Goal: Communication & Community: Answer question/provide support

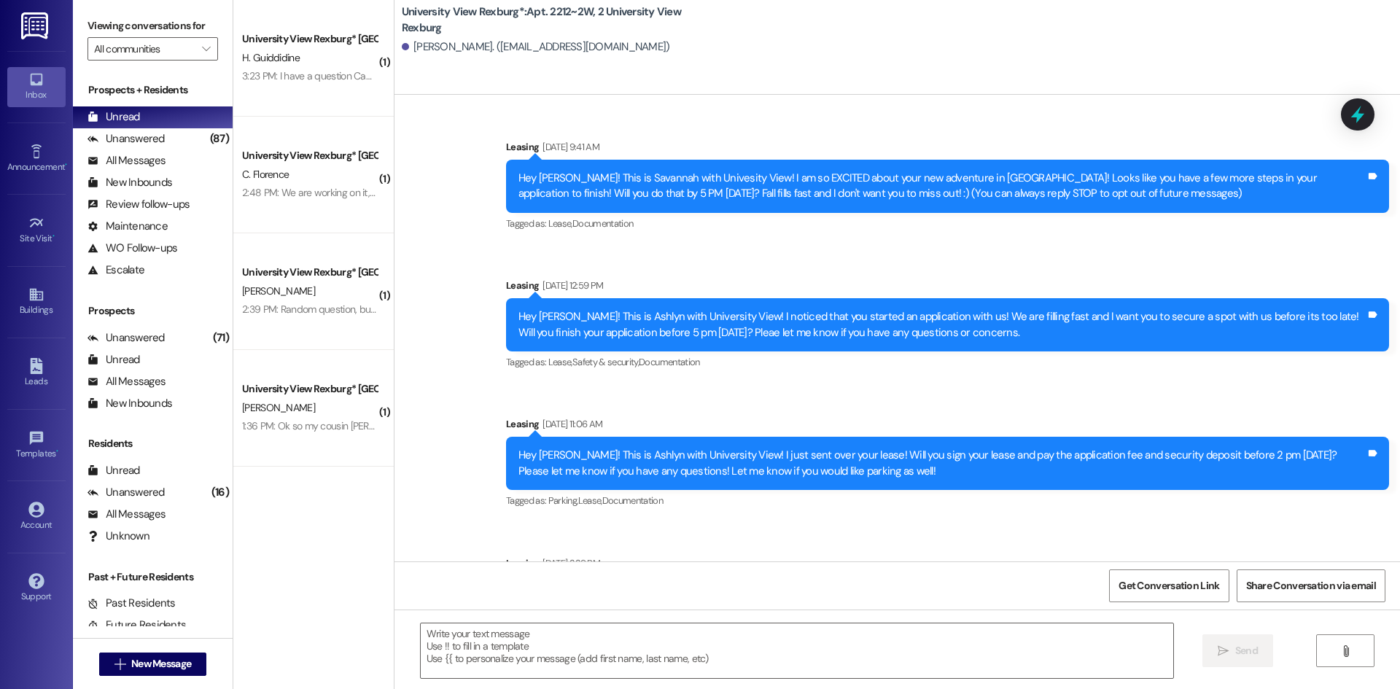
scroll to position [28196, 0]
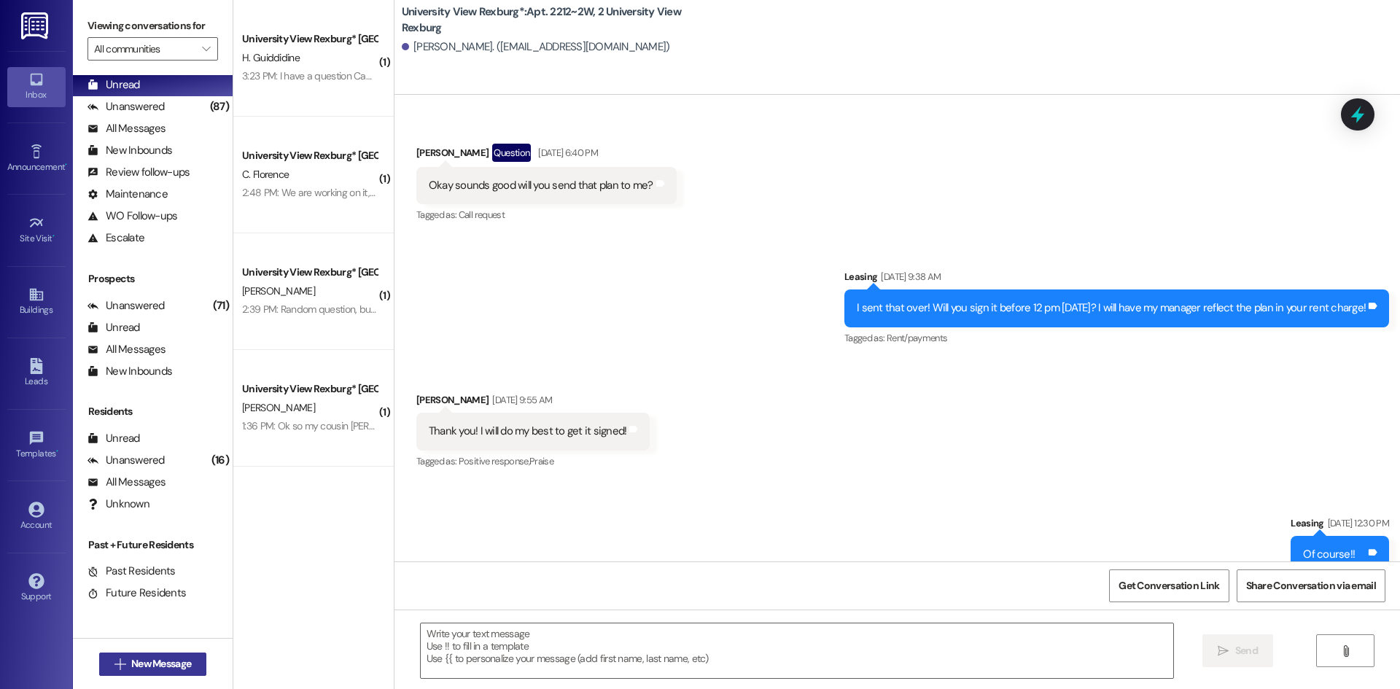
click at [156, 666] on span "New Message" at bounding box center [161, 663] width 60 height 15
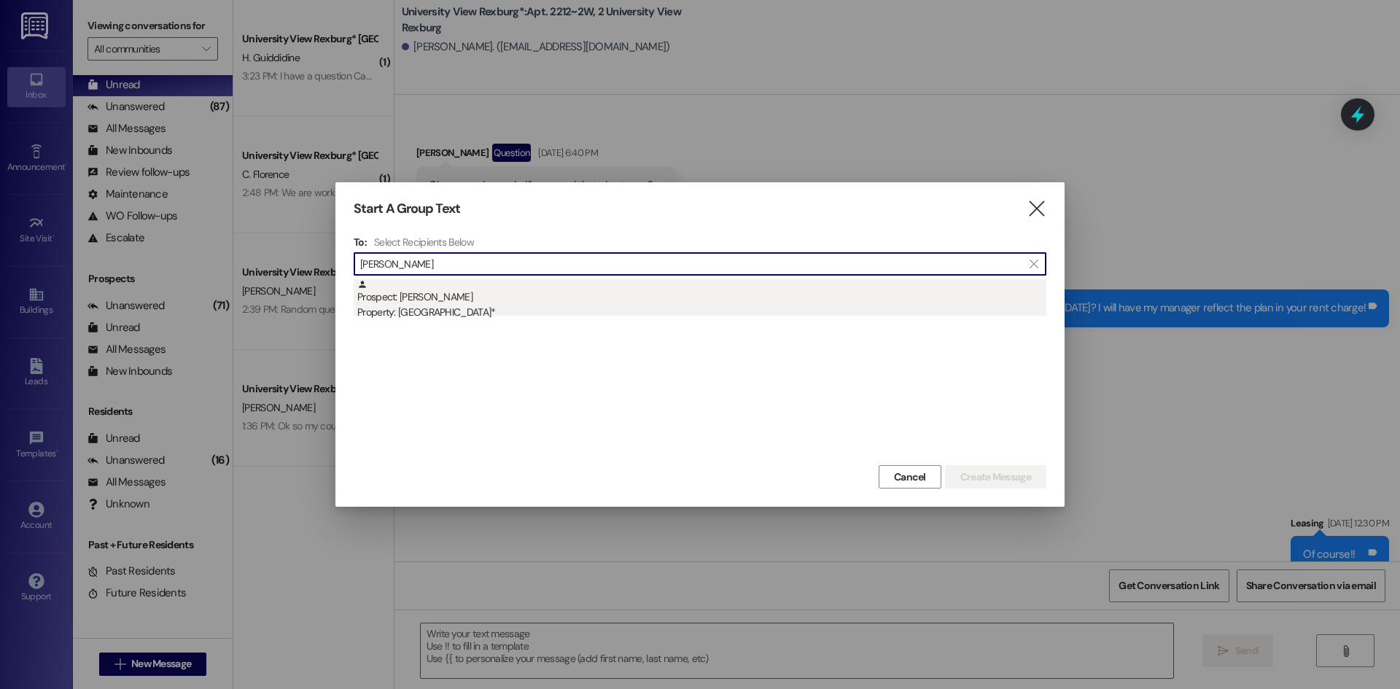
type input "[PERSON_NAME]"
click at [413, 299] on div "Prospect: [PERSON_NAME] Property: [GEOGRAPHIC_DATA]*" at bounding box center [701, 300] width 689 height 42
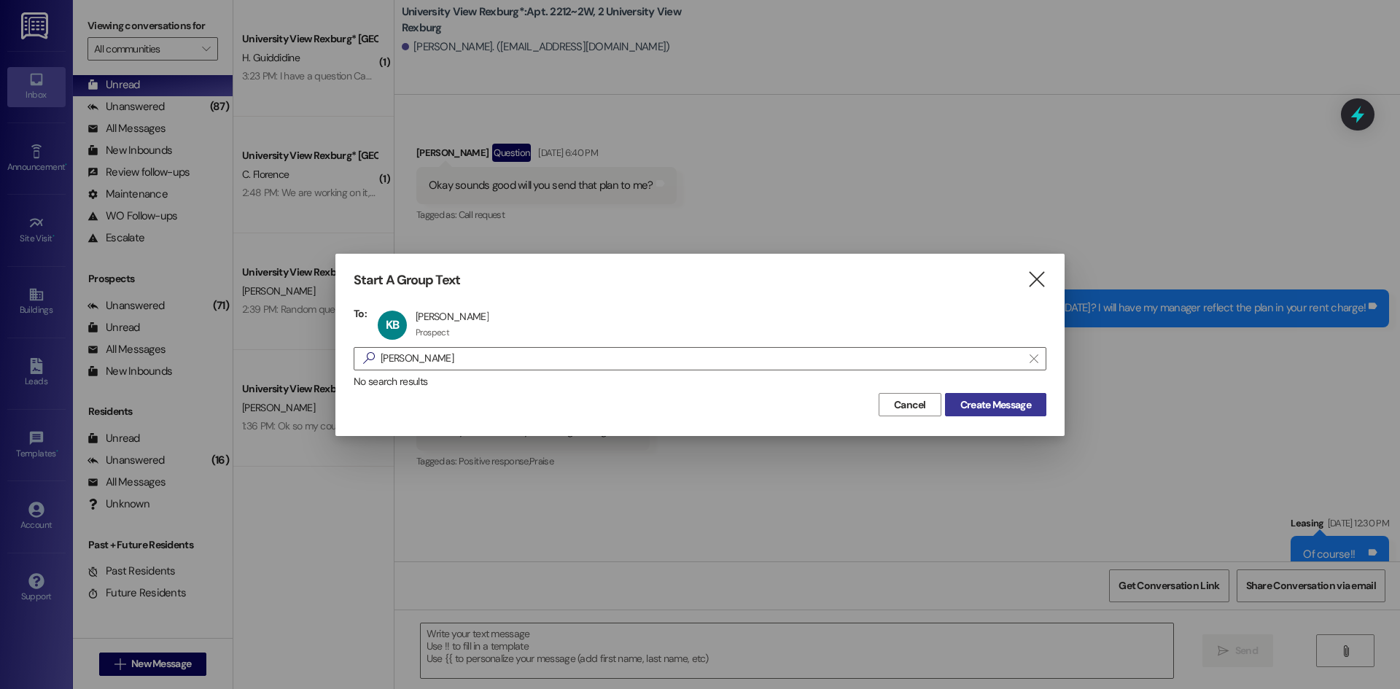
click at [961, 408] on span "Create Message" at bounding box center [996, 405] width 71 height 15
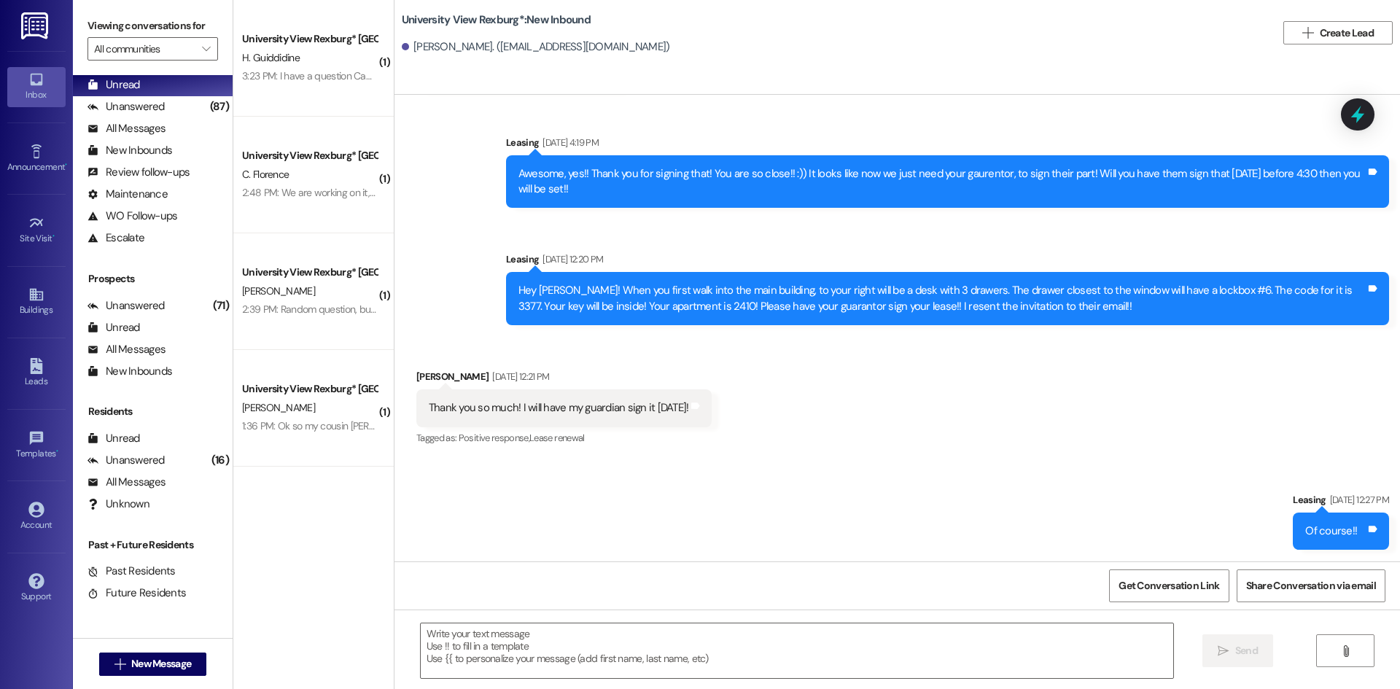
scroll to position [2237, 0]
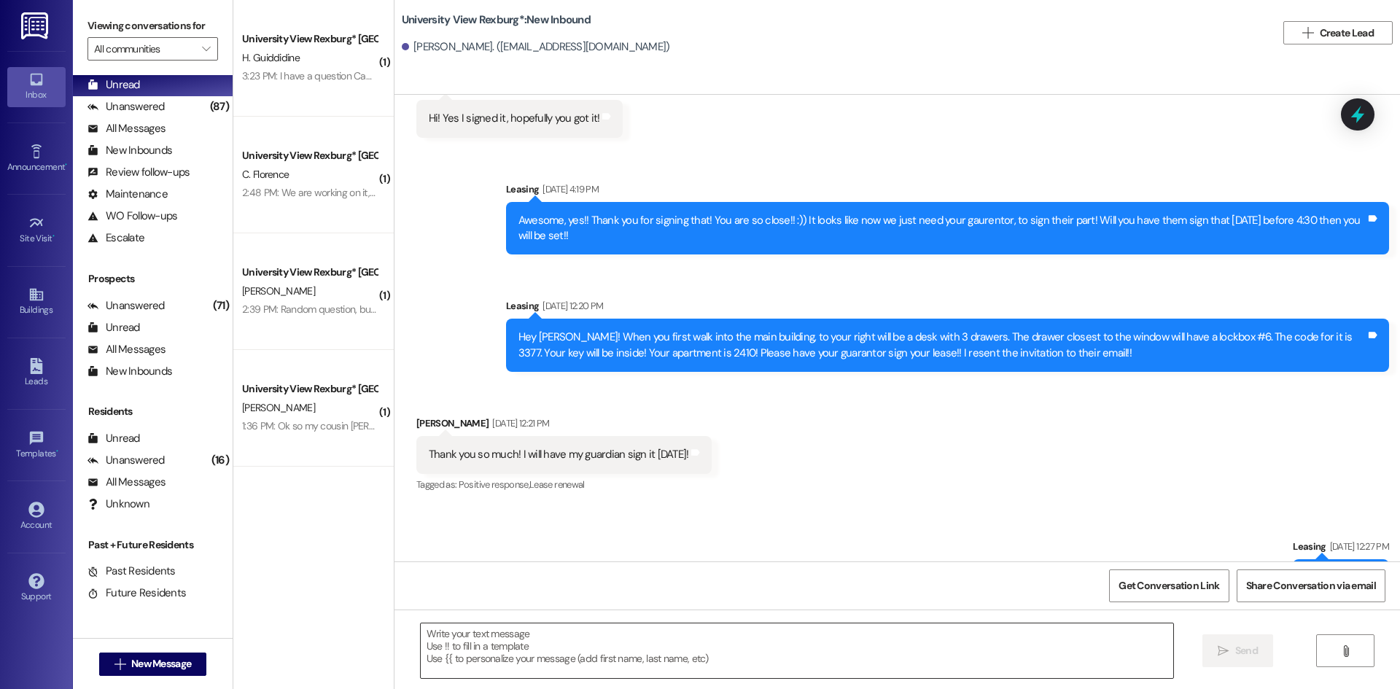
click at [872, 650] on textarea at bounding box center [797, 651] width 753 height 55
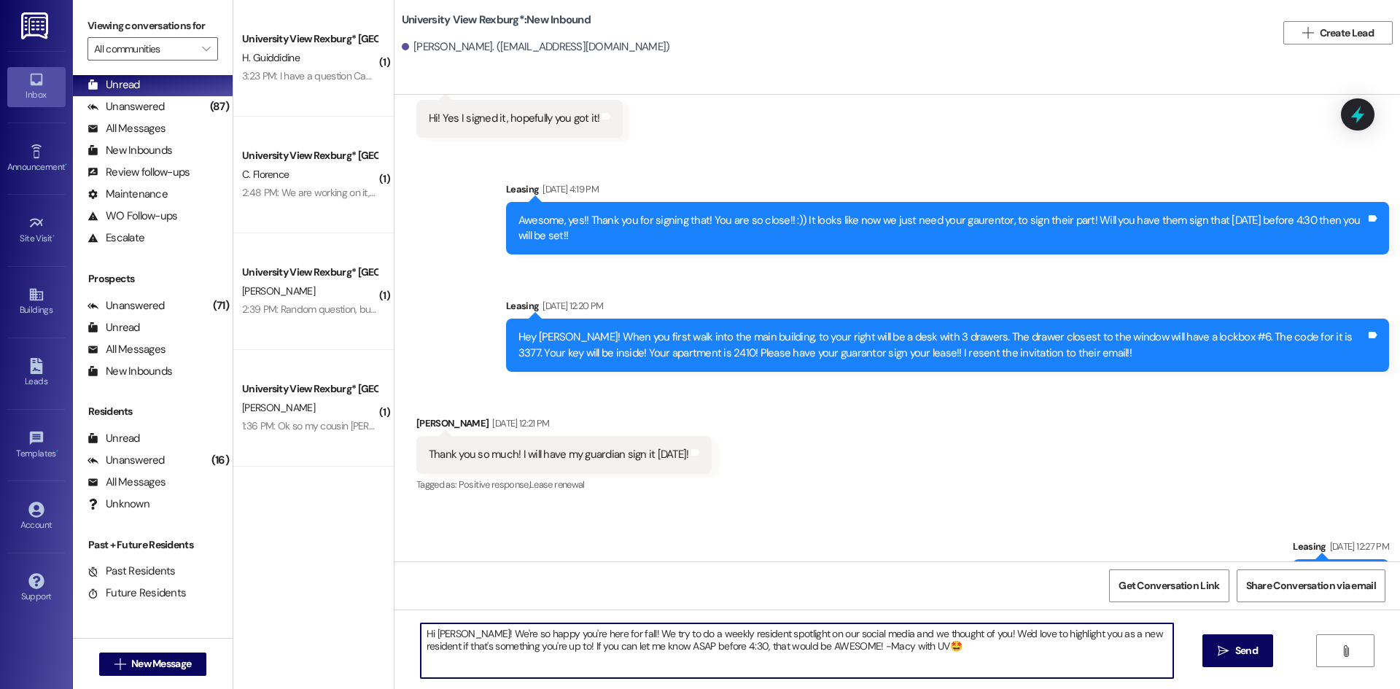
click at [899, 648] on textarea "Hi [PERSON_NAME]! We're so happy you're here for fall! We try to do a weekly re…" at bounding box center [797, 651] width 753 height 55
type textarea "Hi [PERSON_NAME]! We're so happy you're here for fall! We try to do a weekly re…"
click at [1218, 648] on icon "" at bounding box center [1223, 652] width 11 height 12
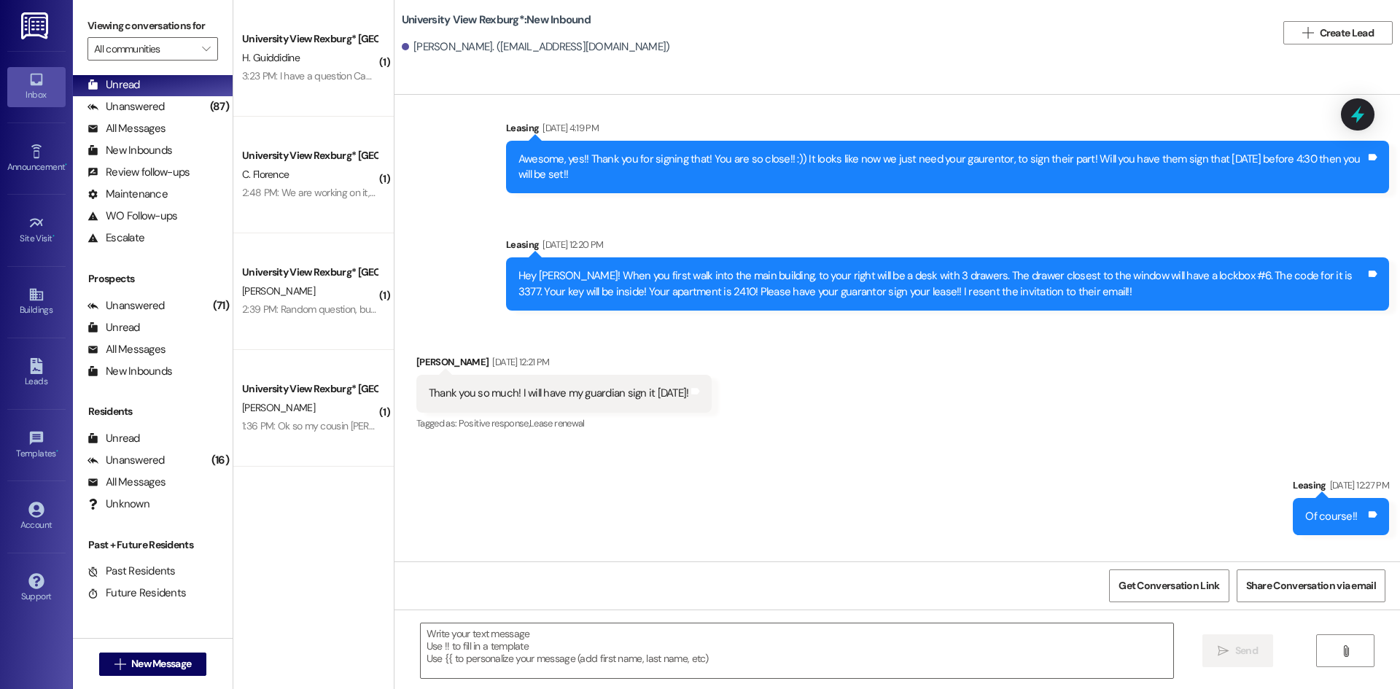
scroll to position [2355, 0]
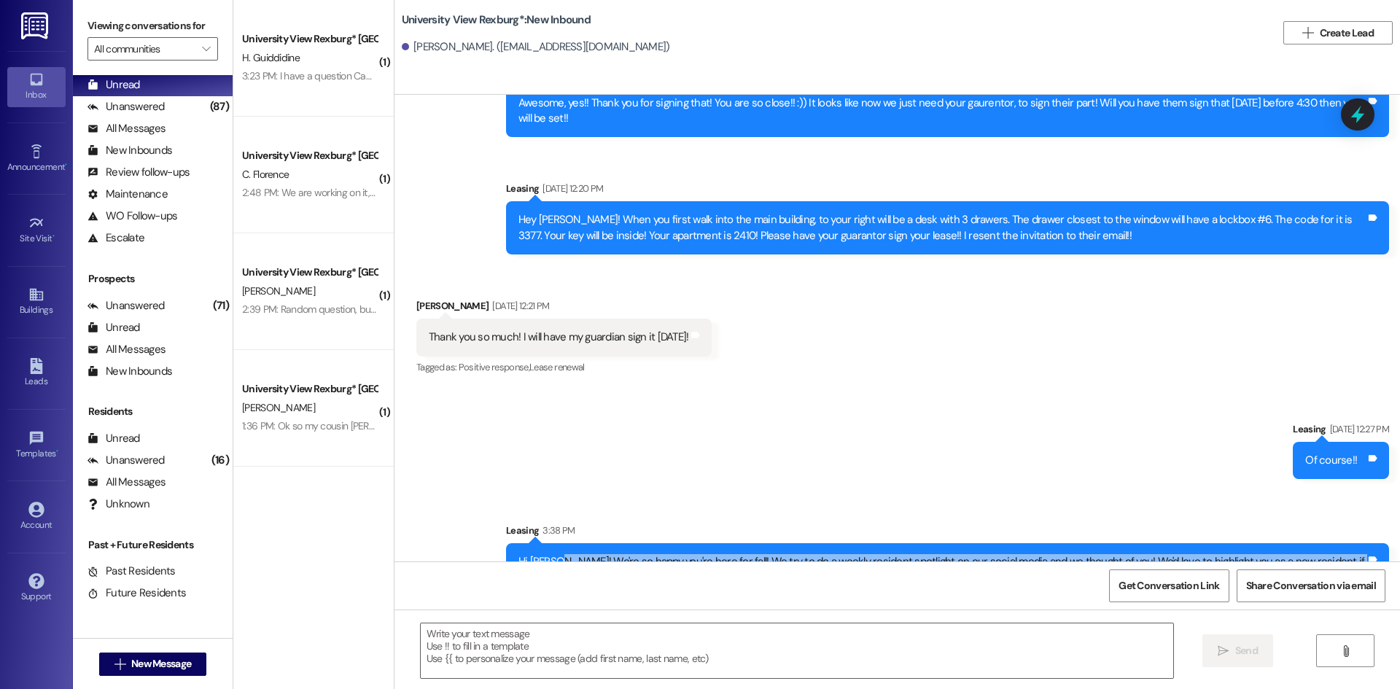
drag, startPoint x: 543, startPoint y: 514, endPoint x: 964, endPoint y: 529, distance: 421.8
click at [964, 554] on div "Hi [PERSON_NAME]! We're so happy you're here for fall! We try to do a weekly re…" at bounding box center [943, 569] width 848 height 31
copy div "We're so happy you're here for fall! We try to do a weekly resident spotlight o…"
click at [169, 667] on span "New Message" at bounding box center [161, 663] width 60 height 15
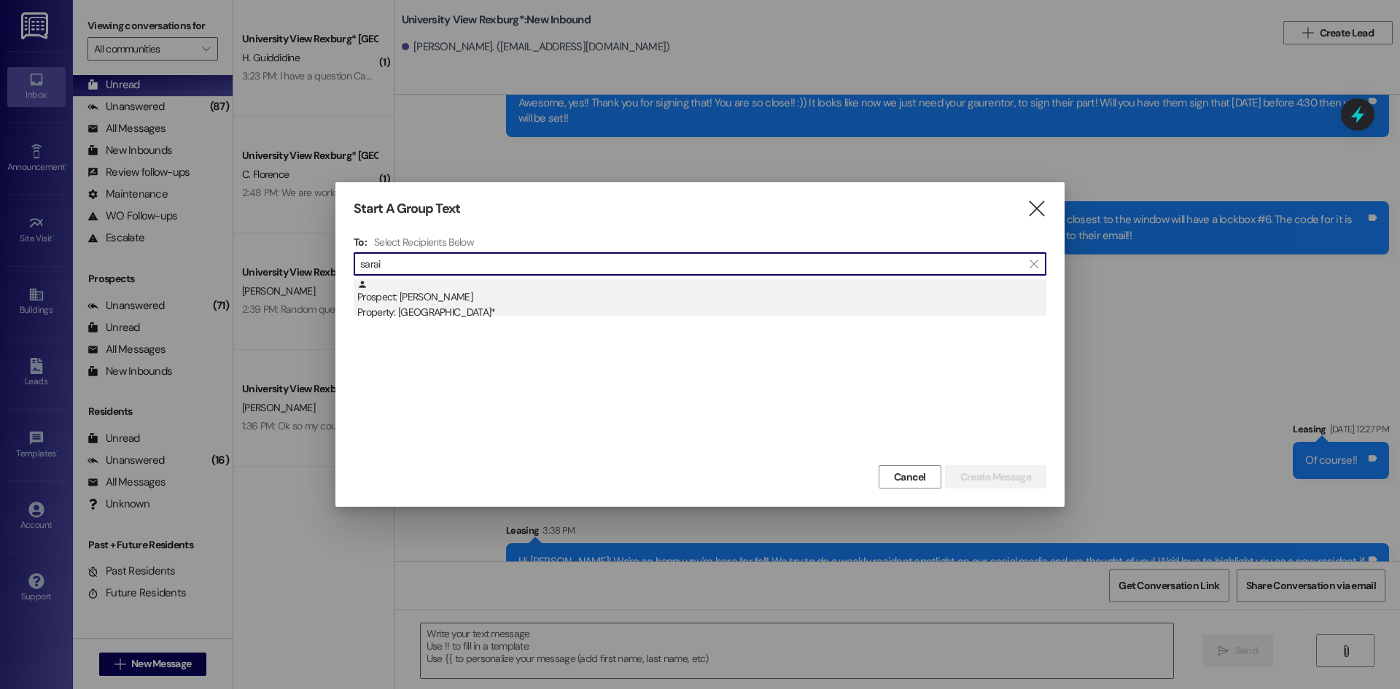
type input "sarai"
click at [489, 309] on div "Property: [GEOGRAPHIC_DATA]*" at bounding box center [701, 312] width 689 height 15
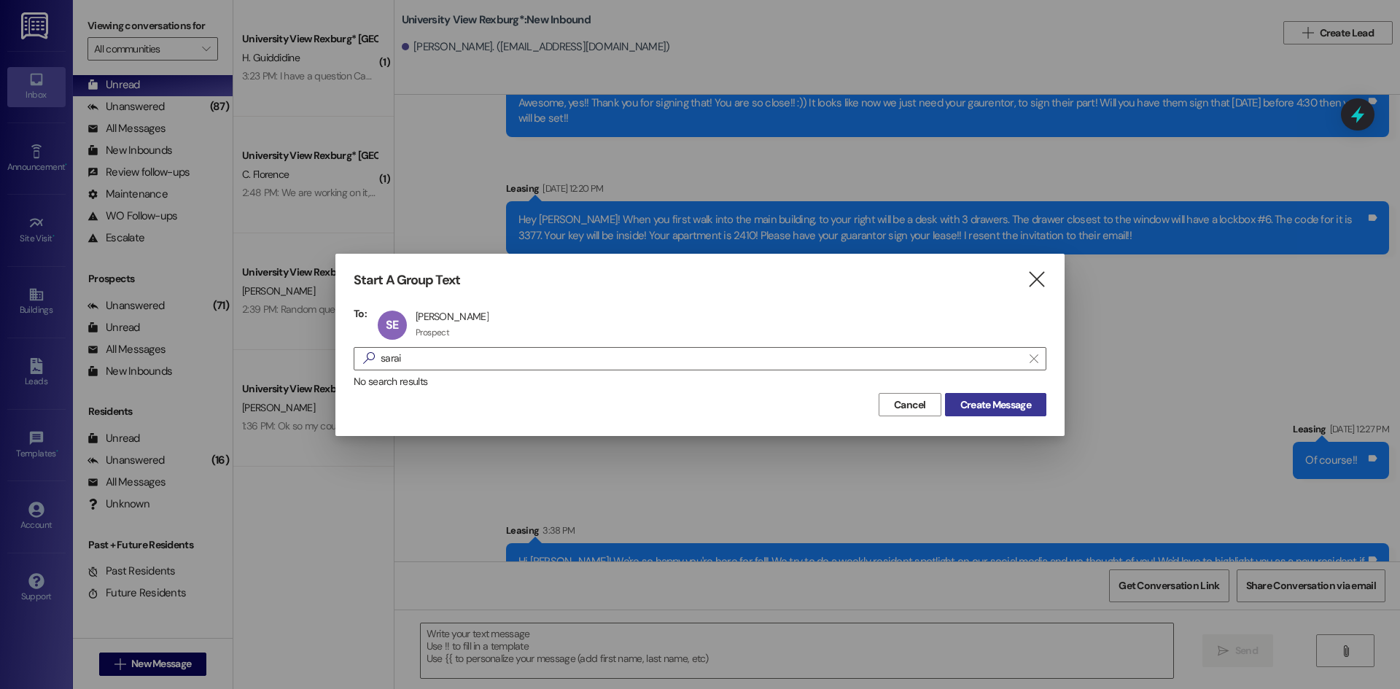
click at [977, 406] on span "Create Message" at bounding box center [996, 405] width 71 height 15
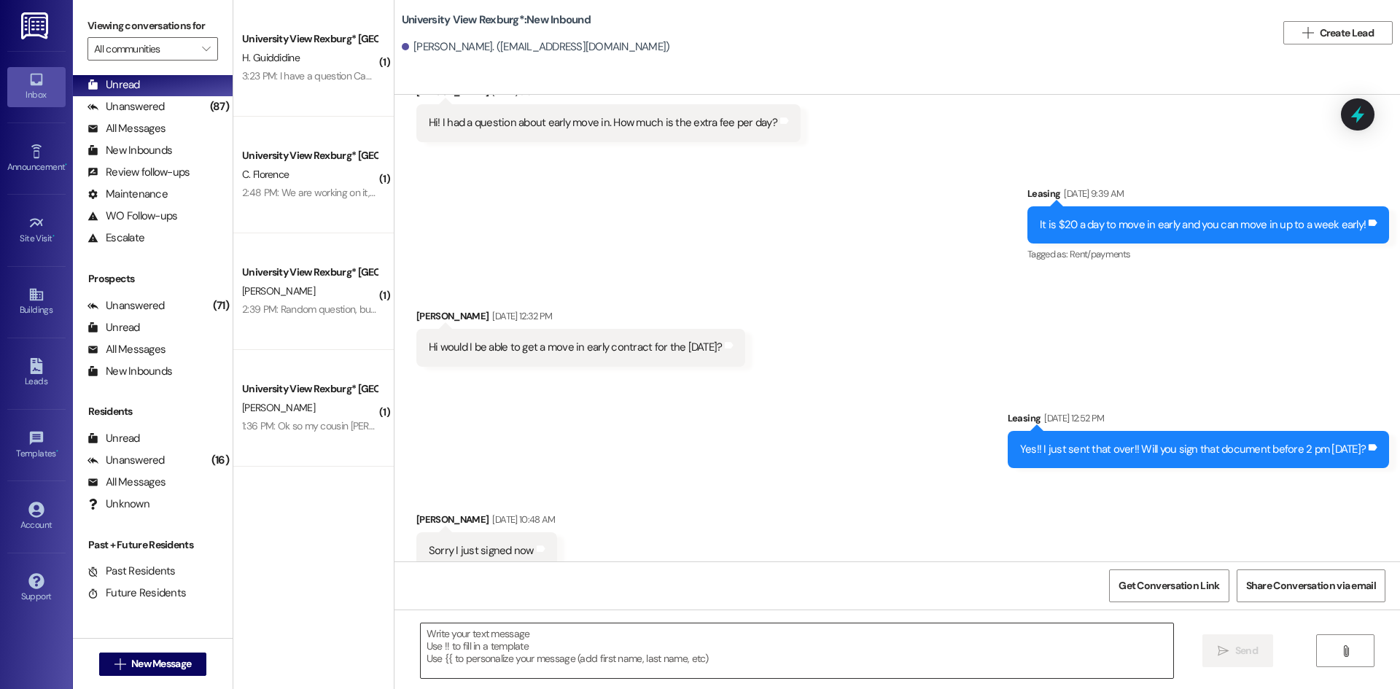
scroll to position [2193, 0]
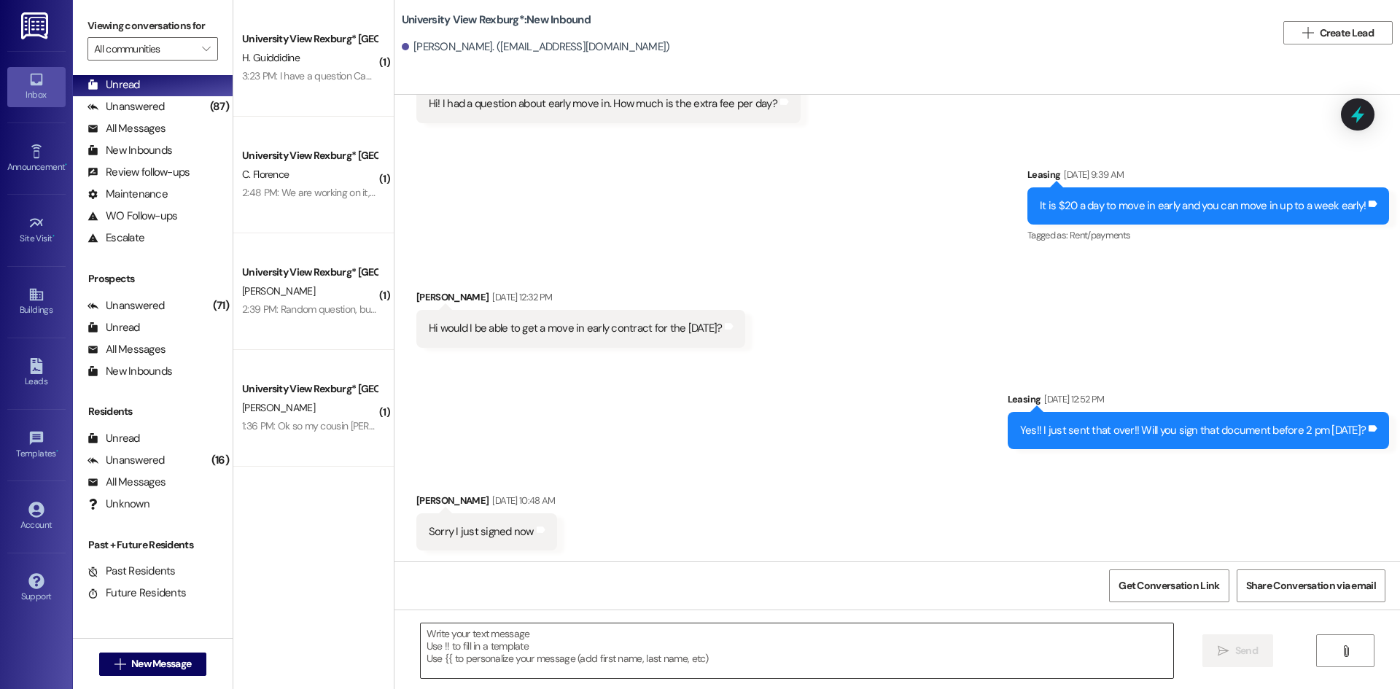
click at [656, 640] on textarea at bounding box center [797, 651] width 753 height 55
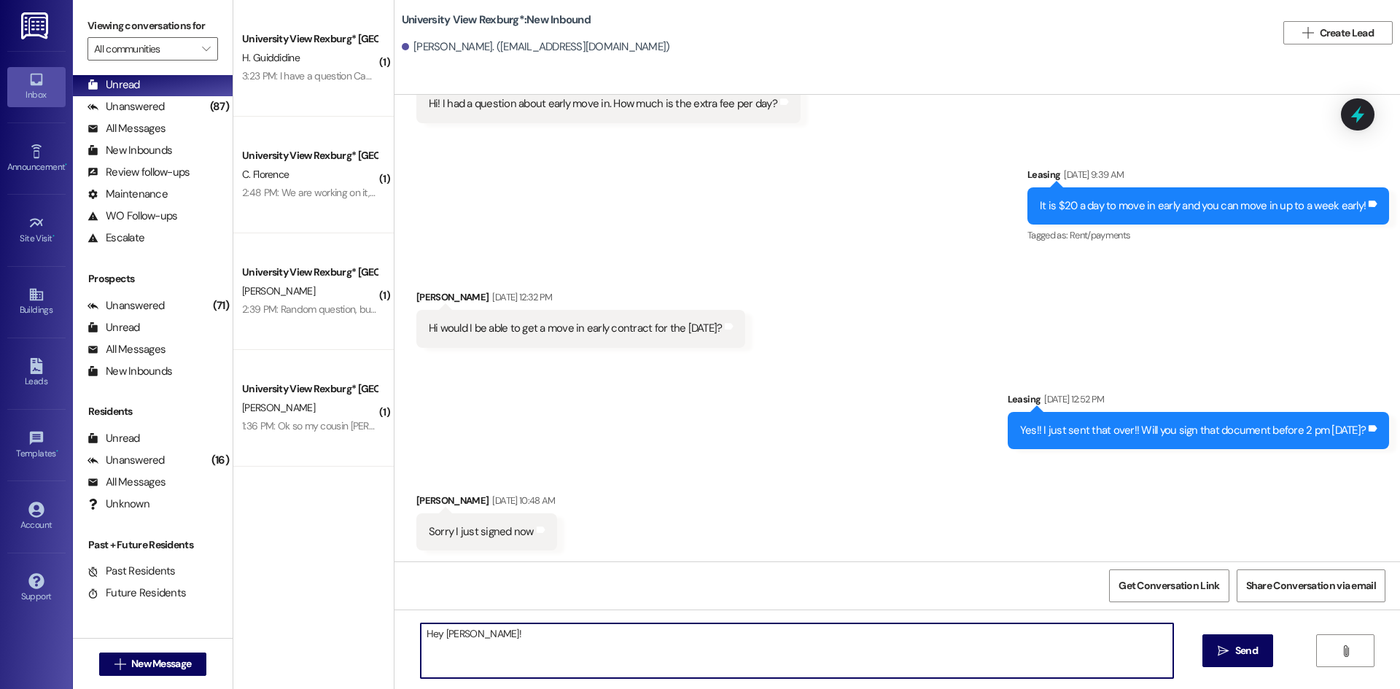
paste textarea "We're so happy you're here for fall! We try to do a weekly resident spotlight o…"
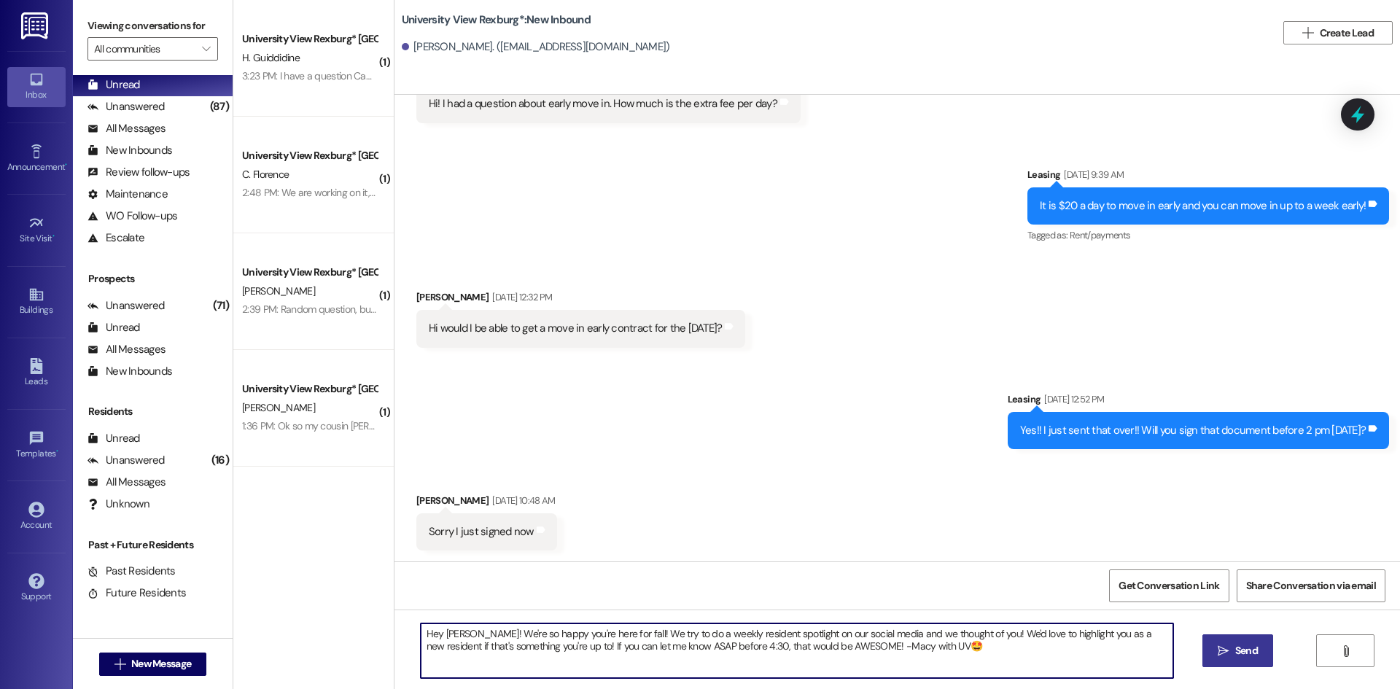
type textarea "Hey [PERSON_NAME]! We're so happy you're here for fall! We try to do a weekly r…"
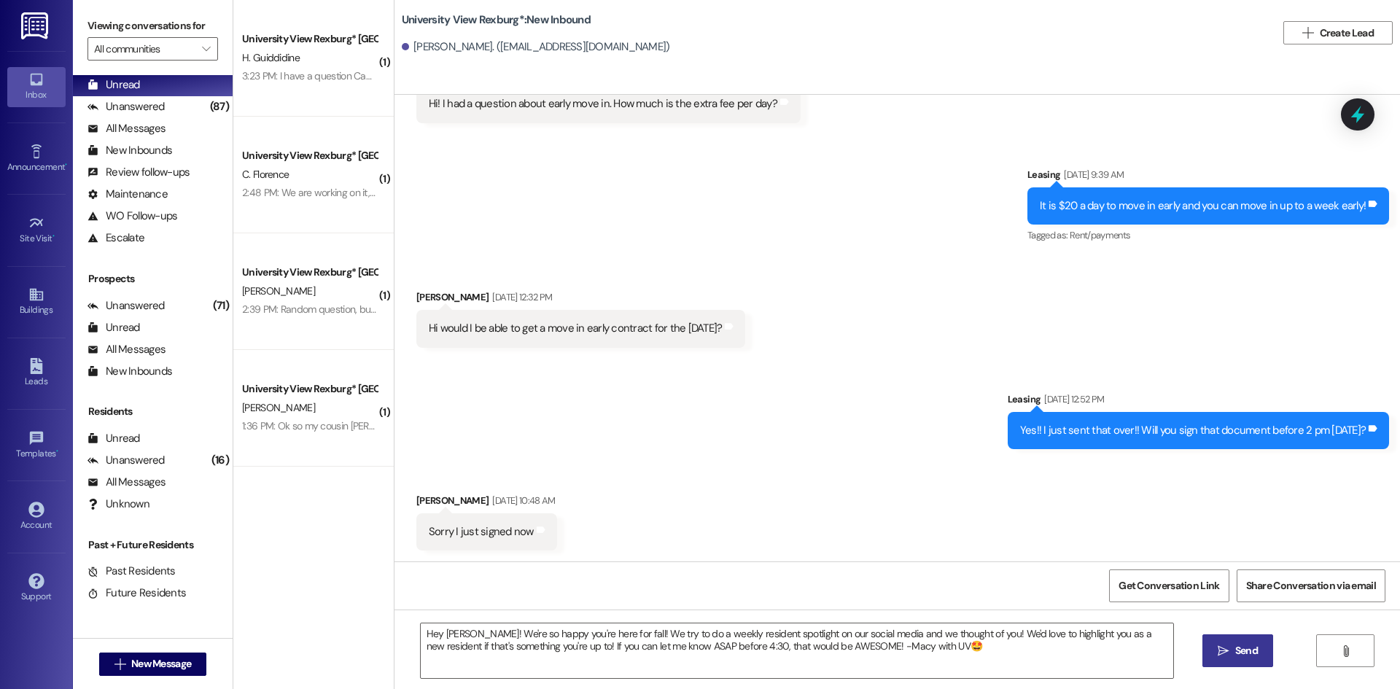
click at [1225, 647] on icon "" at bounding box center [1223, 652] width 11 height 12
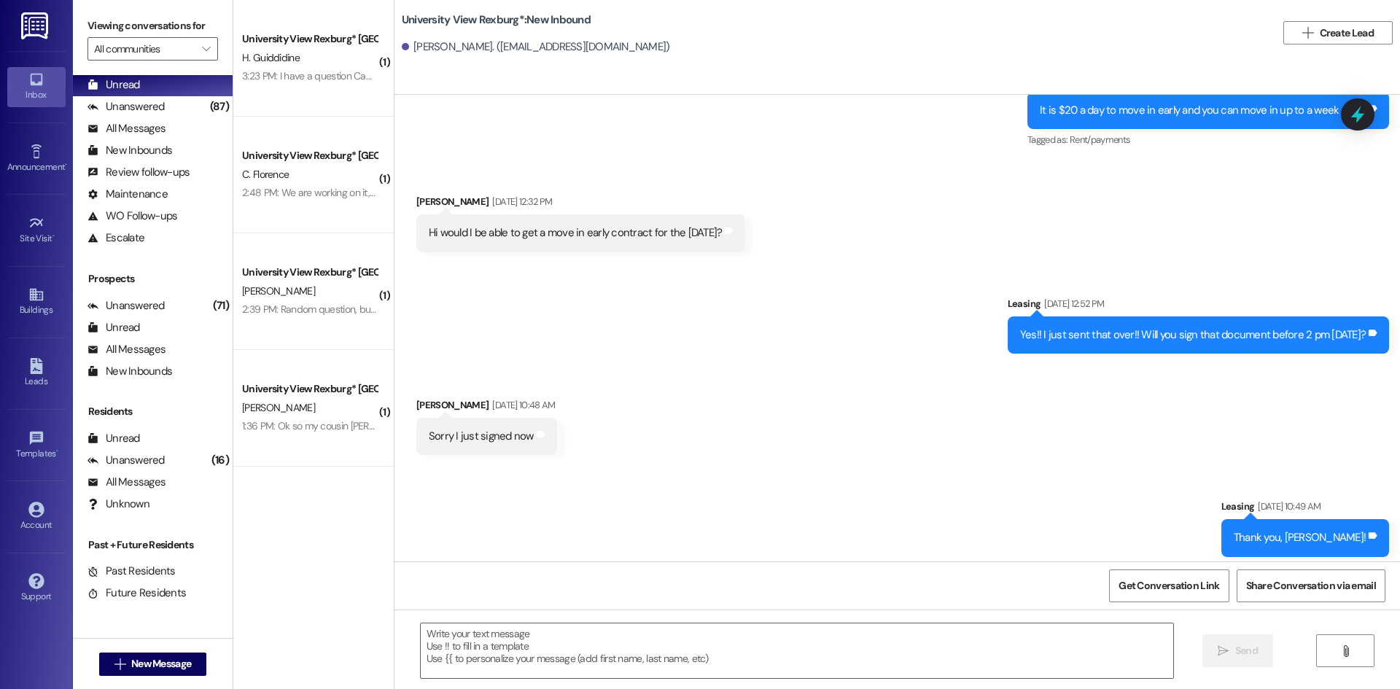
scroll to position [2414, 0]
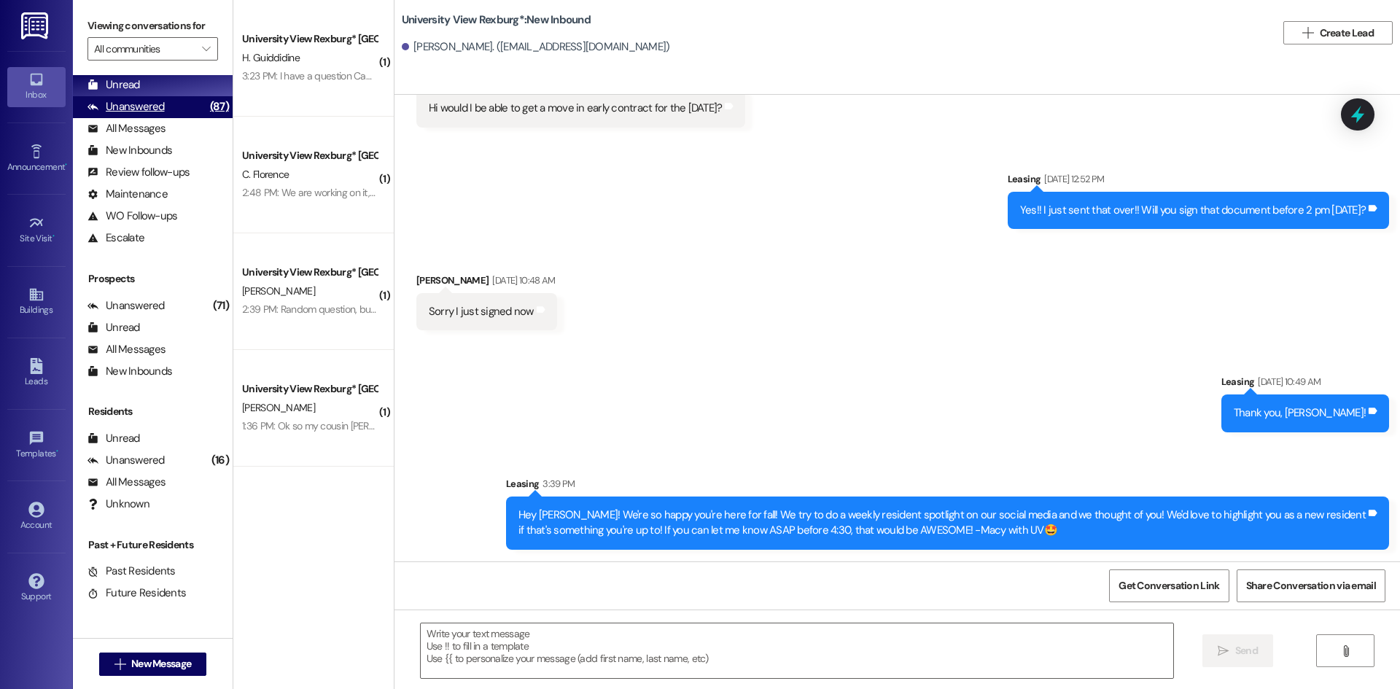
drag, startPoint x: 174, startPoint y: 104, endPoint x: 171, endPoint y: 96, distance: 7.6
click at [174, 104] on div "Unanswered (87)" at bounding box center [153, 107] width 160 height 22
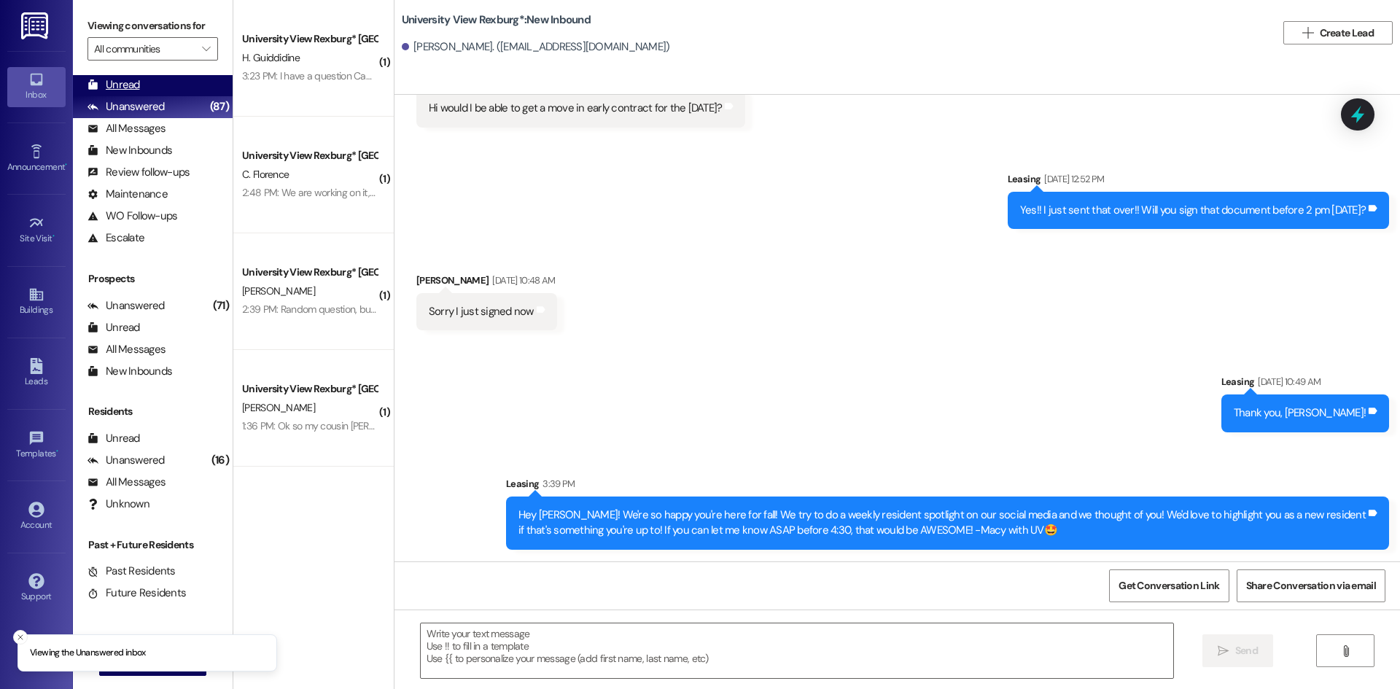
click at [168, 86] on div "Unread (0)" at bounding box center [153, 85] width 160 height 22
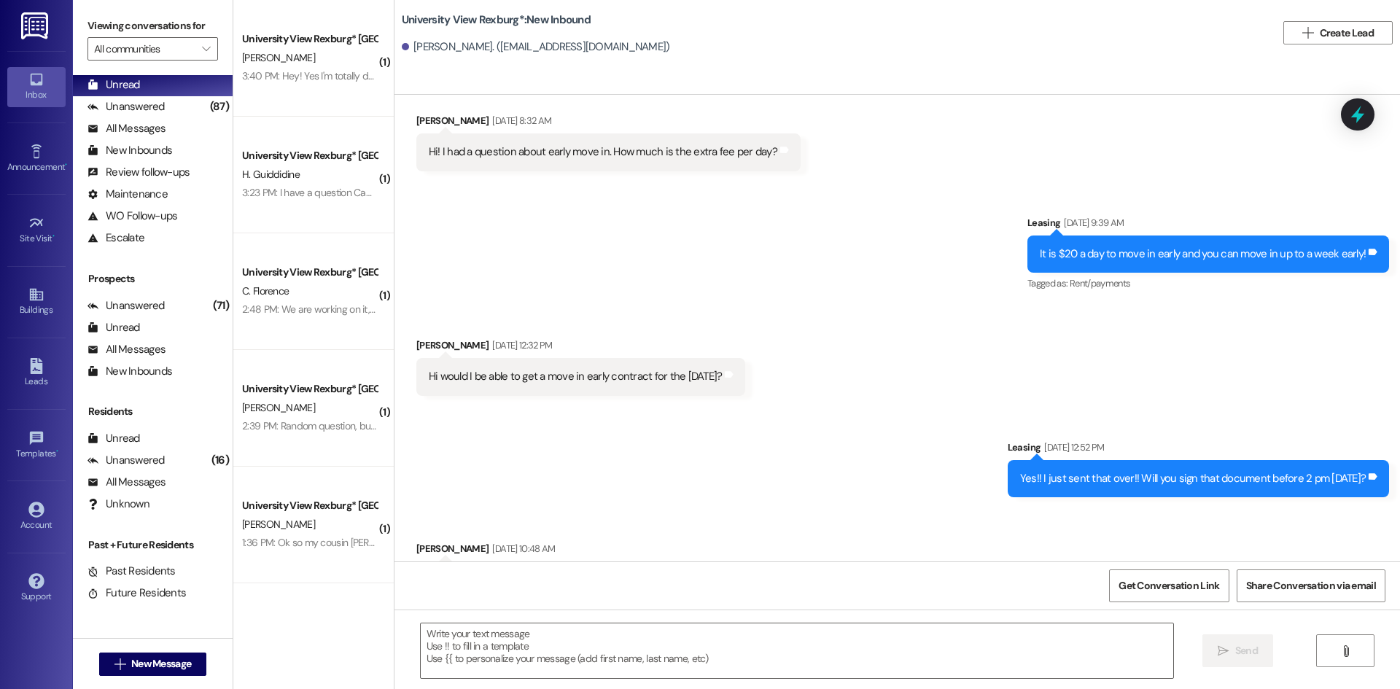
scroll to position [2193, 0]
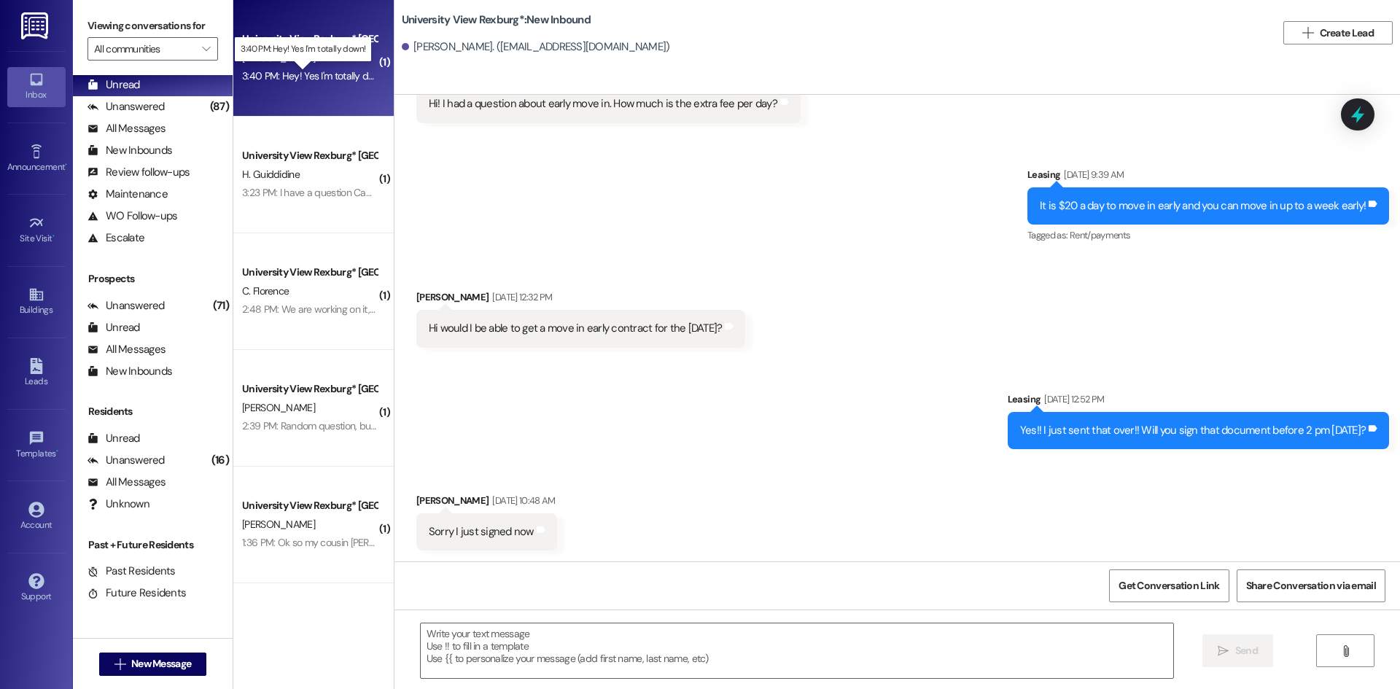
click at [319, 69] on div "3:40 PM: Hey! Yes I'm totally down! 3:40 PM: Hey! Yes I'm totally down!" at bounding box center [315, 75] width 147 height 13
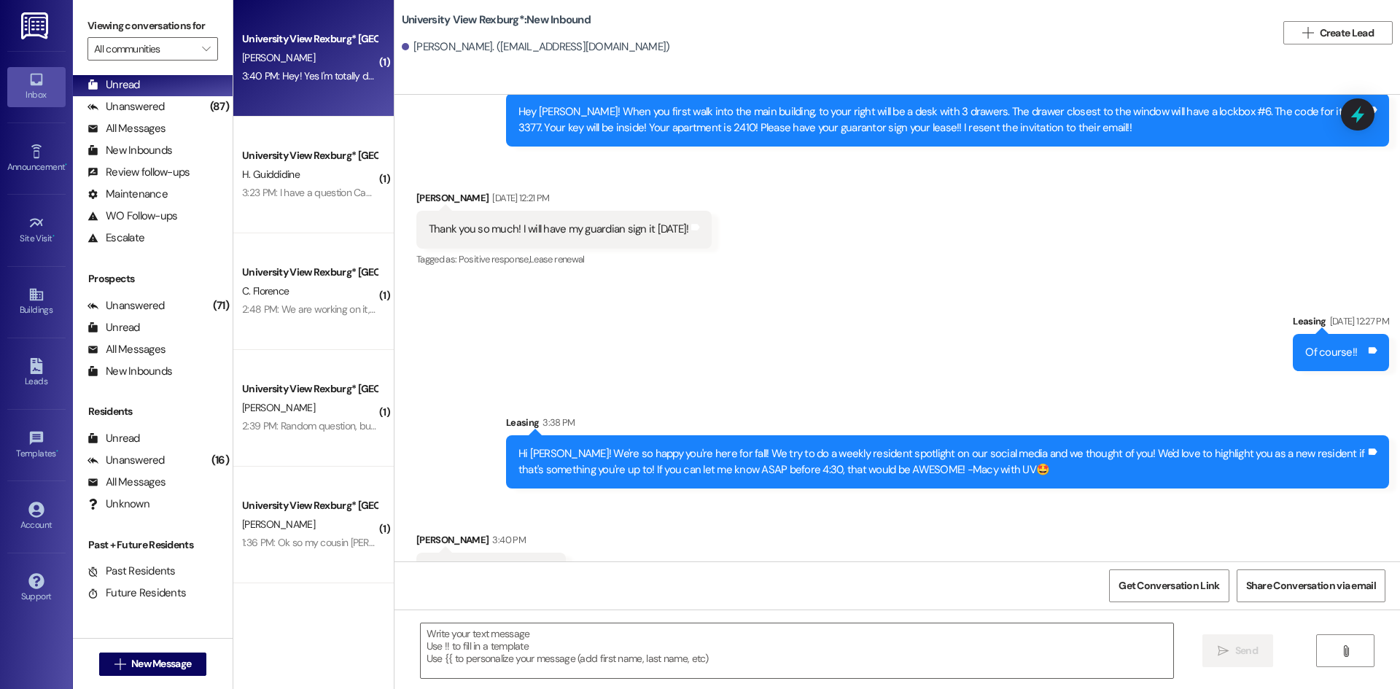
scroll to position [2477, 0]
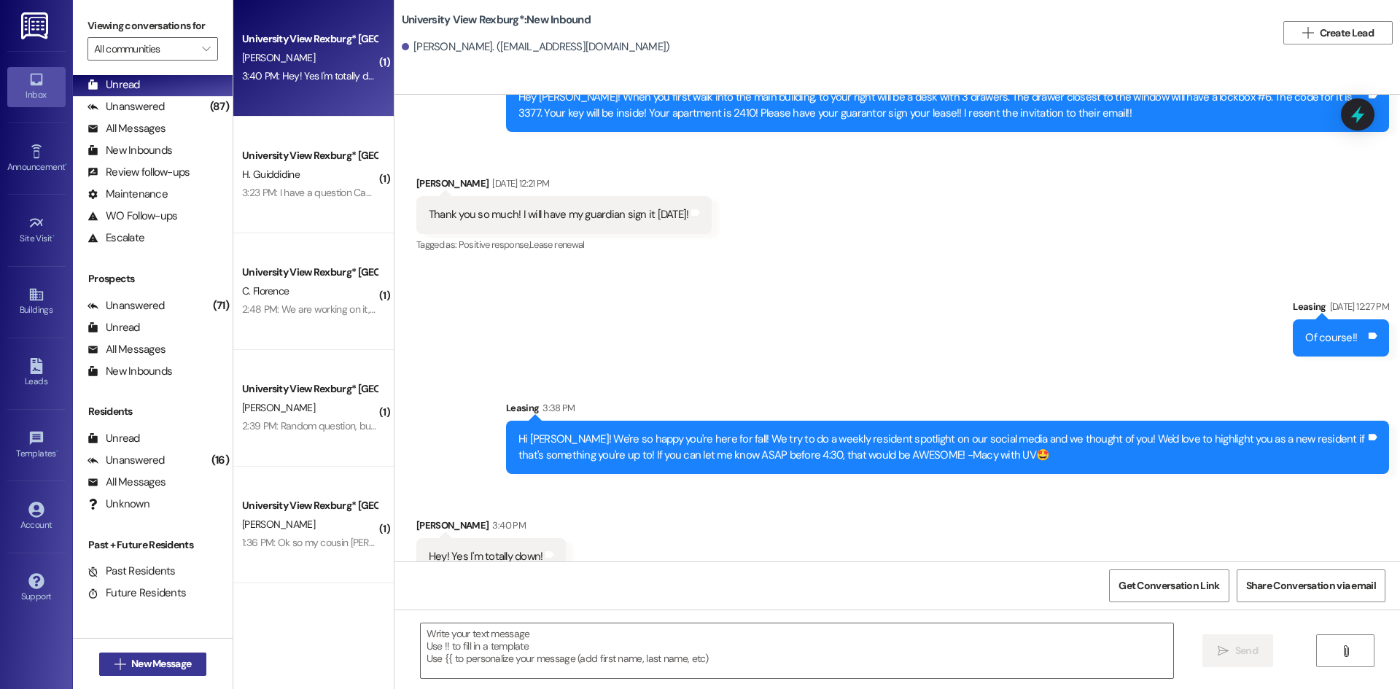
click at [156, 664] on span "New Message" at bounding box center [161, 663] width 60 height 15
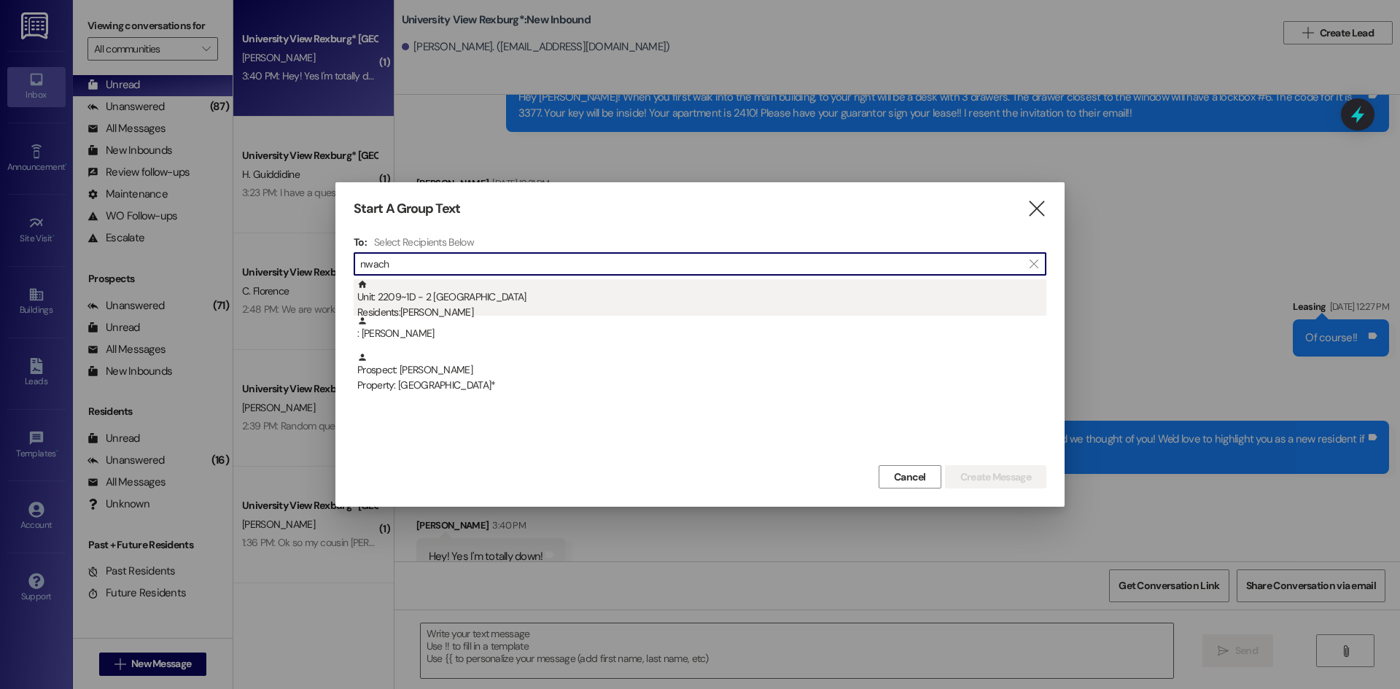
type input "nwach"
click at [465, 295] on div "Unit: 2209~1D - 2 University View Rexburg Residents: [PERSON_NAME]" at bounding box center [701, 300] width 689 height 42
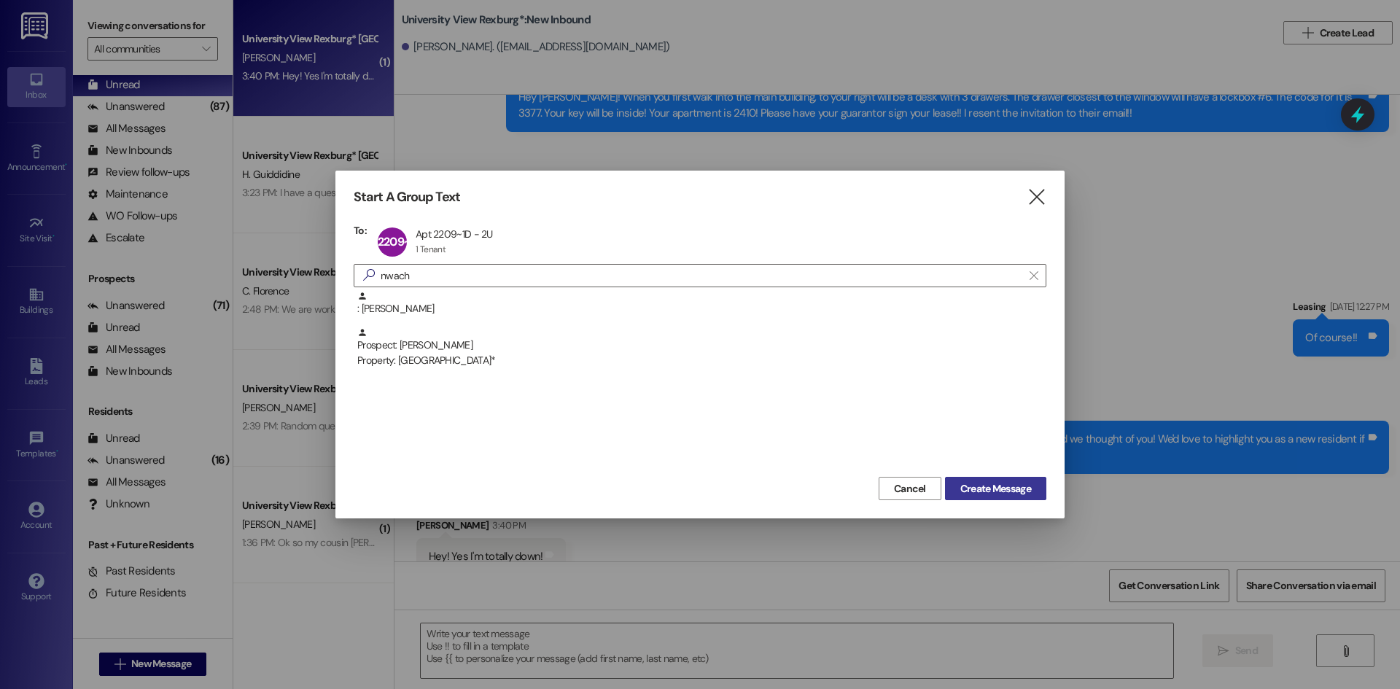
click at [993, 481] on span "Create Message" at bounding box center [996, 488] width 71 height 15
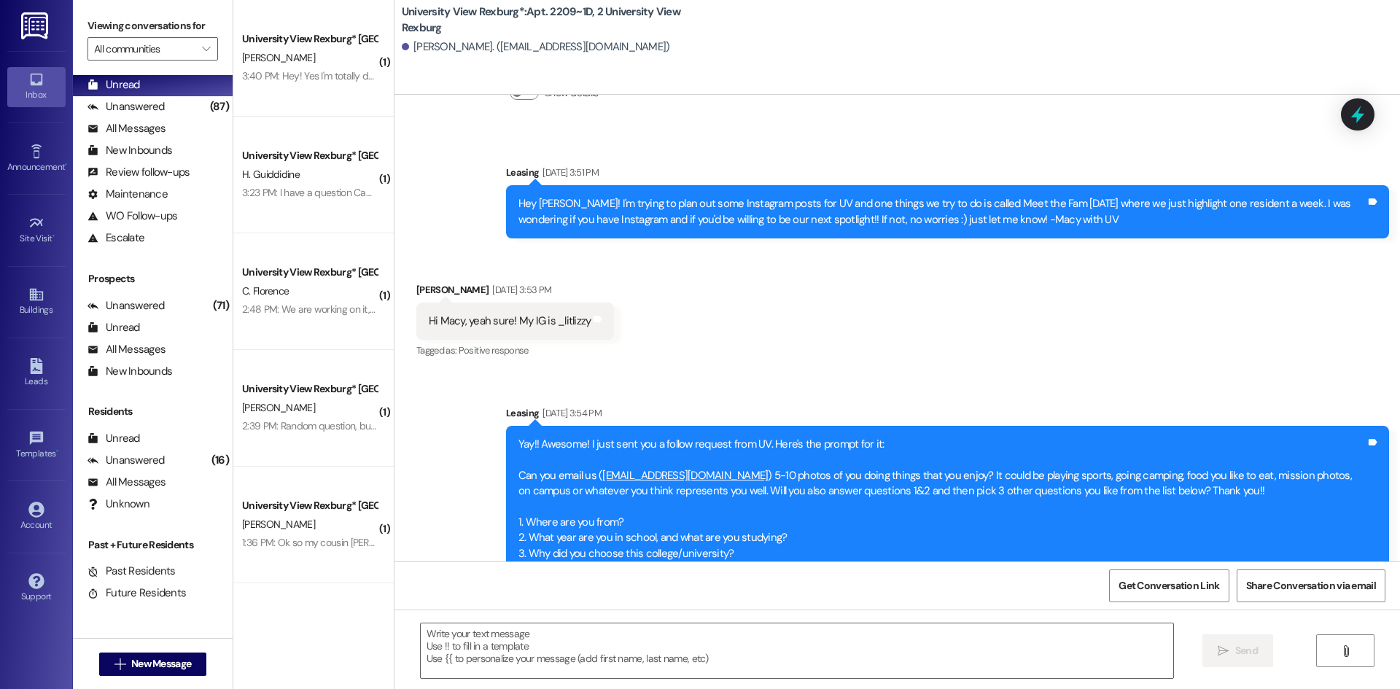
scroll to position [40577, 0]
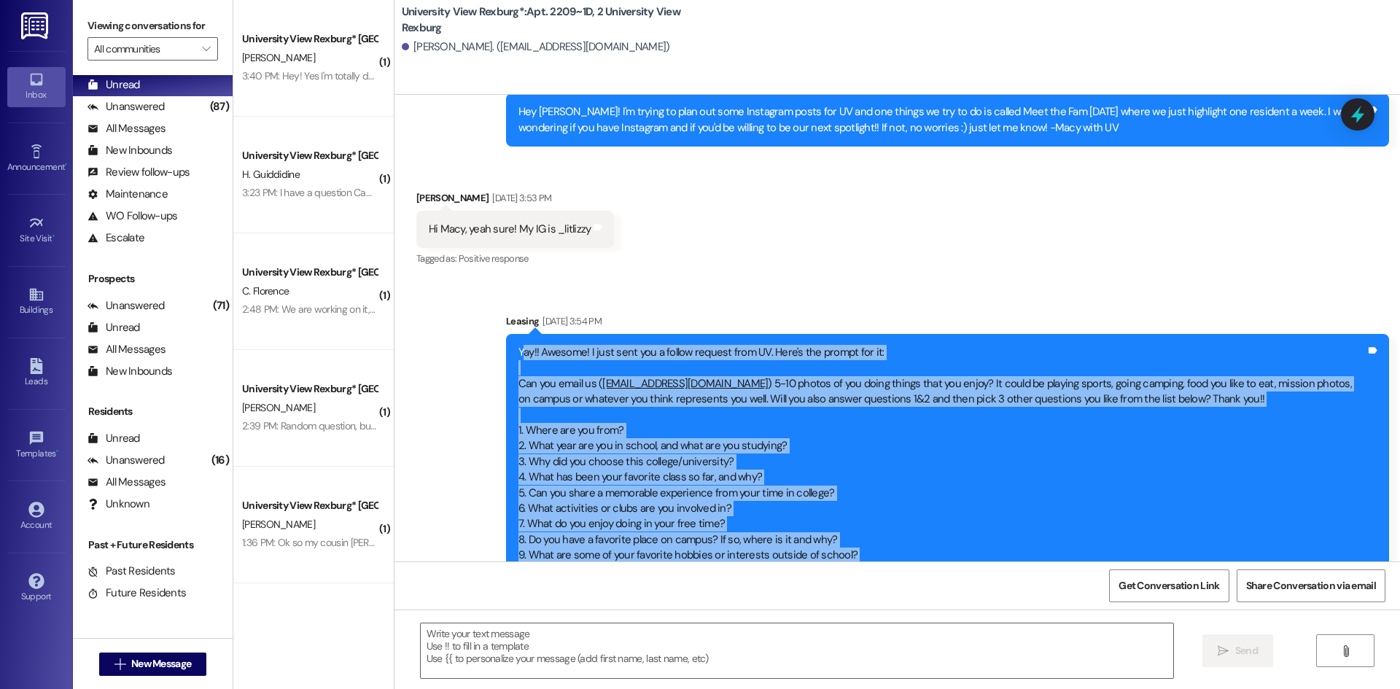
drag, startPoint x: 511, startPoint y: 241, endPoint x: 477, endPoint y: 229, distance: 35.5
click at [846, 488] on div "Yay!! Awesome! I just sent you a follow request from UV. Here's the prompt for …" at bounding box center [943, 478] width 848 height 266
click at [519, 345] on div "Yay!! Awesome! I just sent you a follow request from UV. Here's the prompt for …" at bounding box center [943, 478] width 848 height 266
drag, startPoint x: 508, startPoint y: 243, endPoint x: 805, endPoint y: 494, distance: 389.3
click at [805, 494] on div "Yay!! Awesome! I just sent you a follow request from UV. Here's the prompt for …" at bounding box center [943, 478] width 848 height 266
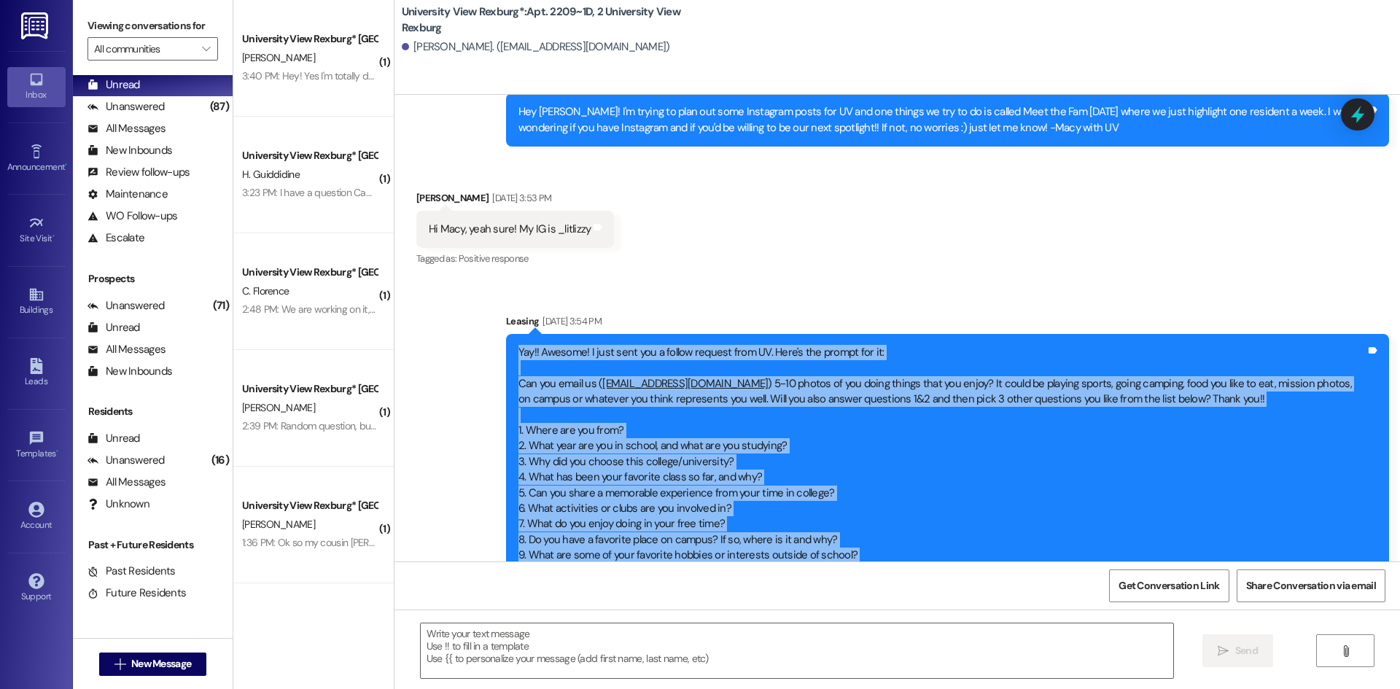
copy div "Lor!! Ipsumdo! S amet cons adi e seddoe tempori utla ET. Dolo'm ali enimad min …"
click at [171, 665] on span "New Message" at bounding box center [161, 663] width 60 height 15
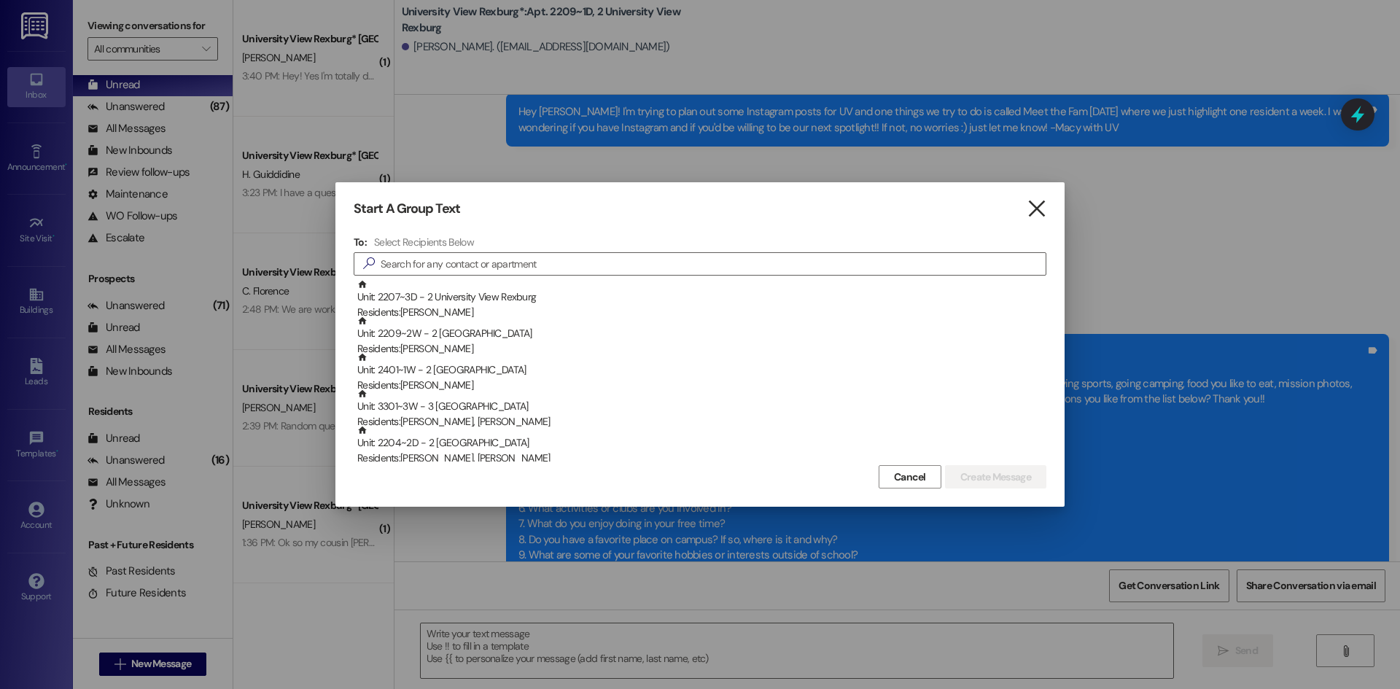
click at [1031, 208] on icon "" at bounding box center [1037, 208] width 20 height 15
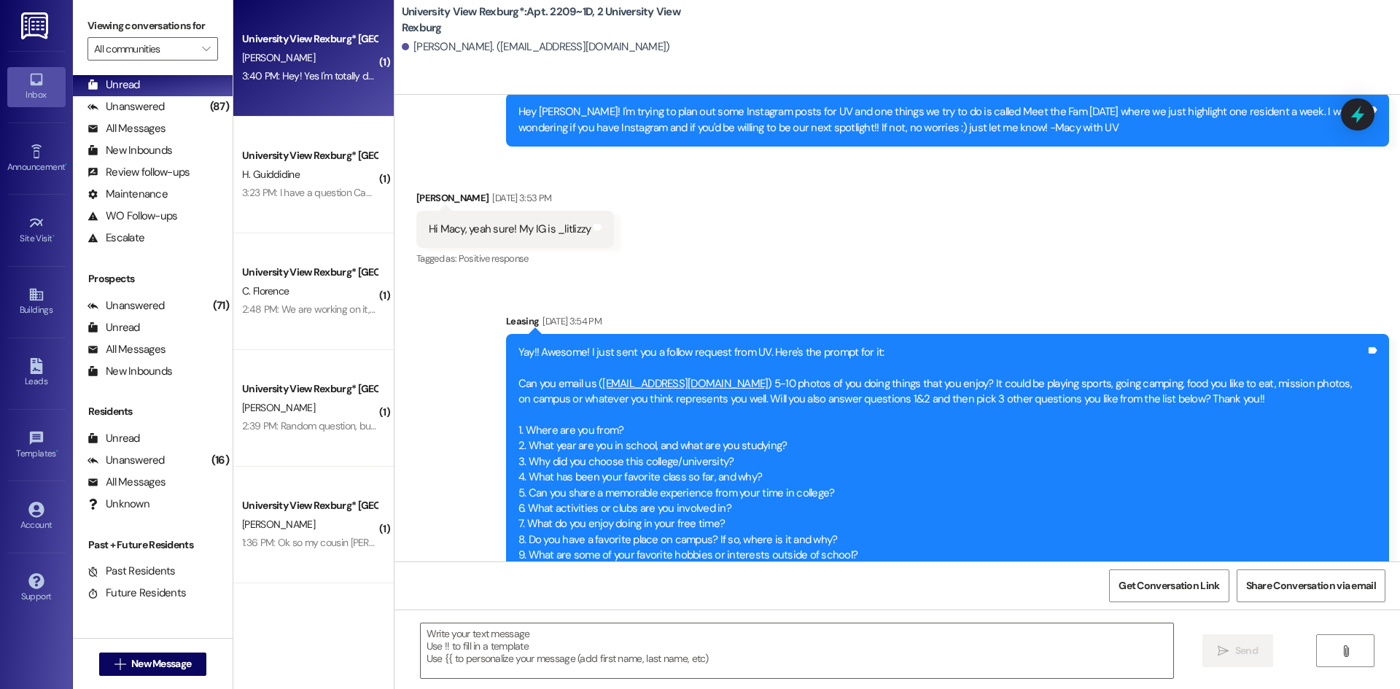
click at [272, 61] on div "[PERSON_NAME]" at bounding box center [310, 58] width 138 height 18
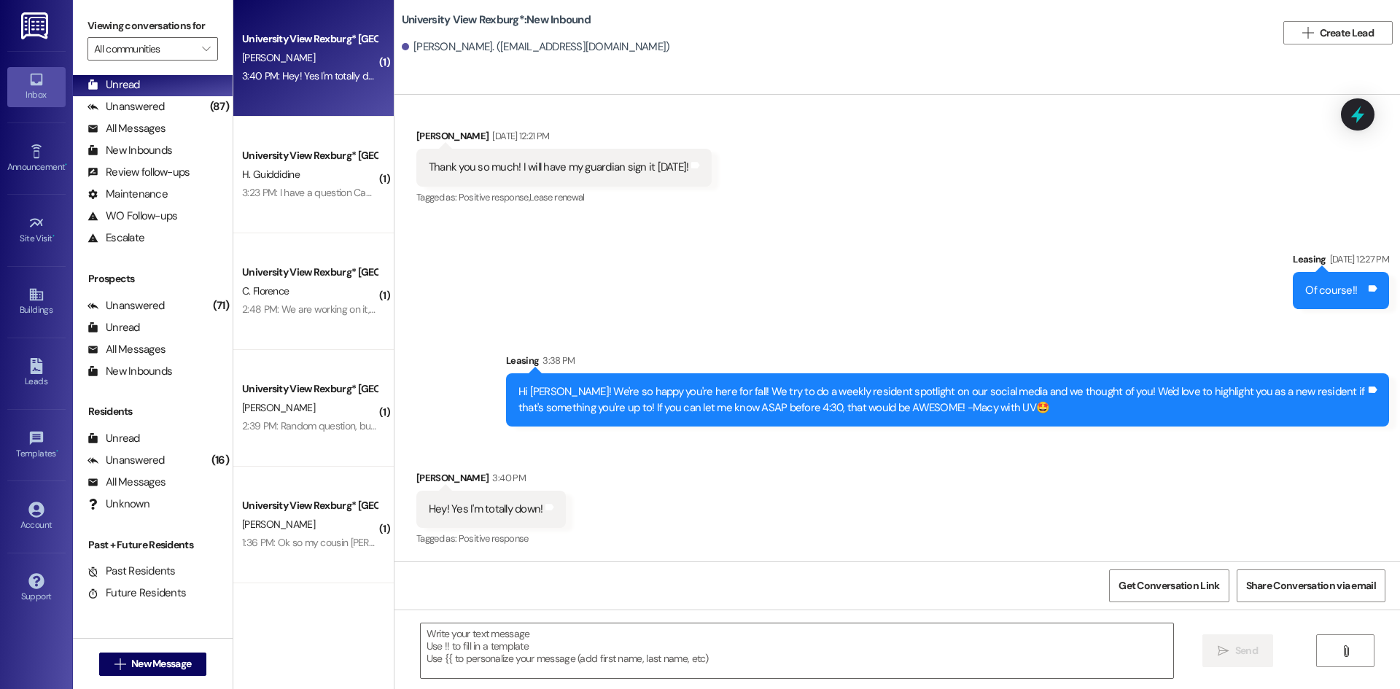
scroll to position [2478, 0]
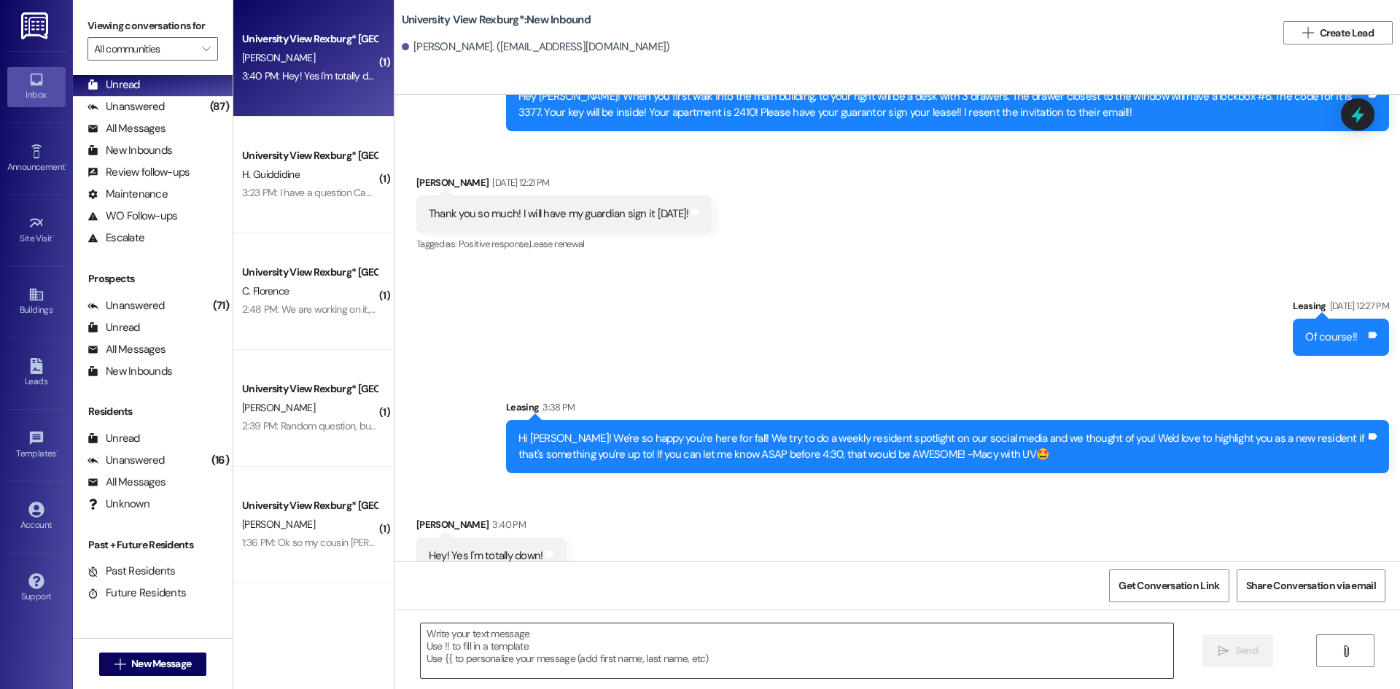
click at [707, 654] on textarea at bounding box center [797, 651] width 753 height 55
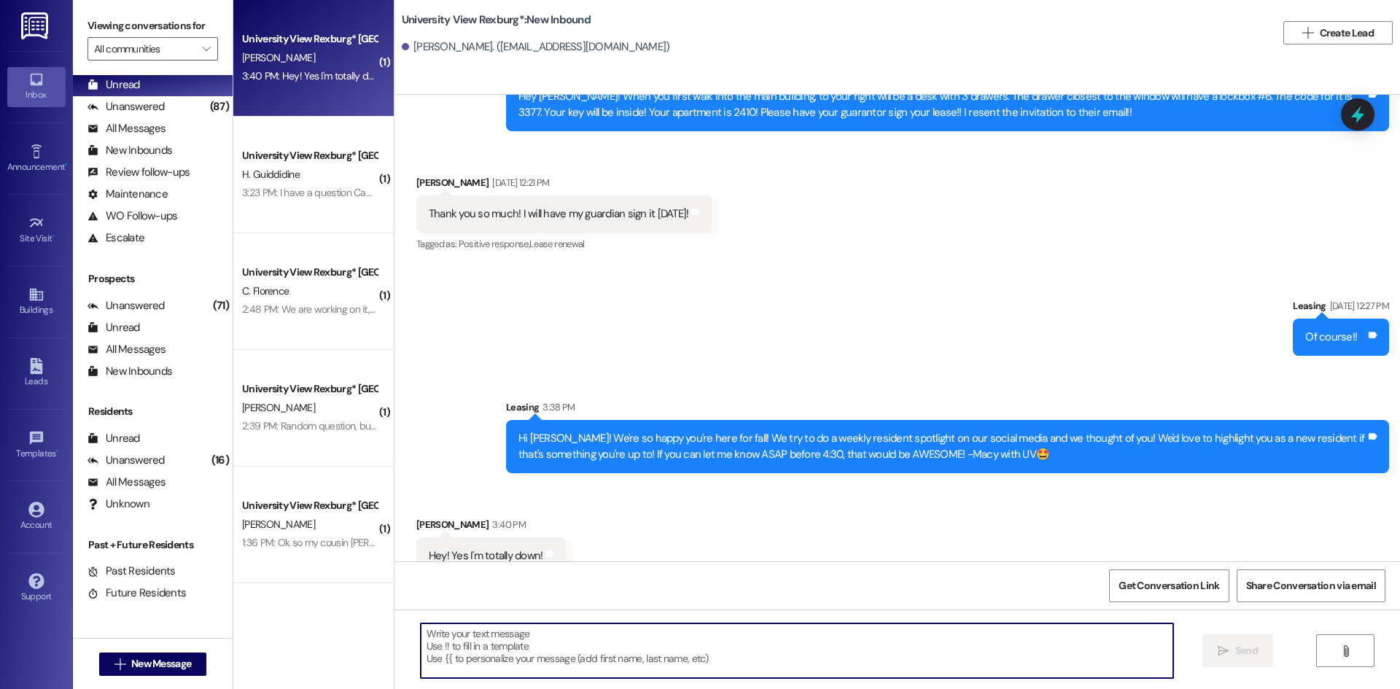
paste textarea "Lor!! Ipsumdo! S amet cons adi e seddoe tempori utla ET. Dolo'm ali enimad min …"
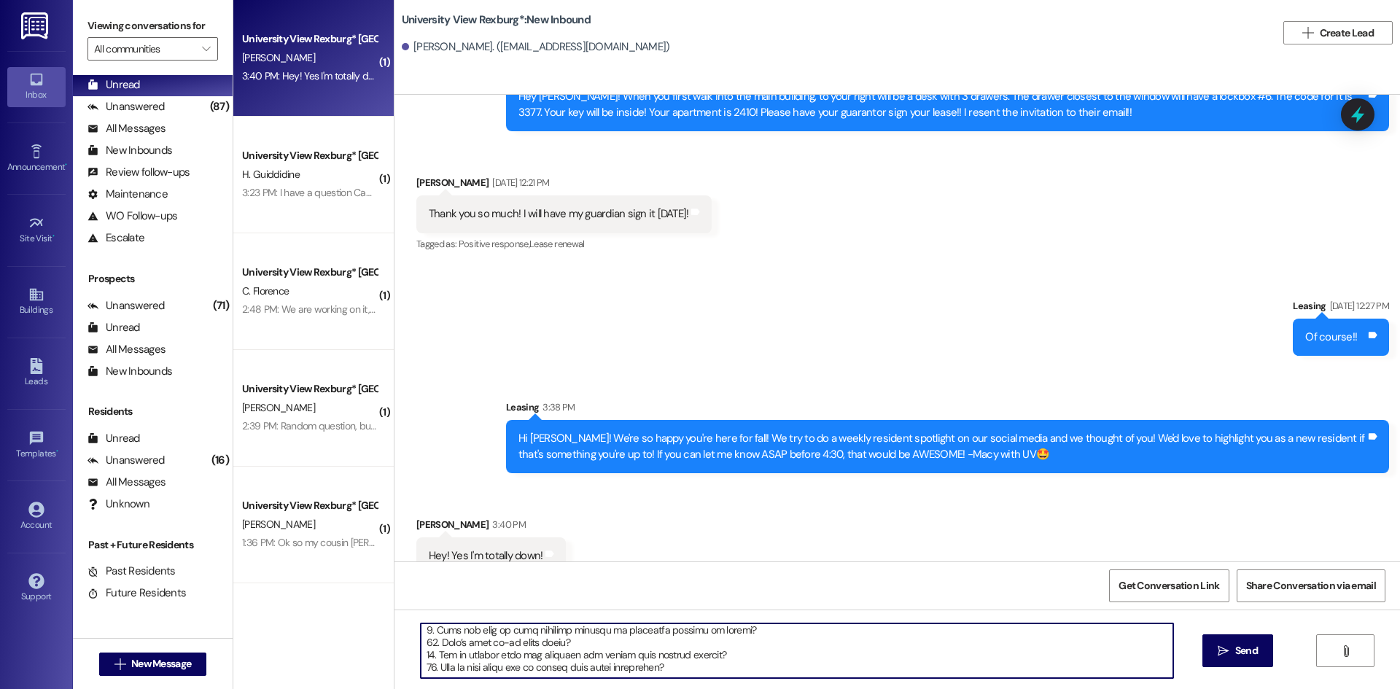
scroll to position [0, 0]
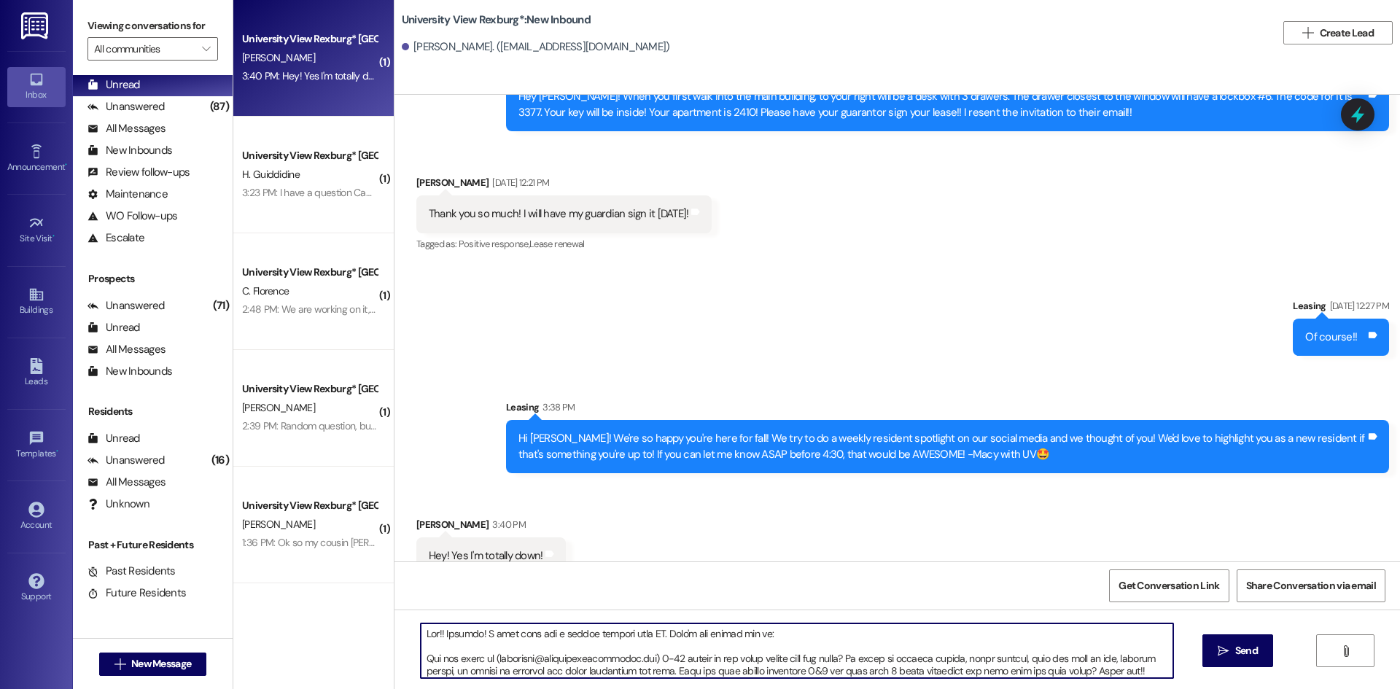
click at [427, 635] on textarea at bounding box center [797, 651] width 753 height 55
click at [434, 635] on textarea at bounding box center [797, 651] width 753 height 55
click at [430, 635] on textarea at bounding box center [797, 651] width 753 height 55
drag, startPoint x: 664, startPoint y: 636, endPoint x: 503, endPoint y: 637, distance: 161.2
click at [503, 637] on textarea at bounding box center [797, 651] width 753 height 55
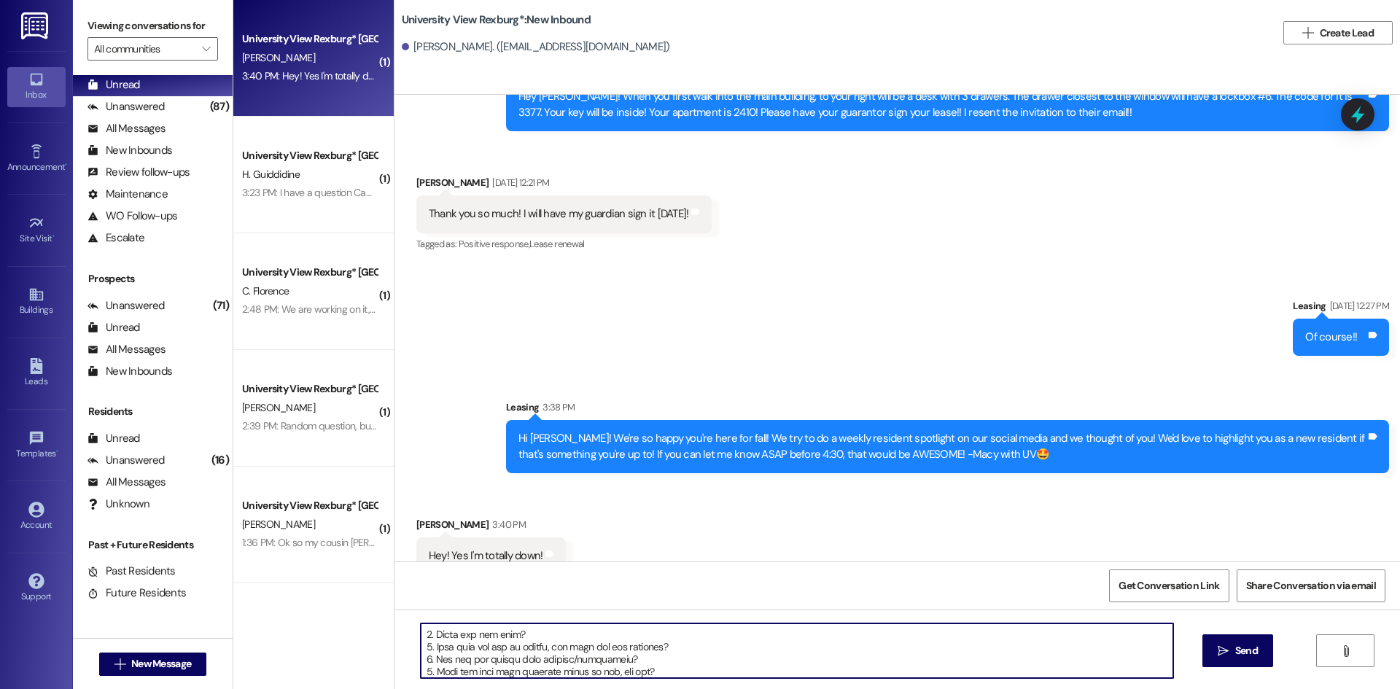
scroll to position [177, 0]
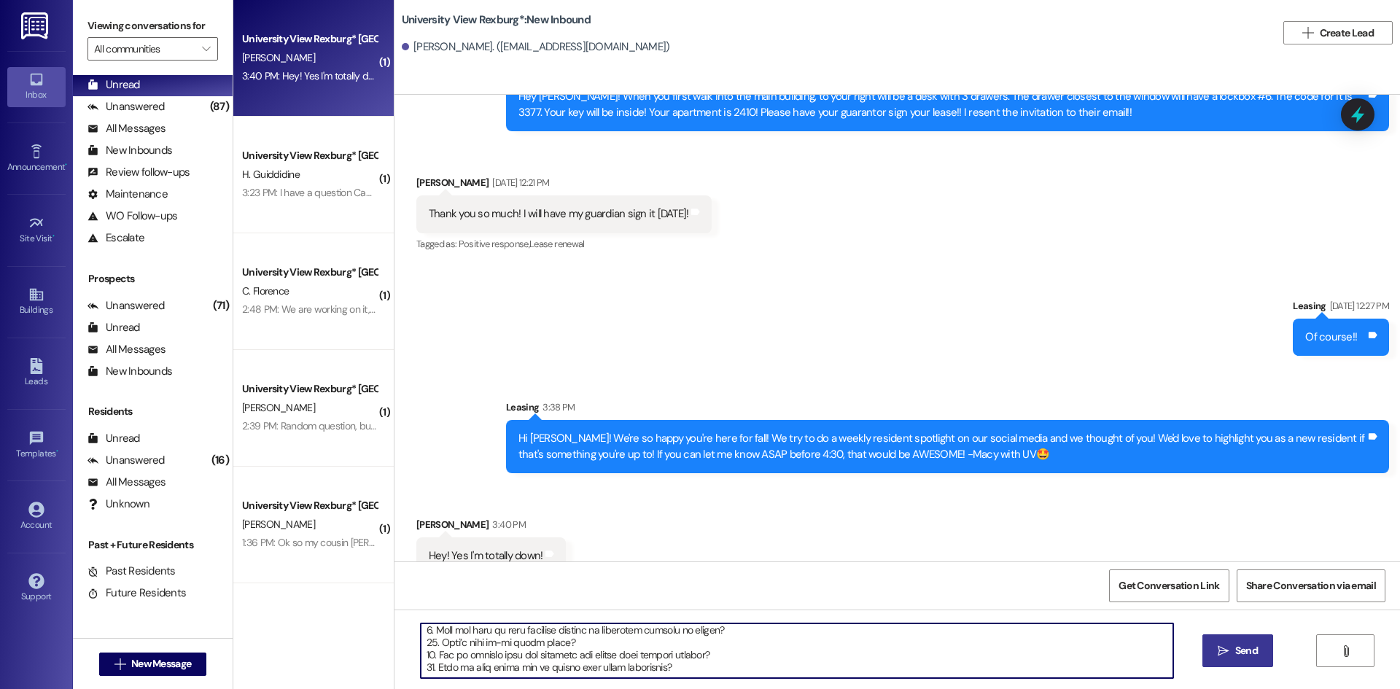
type textarea "Loremip!! Dolorsi! Amet'c adi elitse doe te: Inc utl etdol ma (aliquaeni@admini…"
click at [1230, 648] on span " Send" at bounding box center [1238, 650] width 46 height 15
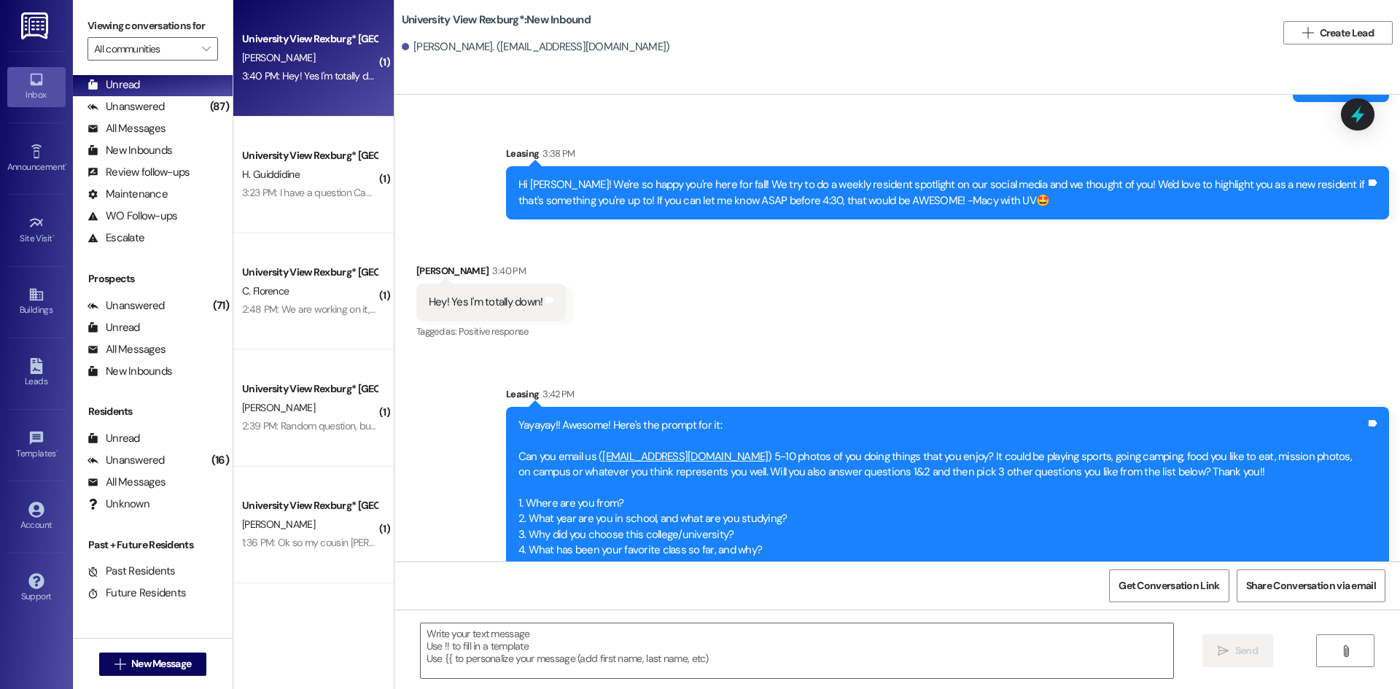
scroll to position [2829, 0]
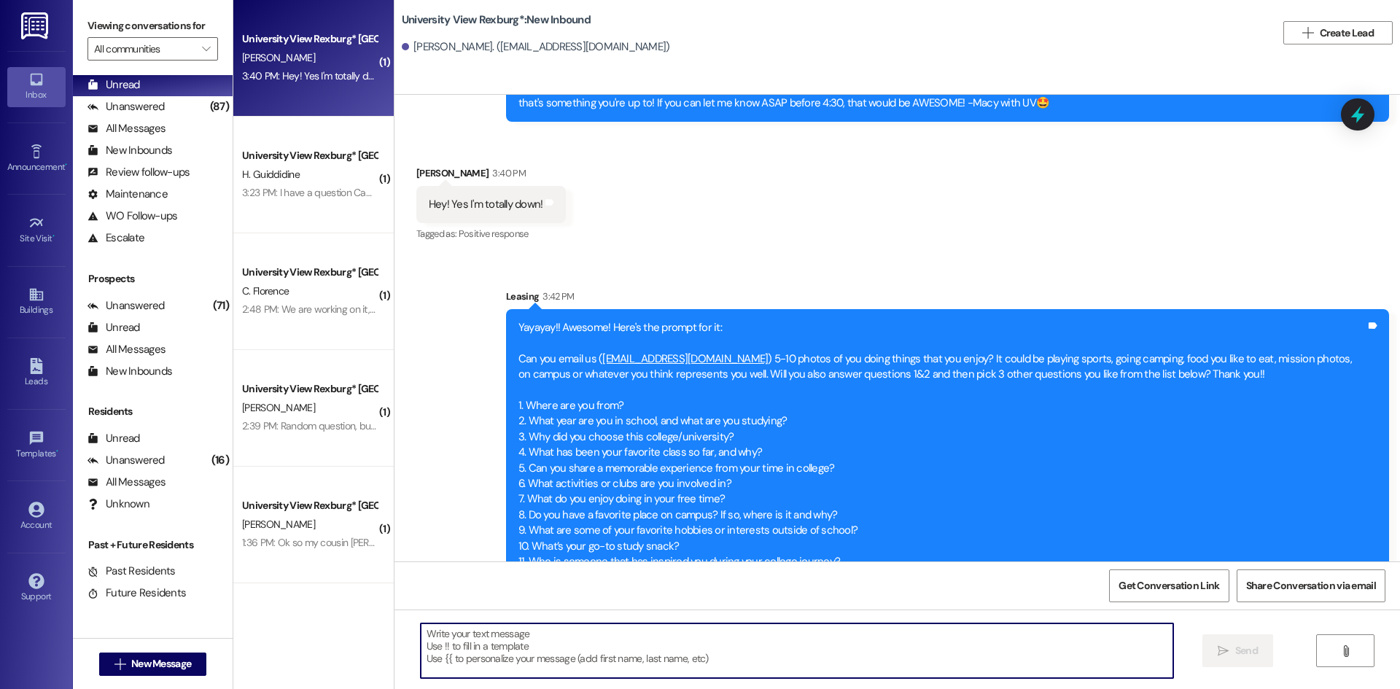
click at [726, 640] on textarea at bounding box center [797, 651] width 753 height 55
type textarea "A"
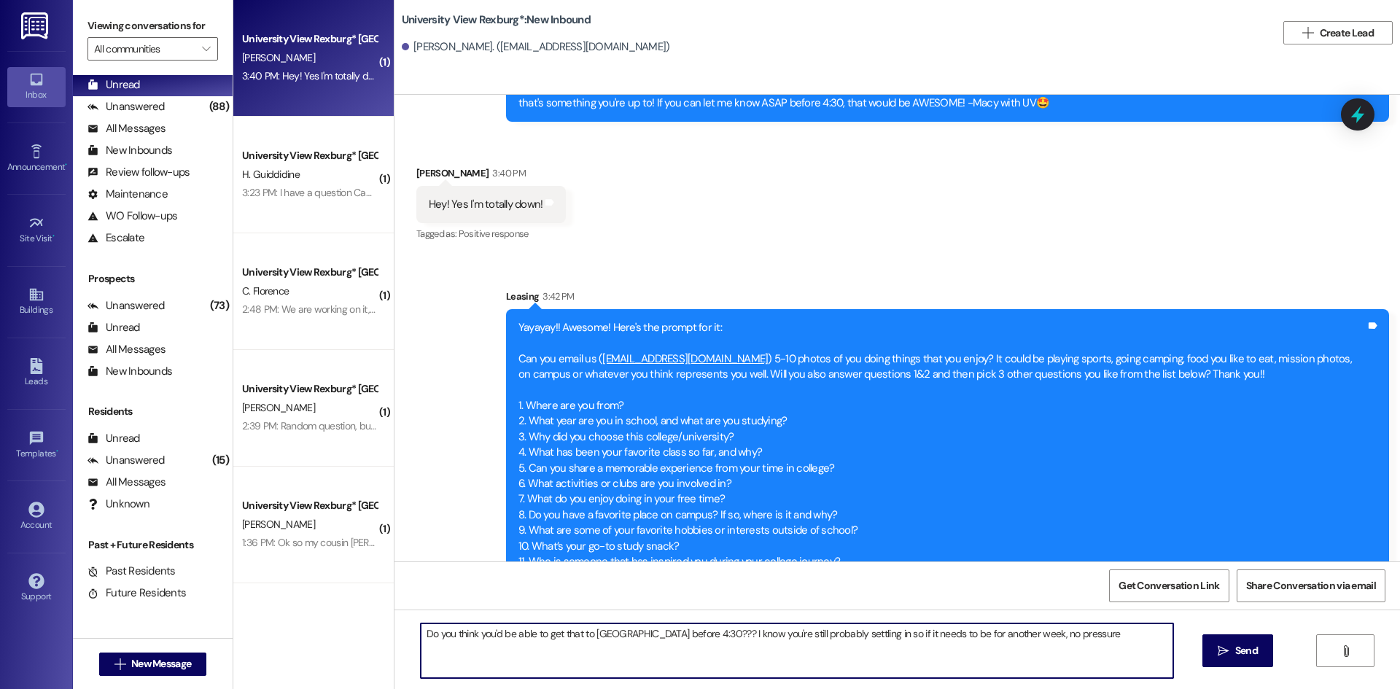
type textarea "Do you think you'd be able to get that to [GEOGRAPHIC_DATA] before 4:30??? I kn…"
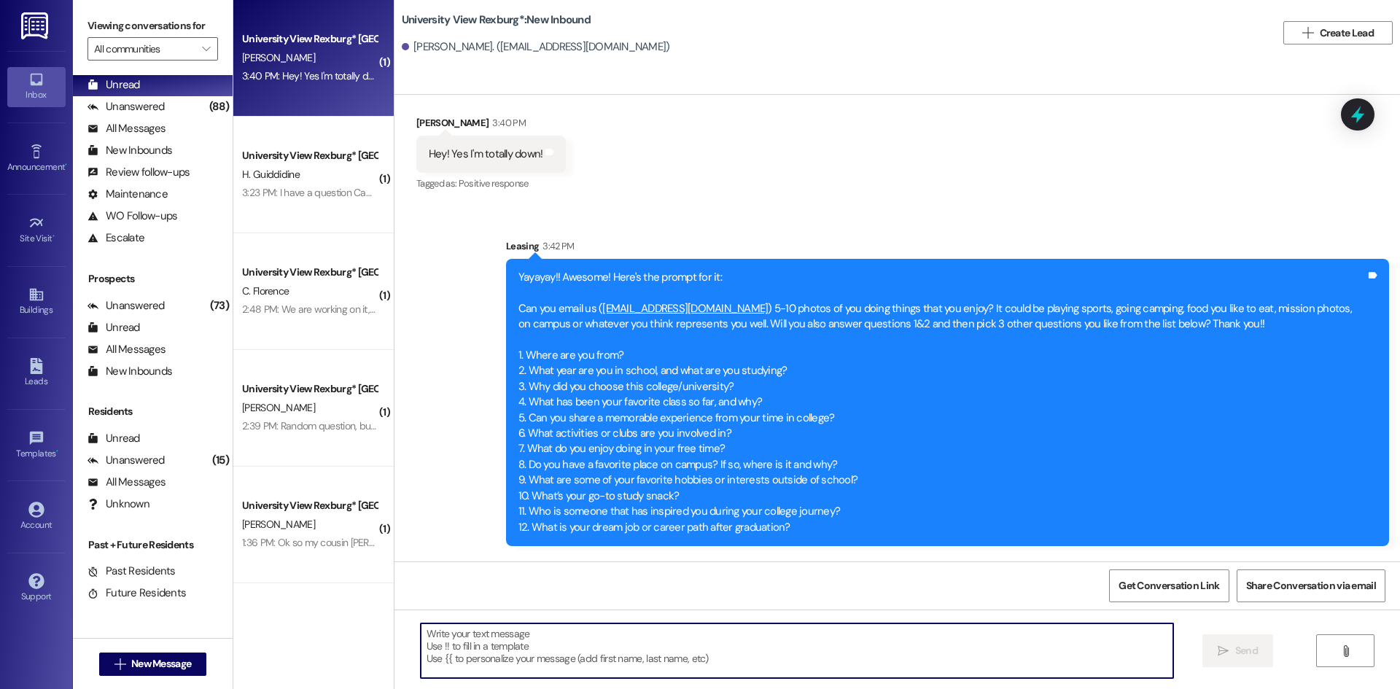
scroll to position [2931, 0]
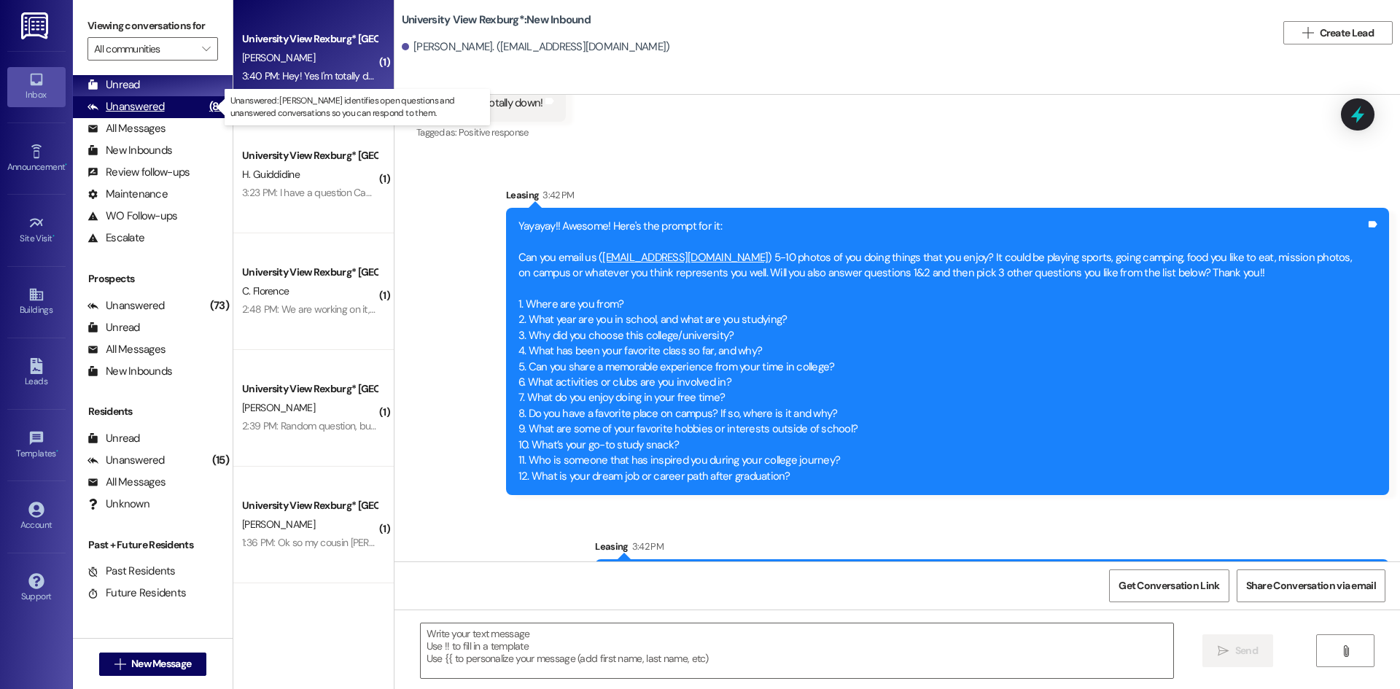
click at [120, 106] on div "Unanswered" at bounding box center [126, 106] width 77 height 15
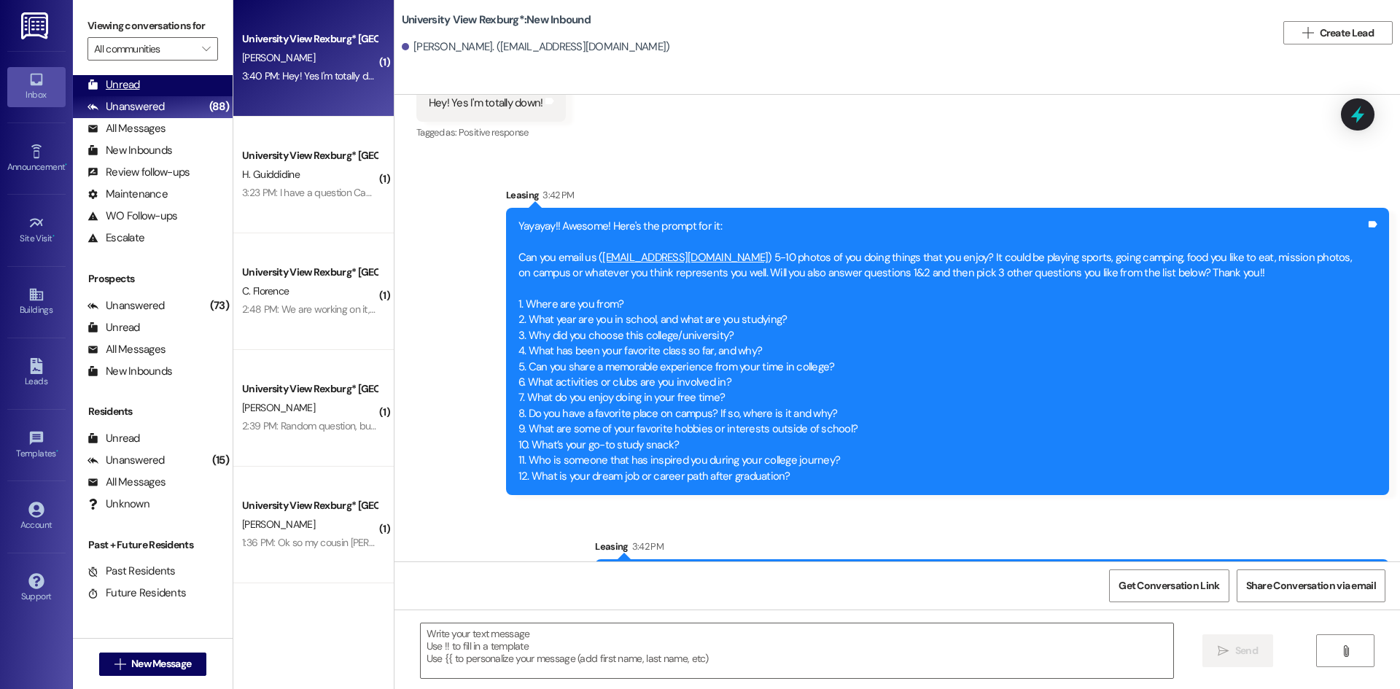
click at [128, 86] on div "Unread" at bounding box center [114, 84] width 53 height 15
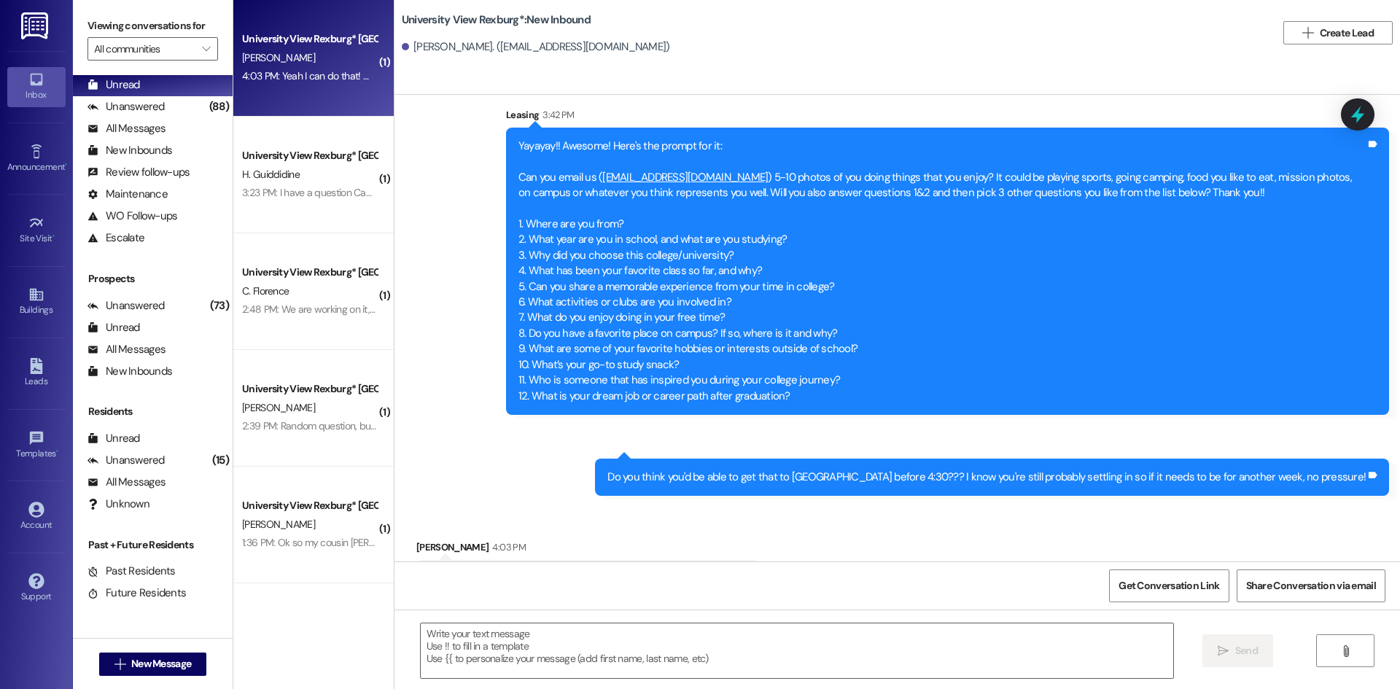
scroll to position [3012, 0]
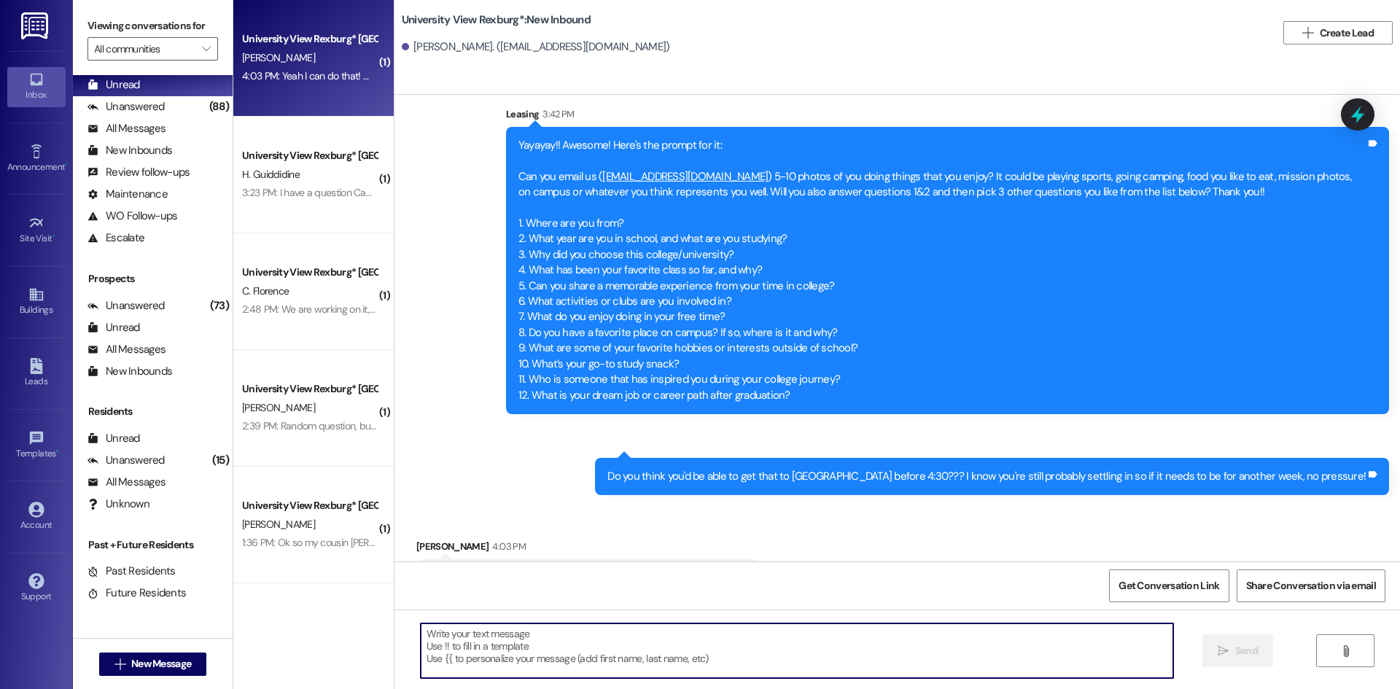
click at [710, 634] on textarea at bounding box center [797, 651] width 753 height 55
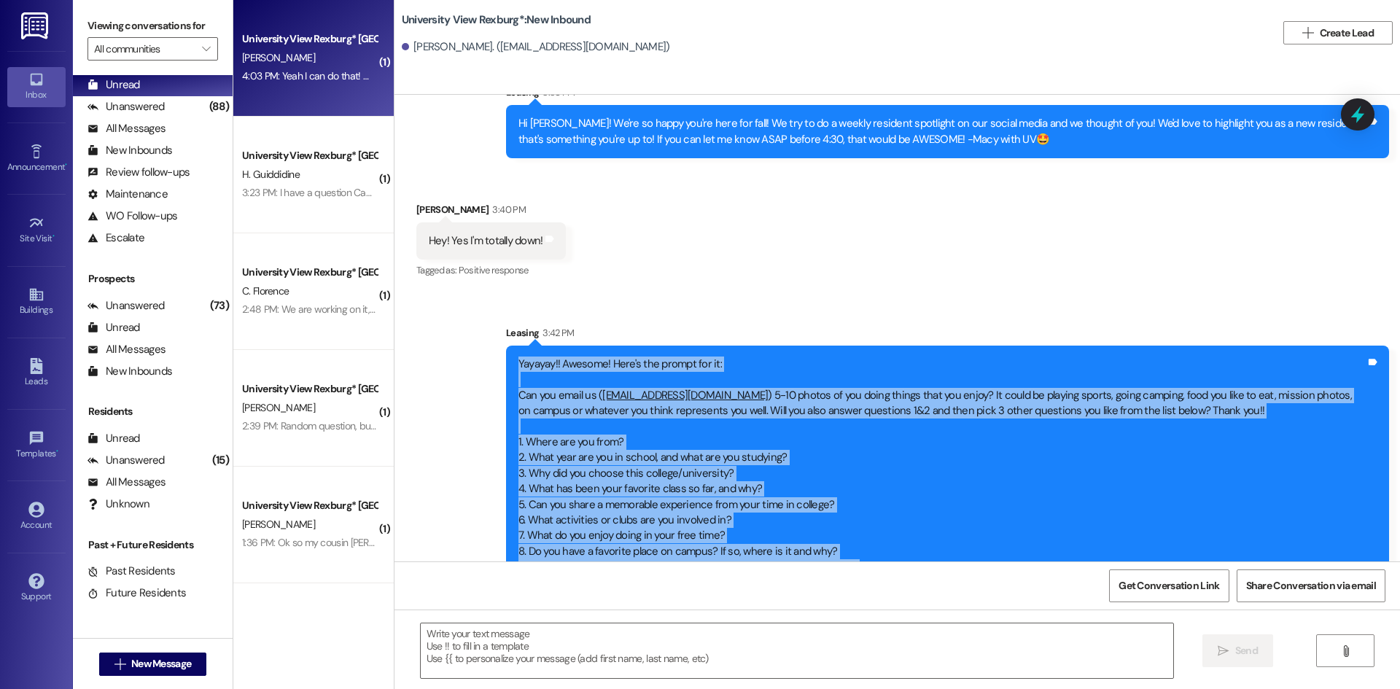
scroll to position [2866, 0]
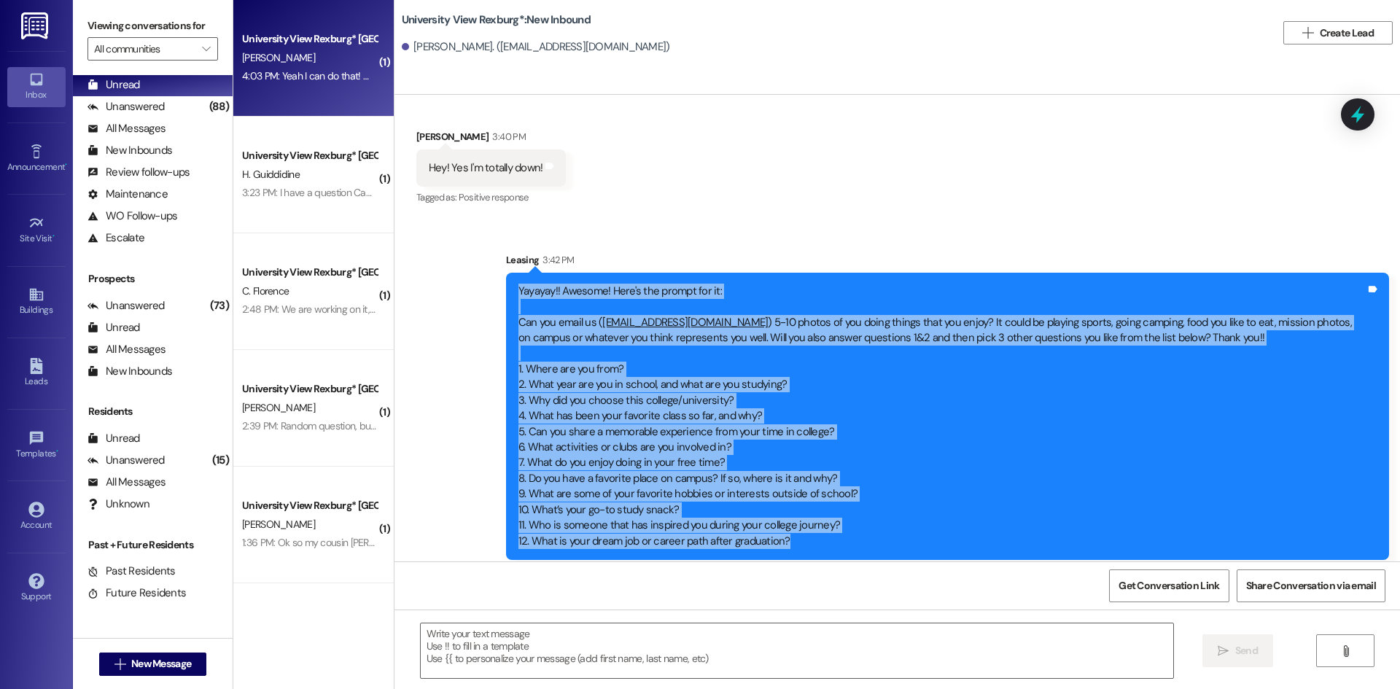
drag, startPoint x: 510, startPoint y: 315, endPoint x: 880, endPoint y: 496, distance: 412.3
click at [880, 496] on div "Yayayay!! Awesome! Here's the prompt for it: Can you email us ( [EMAIL_ADDRESS]…" at bounding box center [943, 417] width 848 height 266
copy div "Loremip!! Dolorsi! Amet'c adi elitse doe te: Inc utl etdol ma ( aliquaeni@admin…"
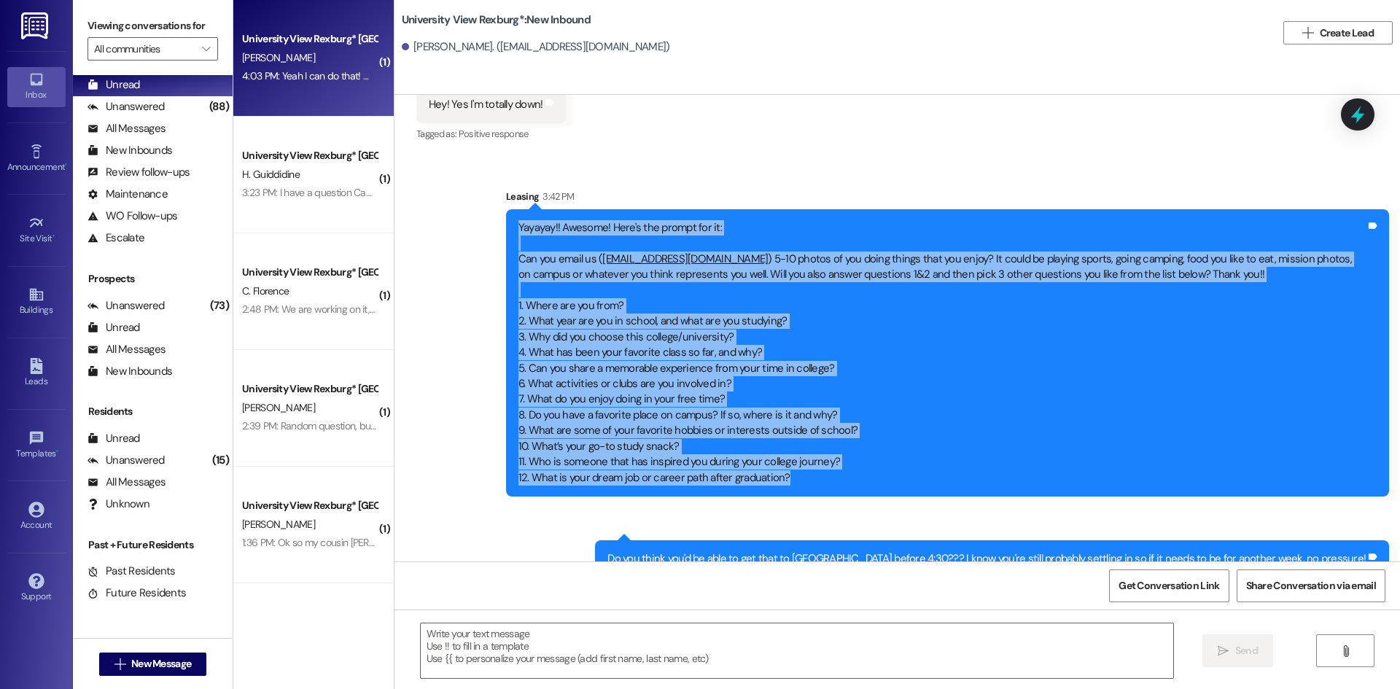
scroll to position [3012, 0]
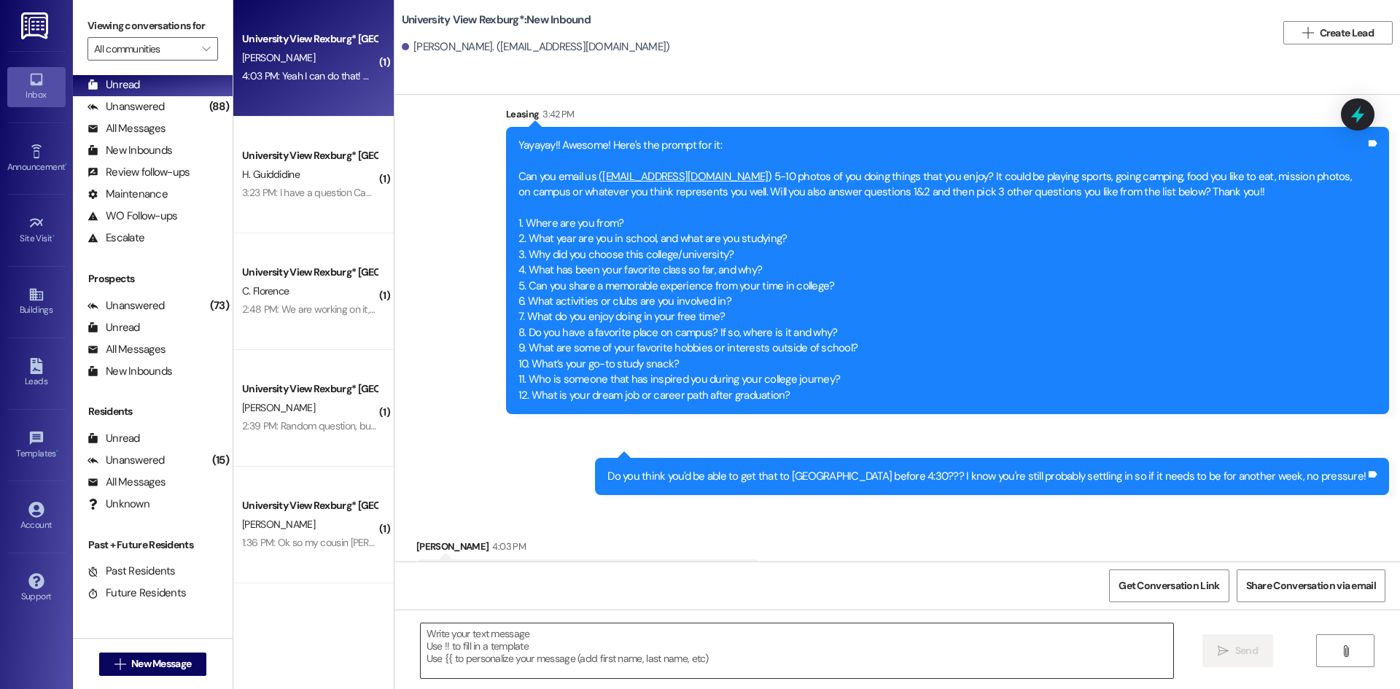
click at [754, 623] on div at bounding box center [797, 651] width 754 height 56
click at [772, 642] on textarea at bounding box center [797, 651] width 753 height 55
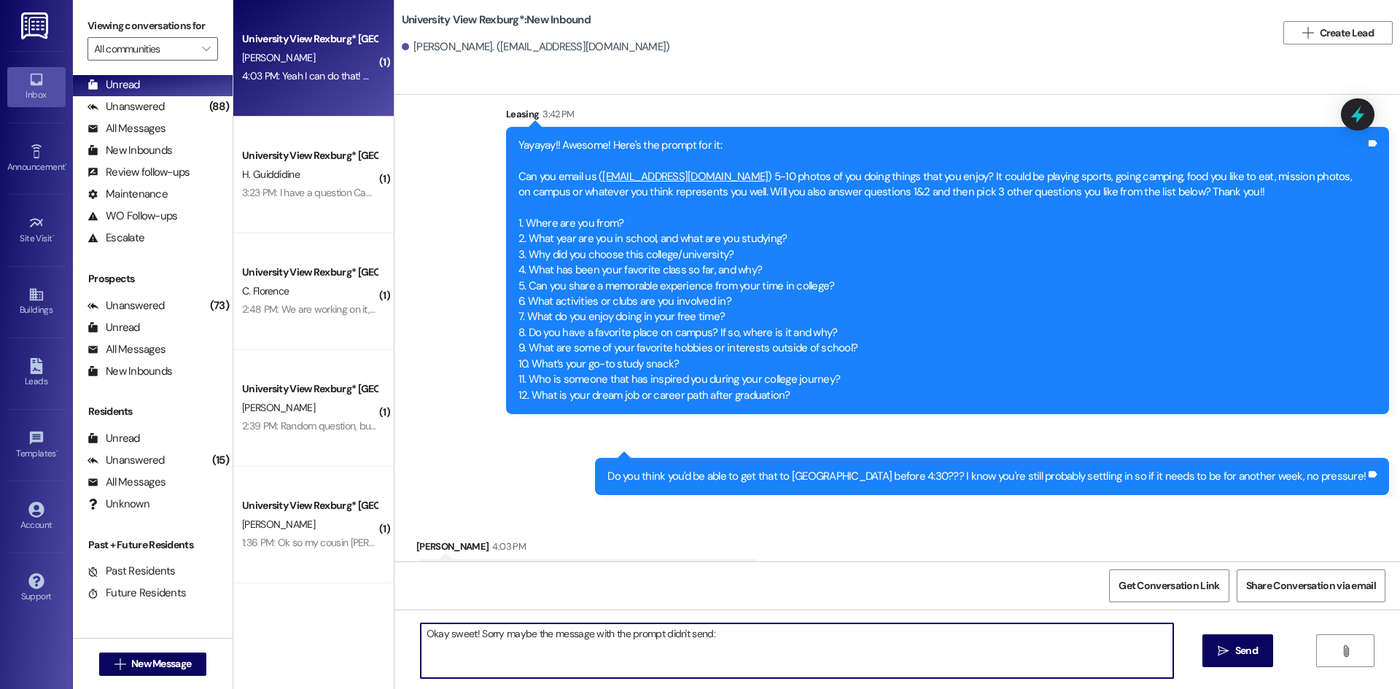
paste textarea "Loremip!! Dolorsi! Amet'c adi elitse doe te: Inc utl etdol ma (aliquaeni@admini…"
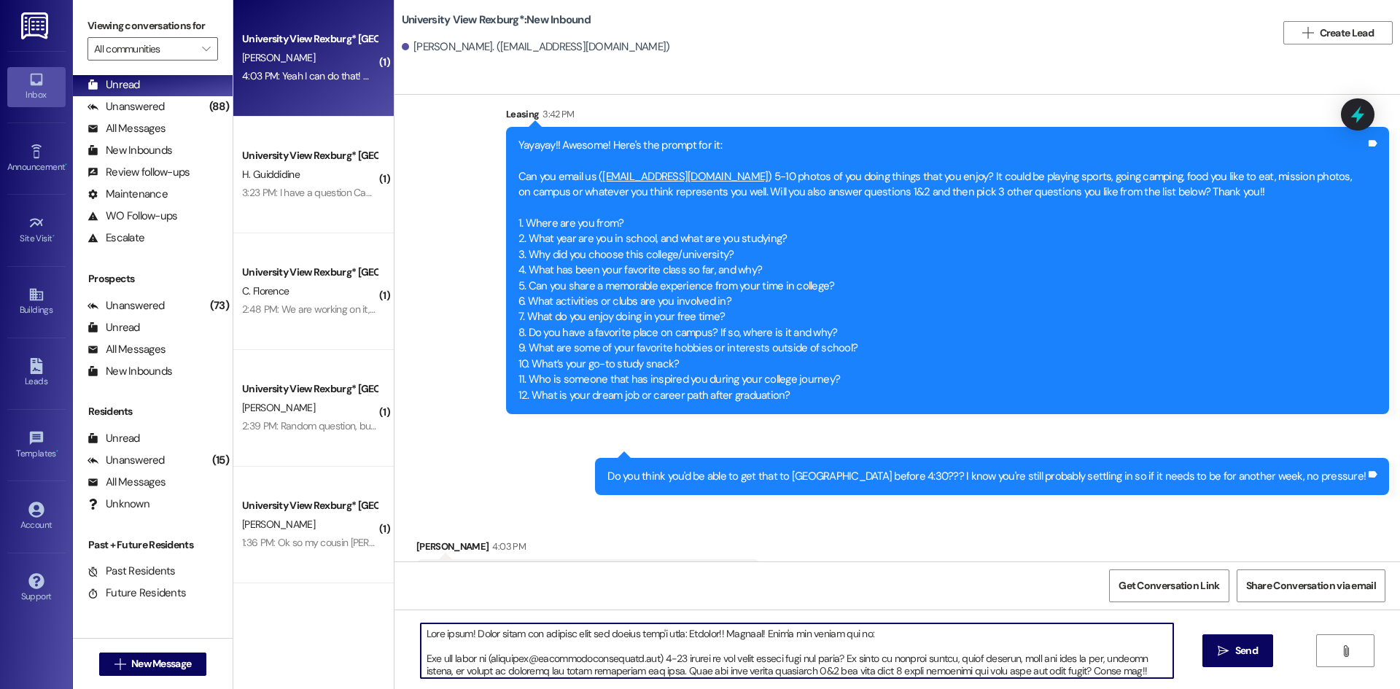
scroll to position [161, 0]
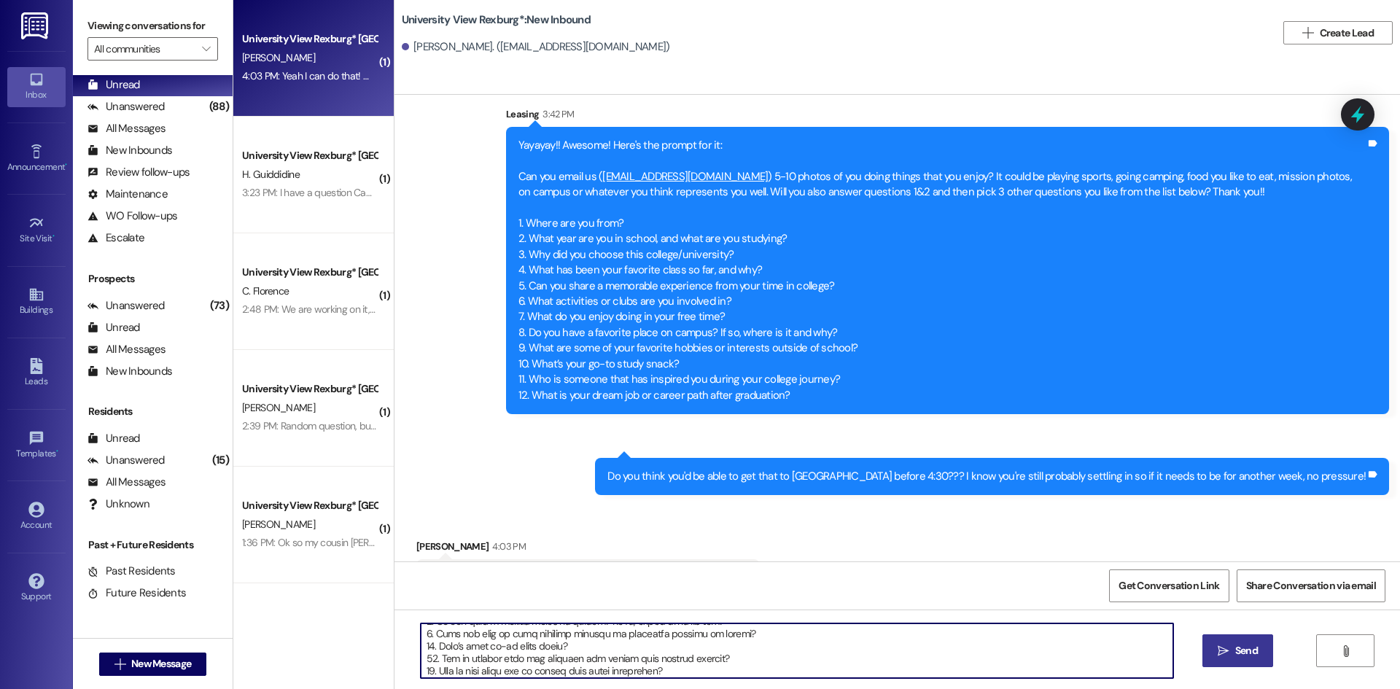
type textarea "Lore ipsum! Dolor sitam con adipisc elit sed doeius temp'i utla: Etdolor!! Magn…"
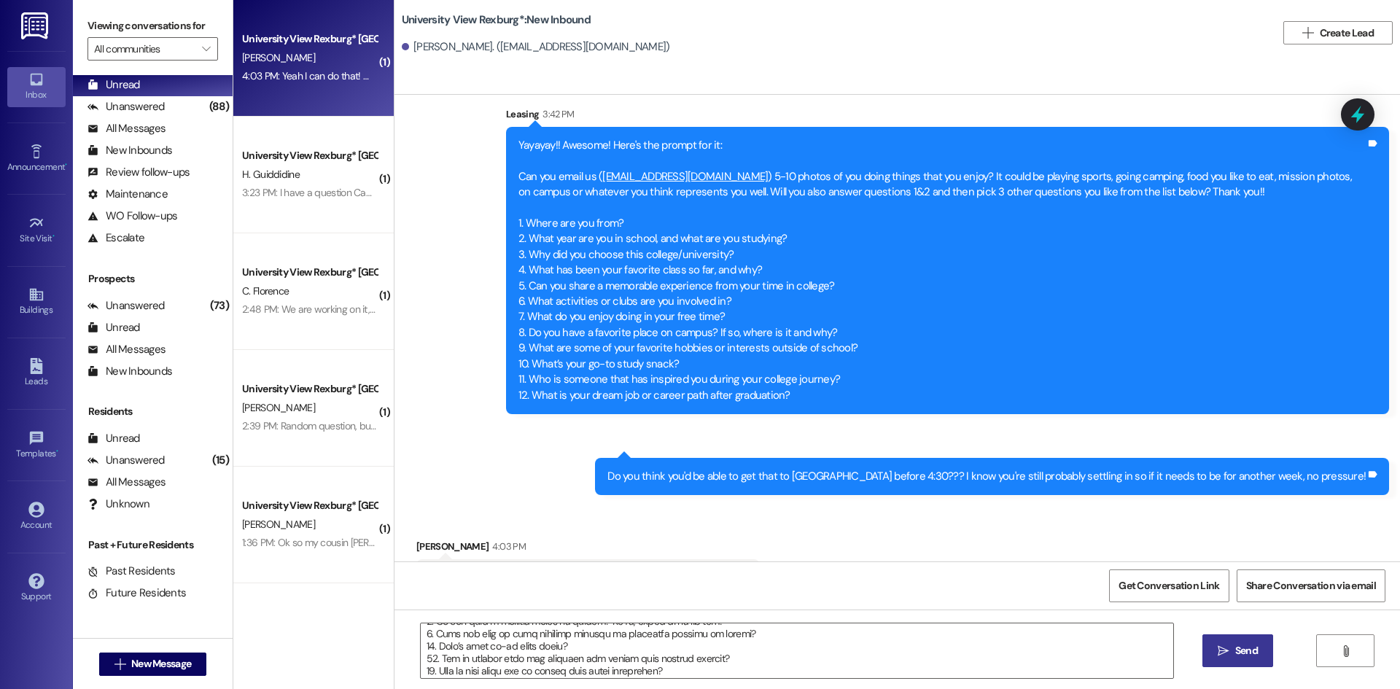
drag, startPoint x: 1257, startPoint y: 643, endPoint x: 1249, endPoint y: 643, distance: 8.8
click at [1252, 643] on button " Send" at bounding box center [1238, 651] width 71 height 33
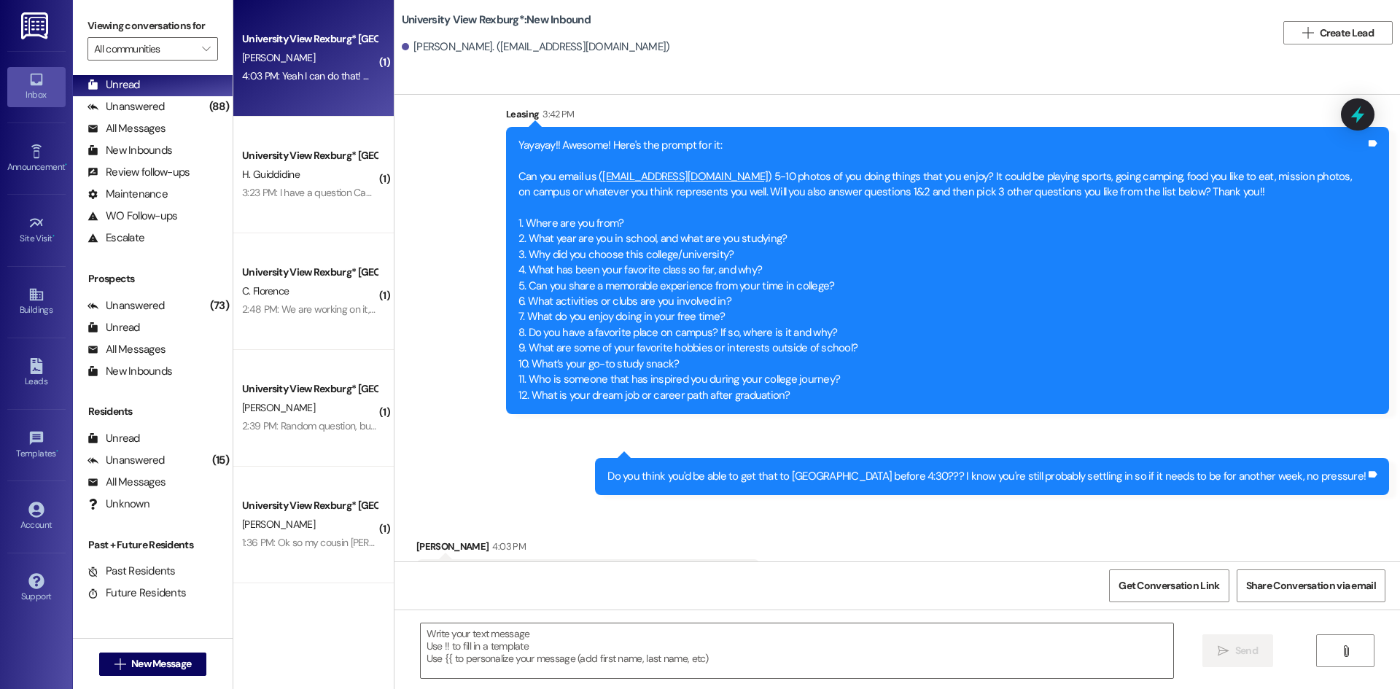
scroll to position [3011, 0]
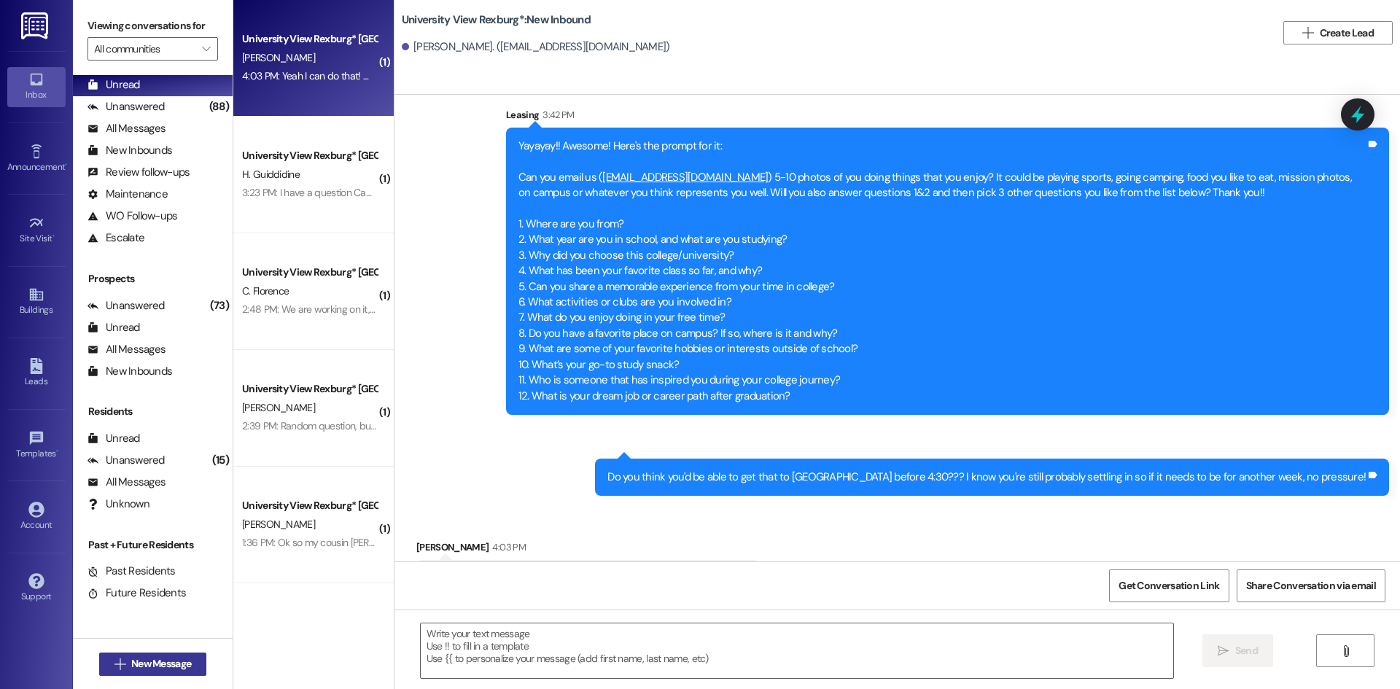
click at [142, 672] on button " New Message" at bounding box center [153, 664] width 108 height 23
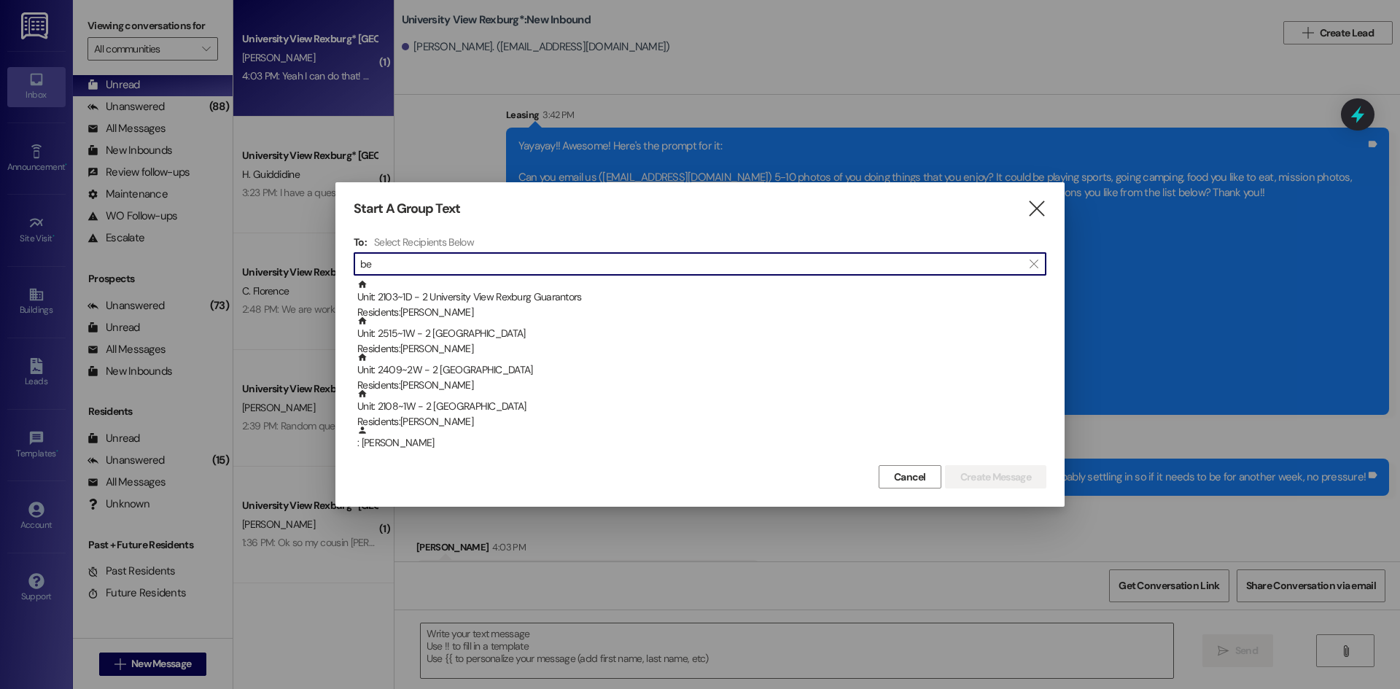
type input "b"
type input "m"
type input "b"
type input "a"
paste input "[PERSON_NAME]"
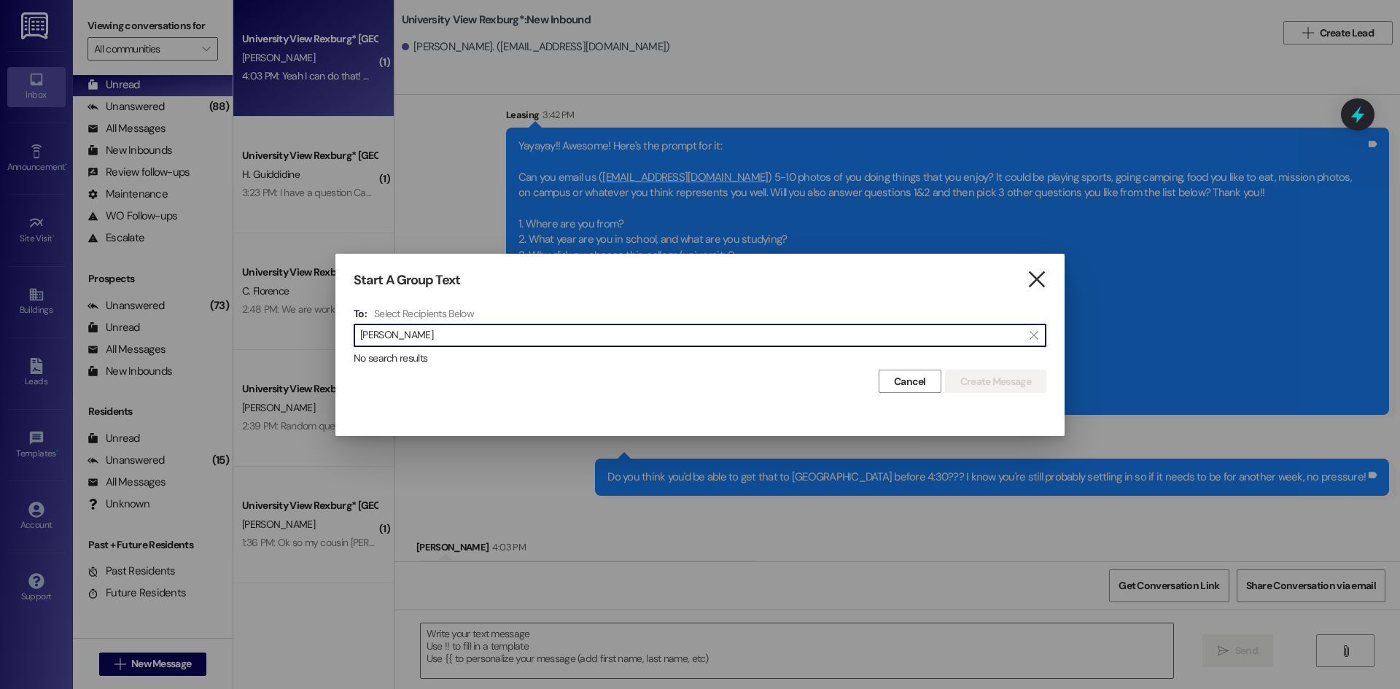
type input "[PERSON_NAME]"
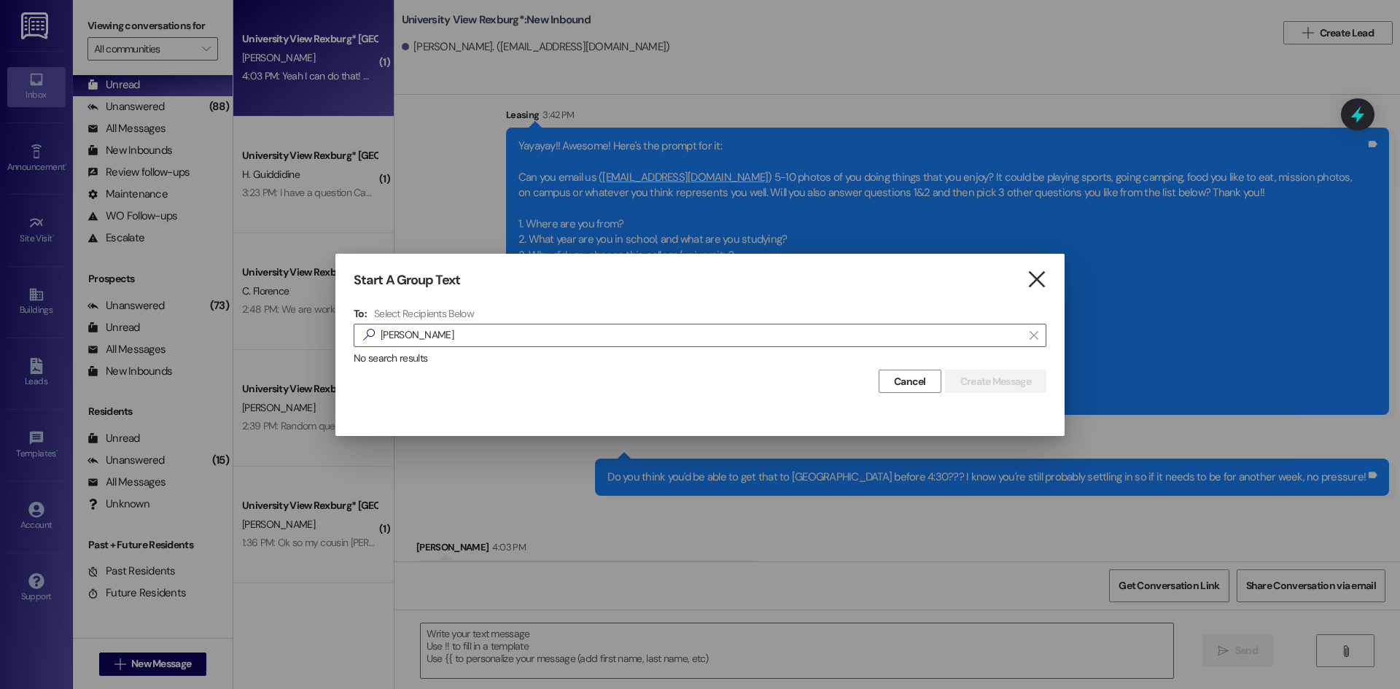
click at [1034, 280] on icon "" at bounding box center [1037, 279] width 20 height 15
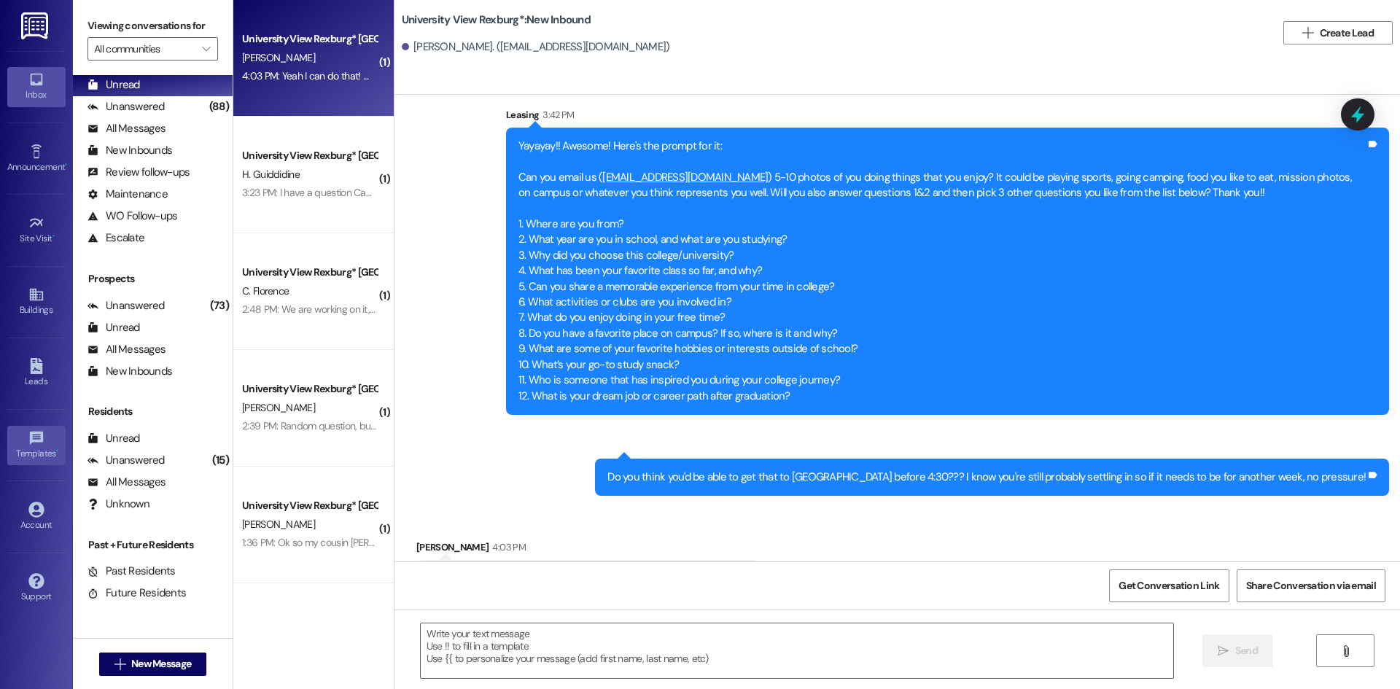
click at [18, 455] on div "Templates •" at bounding box center [36, 453] width 73 height 15
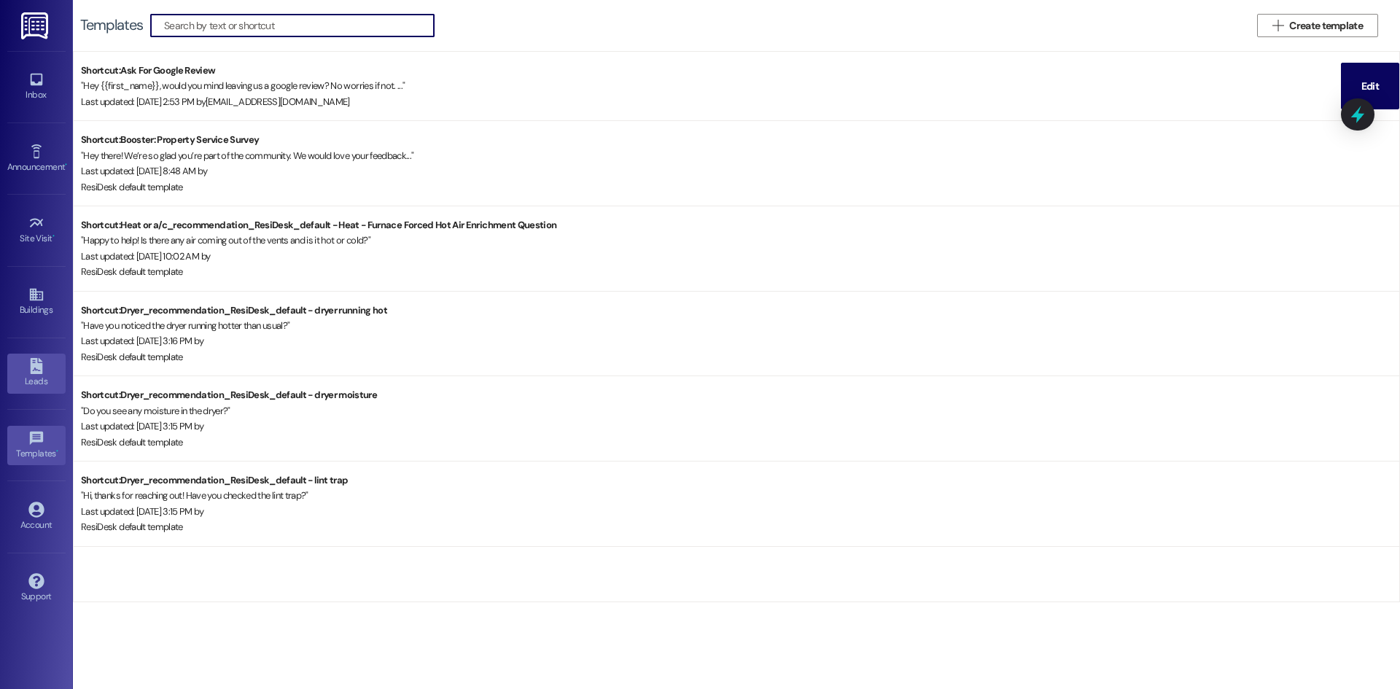
click at [36, 375] on div "Leads" at bounding box center [36, 381] width 73 height 15
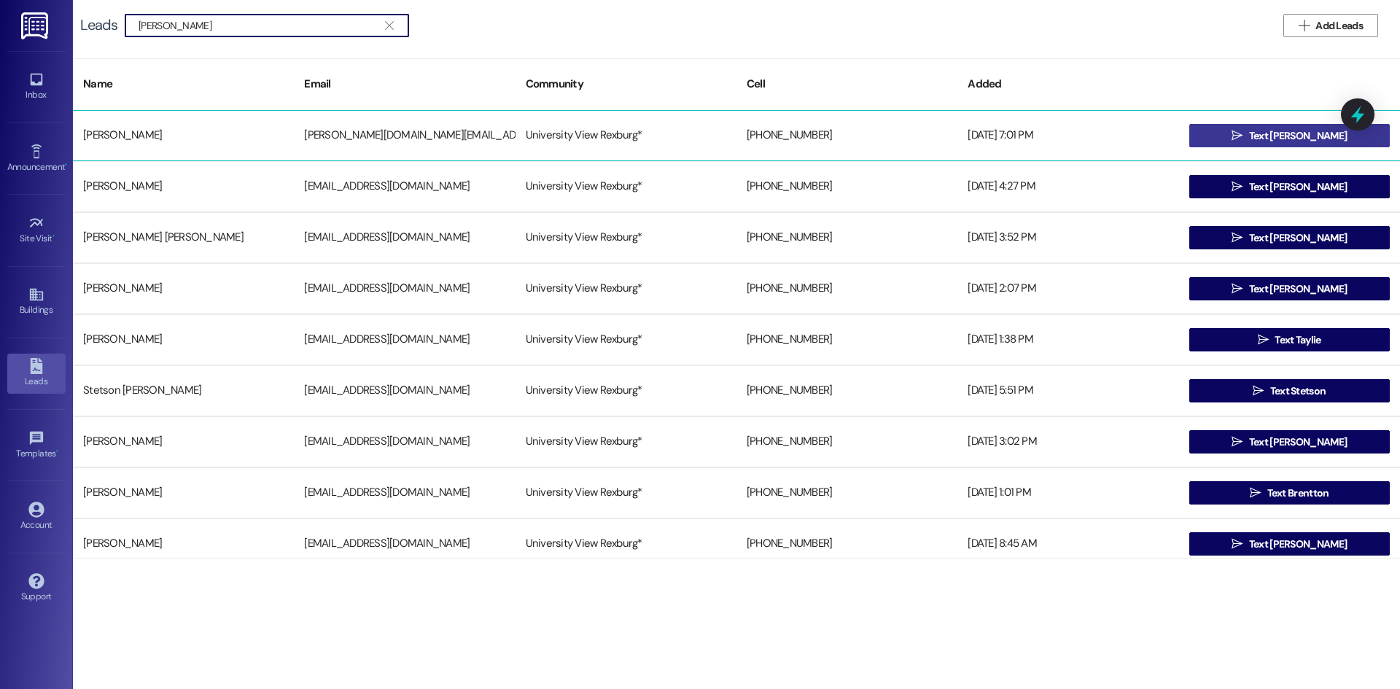
type input "[PERSON_NAME]"
click at [1190, 136] on button " Text [PERSON_NAME]" at bounding box center [1290, 135] width 201 height 23
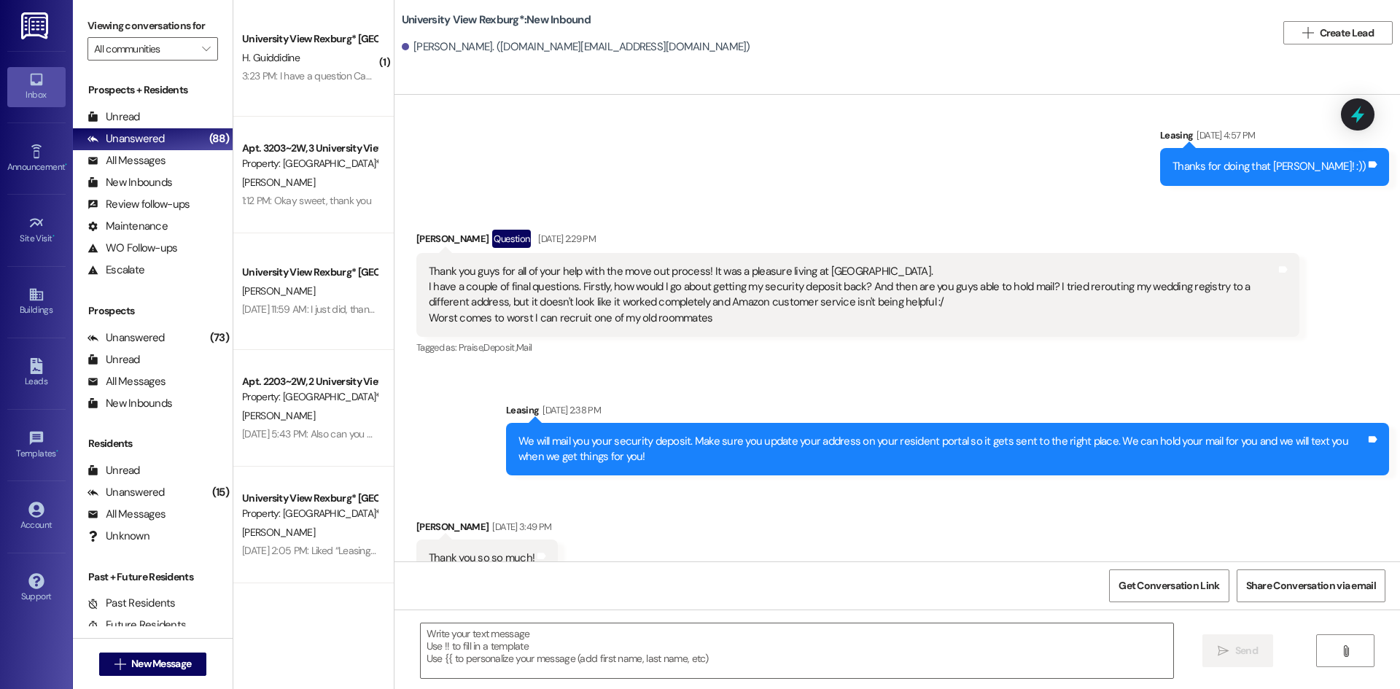
scroll to position [87980, 0]
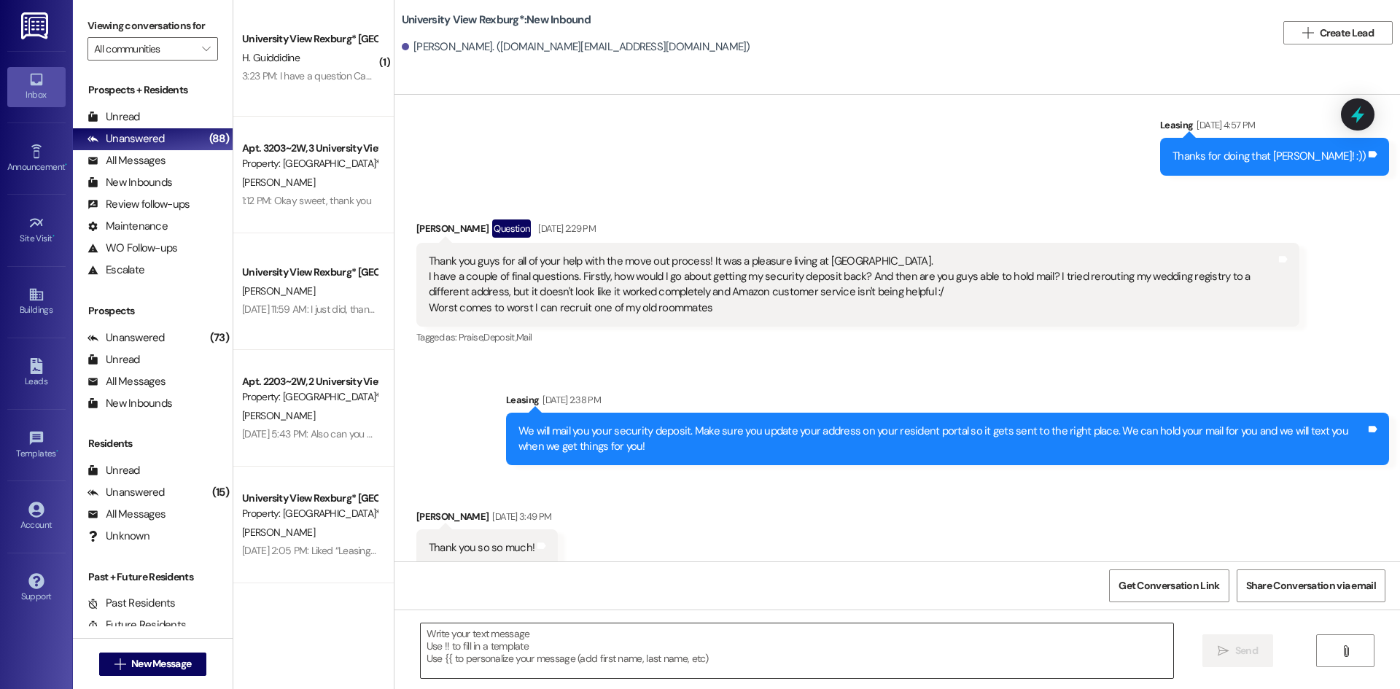
click at [929, 654] on textarea at bounding box center [797, 651] width 753 height 55
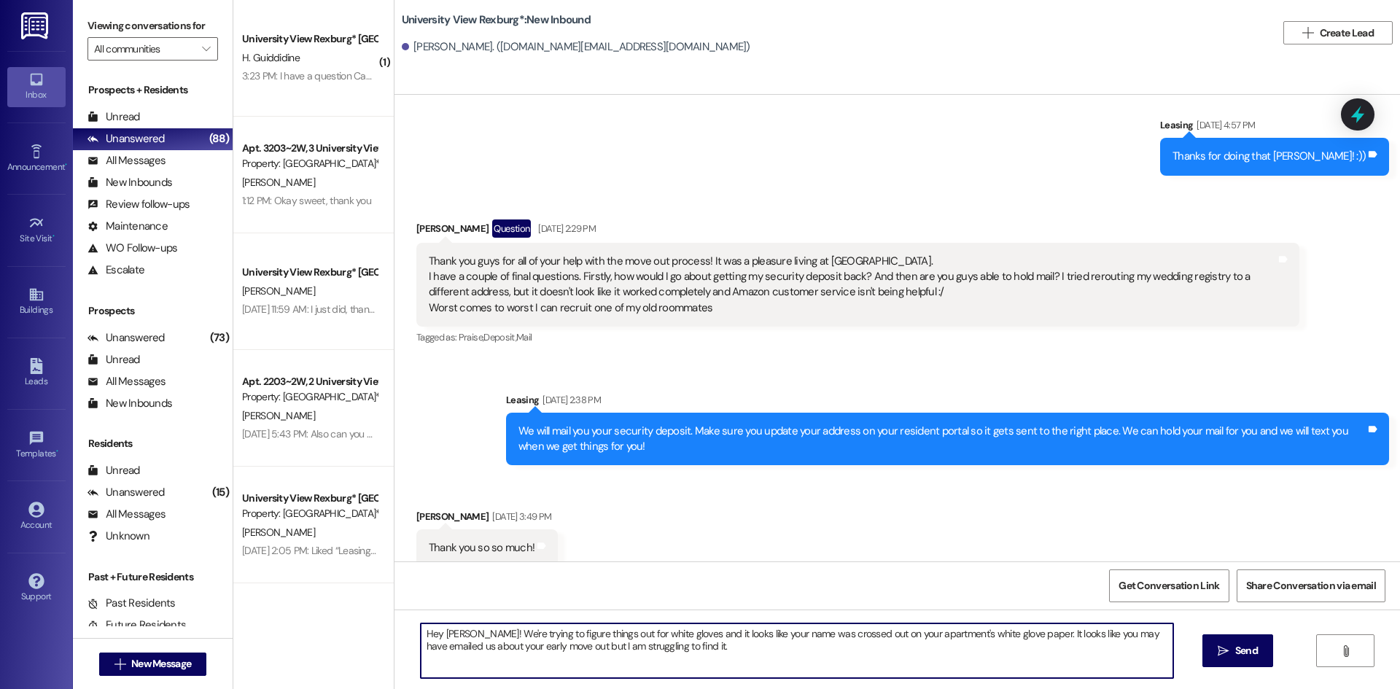
click at [1009, 635] on textarea "Hey [PERSON_NAME]! We're trying to figure things out for white gloves and it lo…" at bounding box center [797, 651] width 753 height 55
type textarea "Hey [PERSON_NAME]! We're trying to figure things out for white gloves and it lo…"
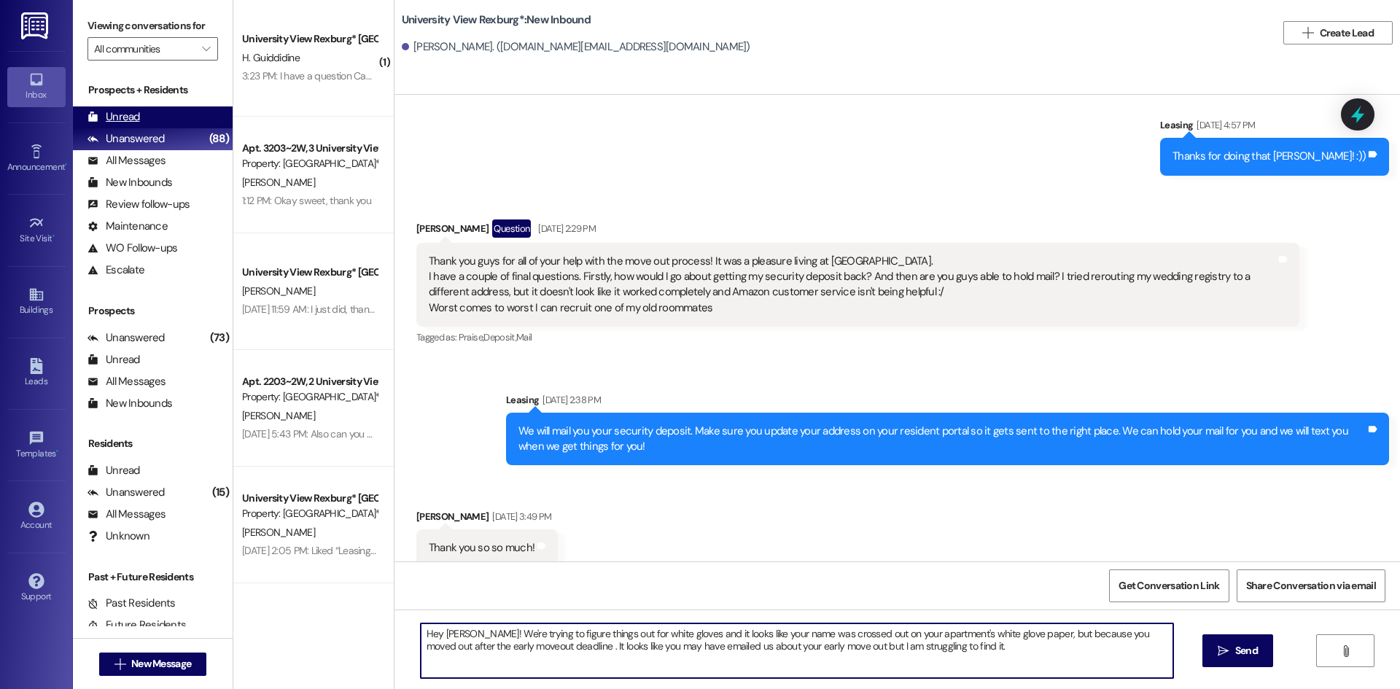
click at [151, 120] on div "Unread (0)" at bounding box center [153, 117] width 160 height 22
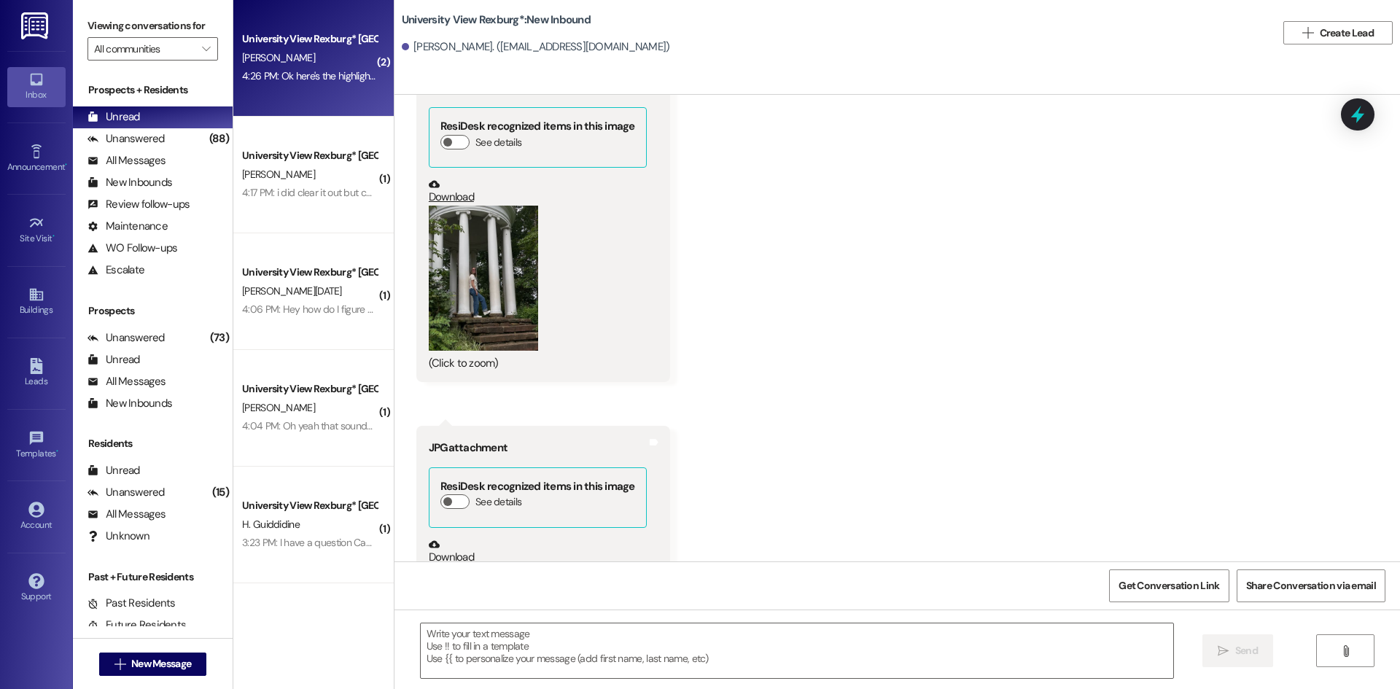
scroll to position [4387, 0]
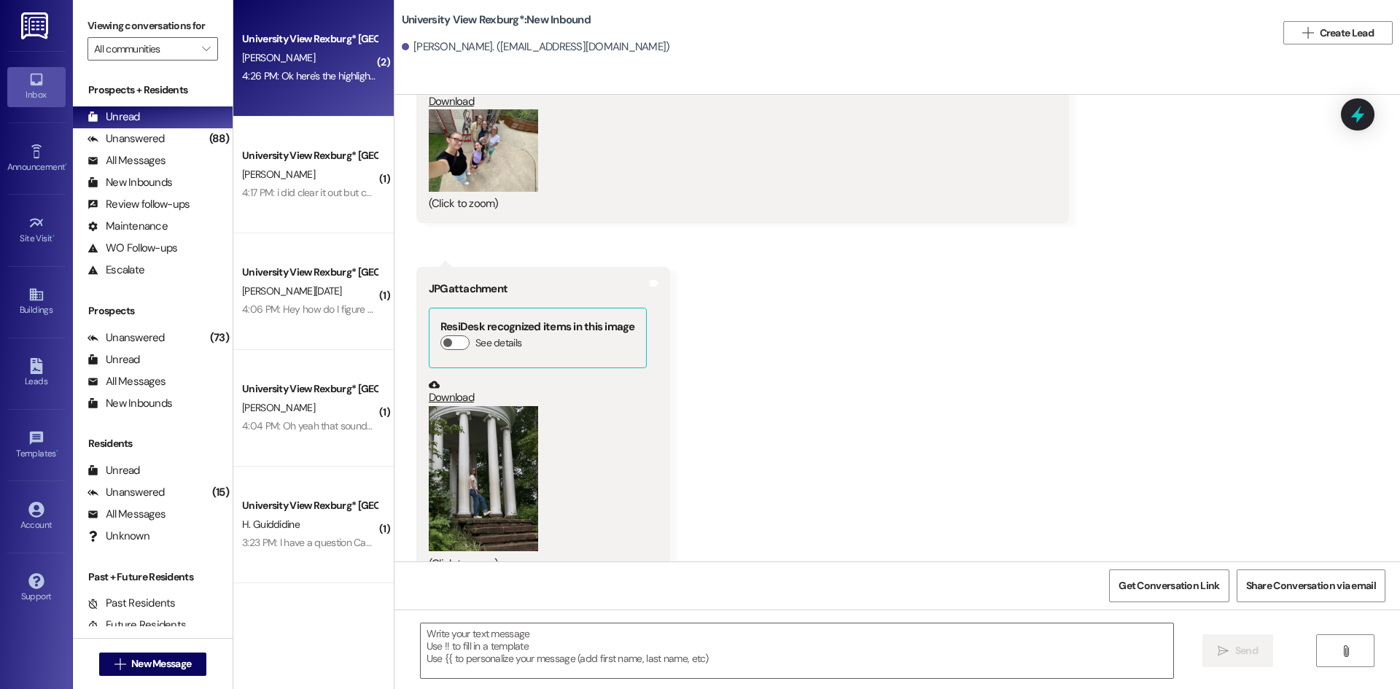
click at [468, 446] on button "Zoom image" at bounding box center [483, 479] width 109 height 146
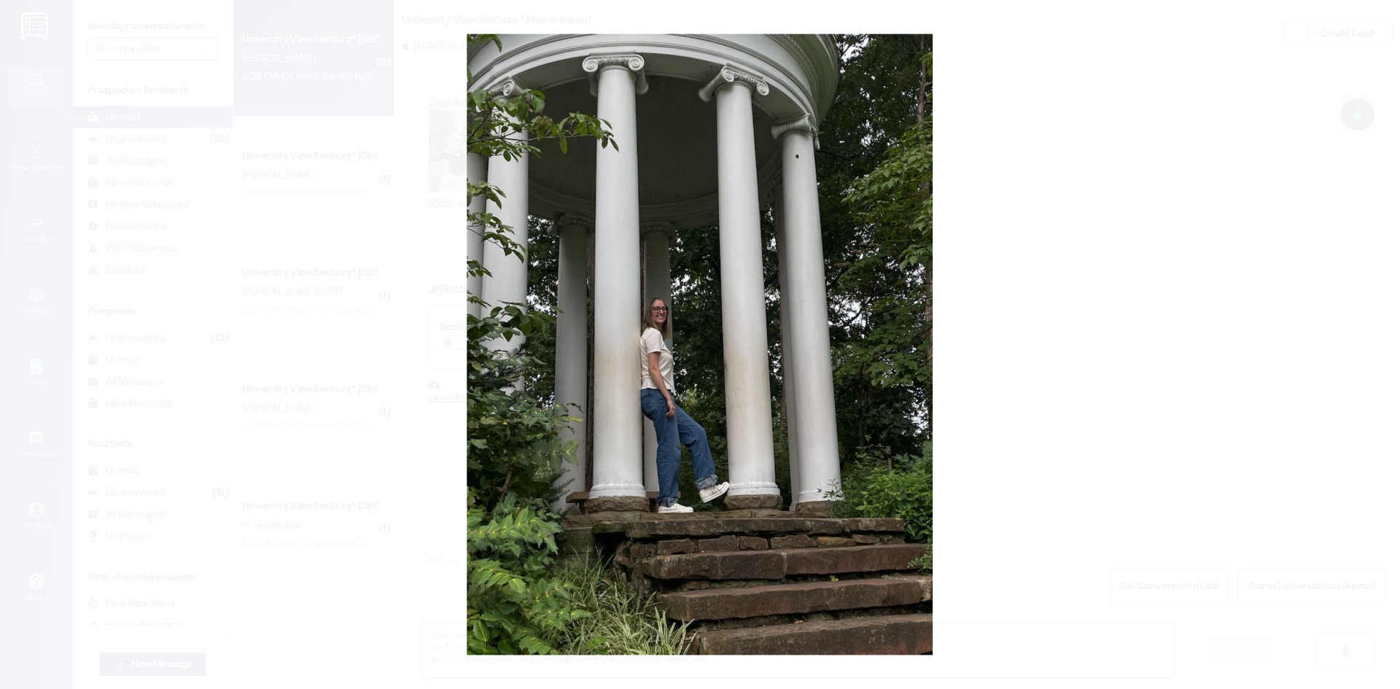
click at [704, 352] on button "Unzoom image" at bounding box center [700, 344] width 1400 height 689
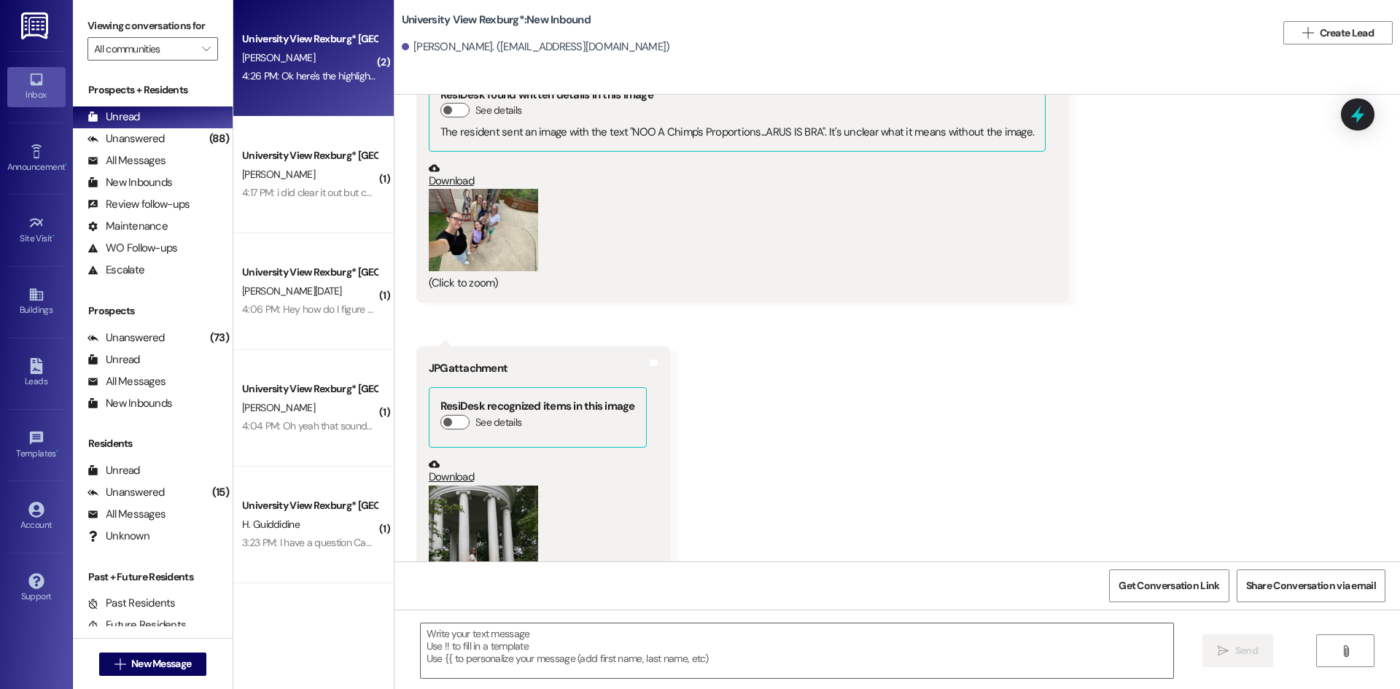
scroll to position [4023, 0]
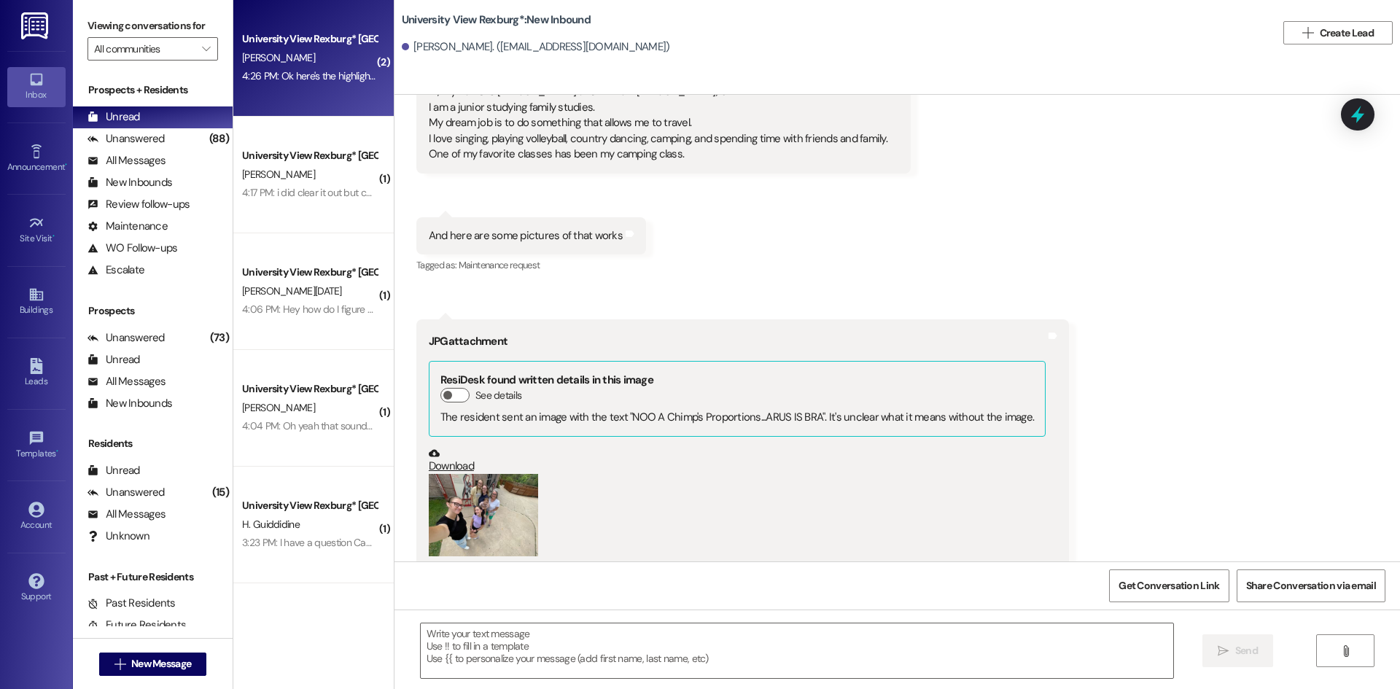
click at [485, 474] on button "Zoom image" at bounding box center [483, 515] width 109 height 82
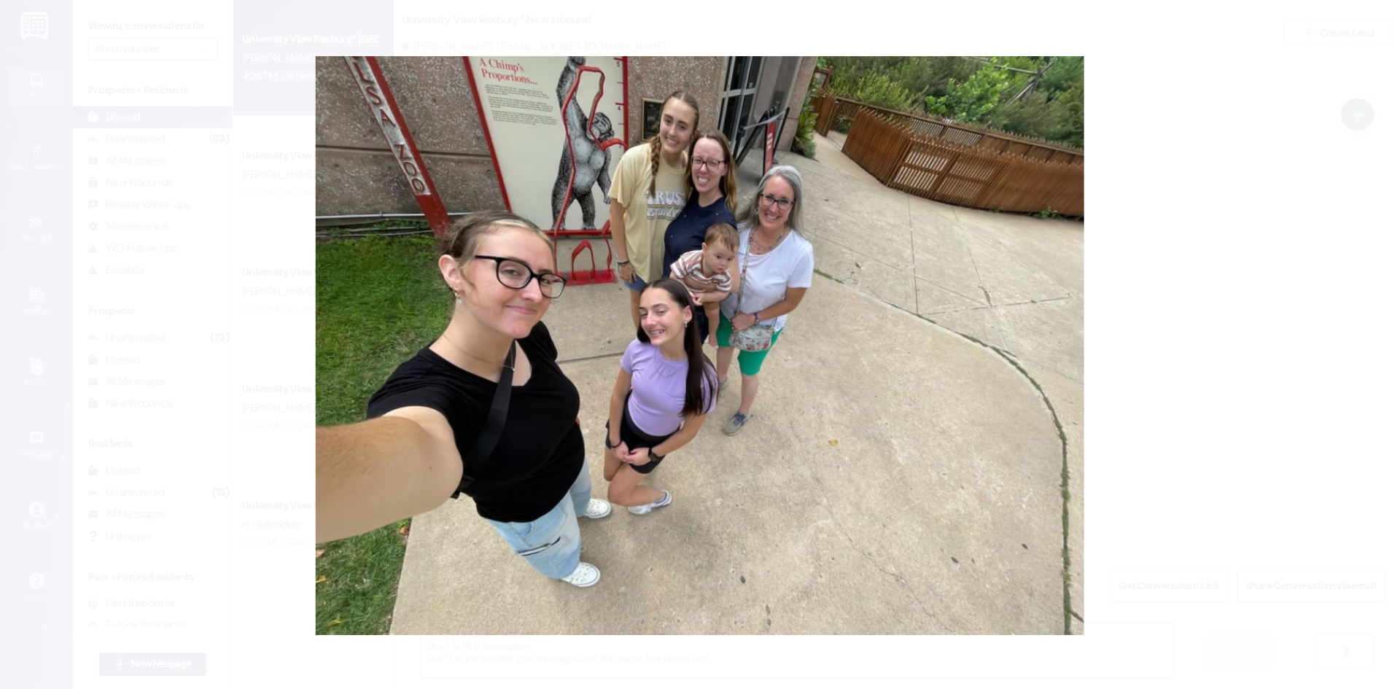
click at [894, 341] on button "Unzoom image" at bounding box center [700, 344] width 1400 height 689
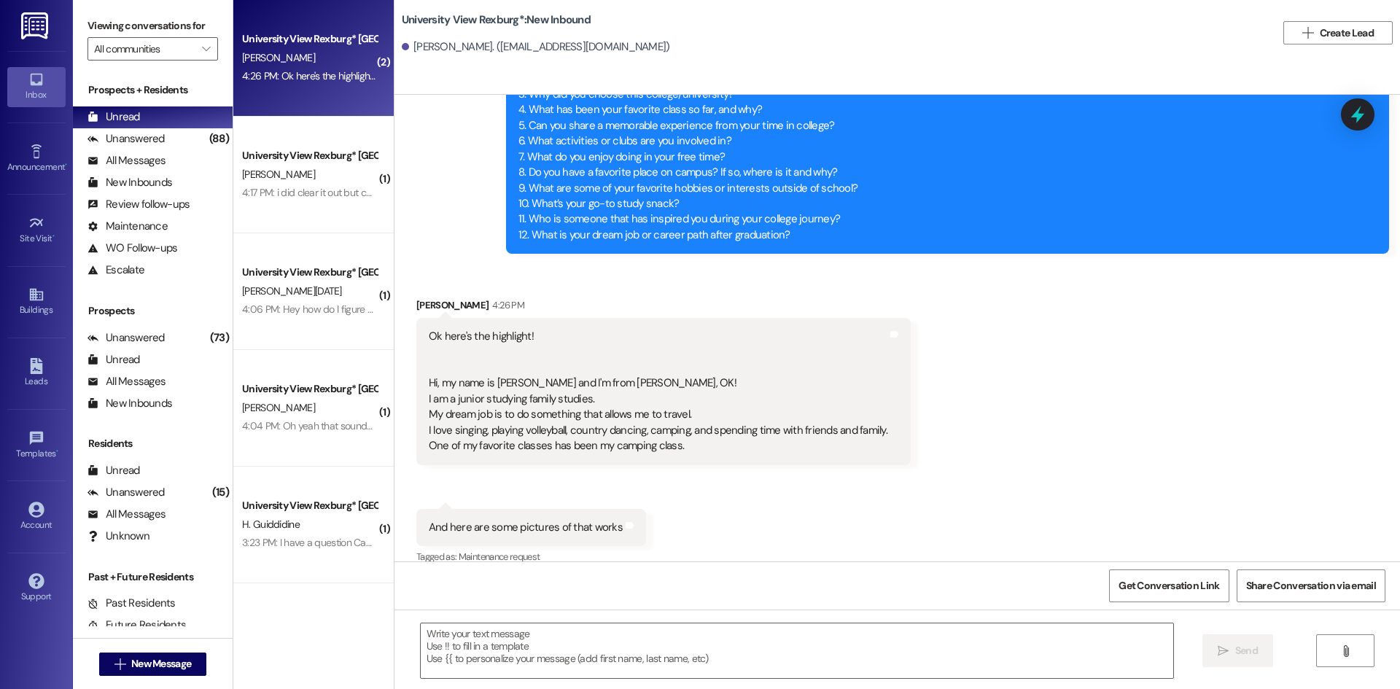
scroll to position [3804, 0]
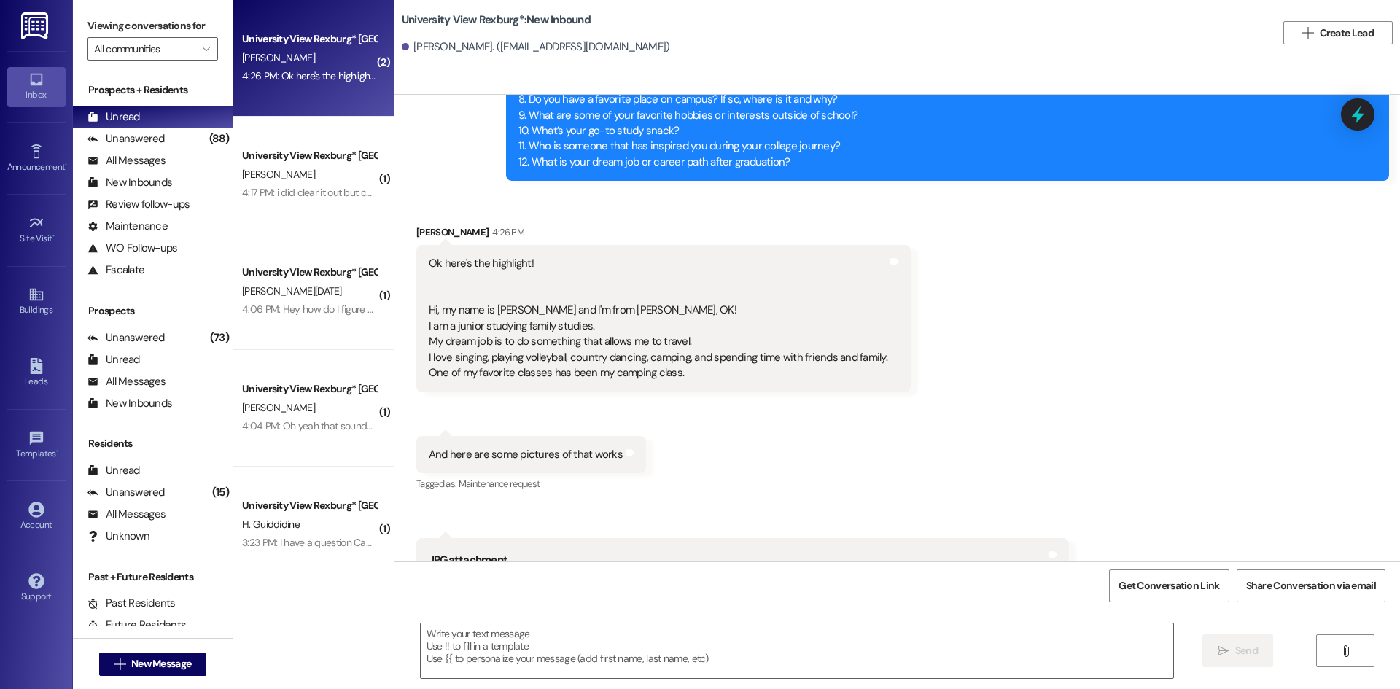
click at [816, 346] on div "Received via SMS [PERSON_NAME] 4:26 PM Ok here's the highlight! Hi, my name is …" at bounding box center [664, 308] width 516 height 189
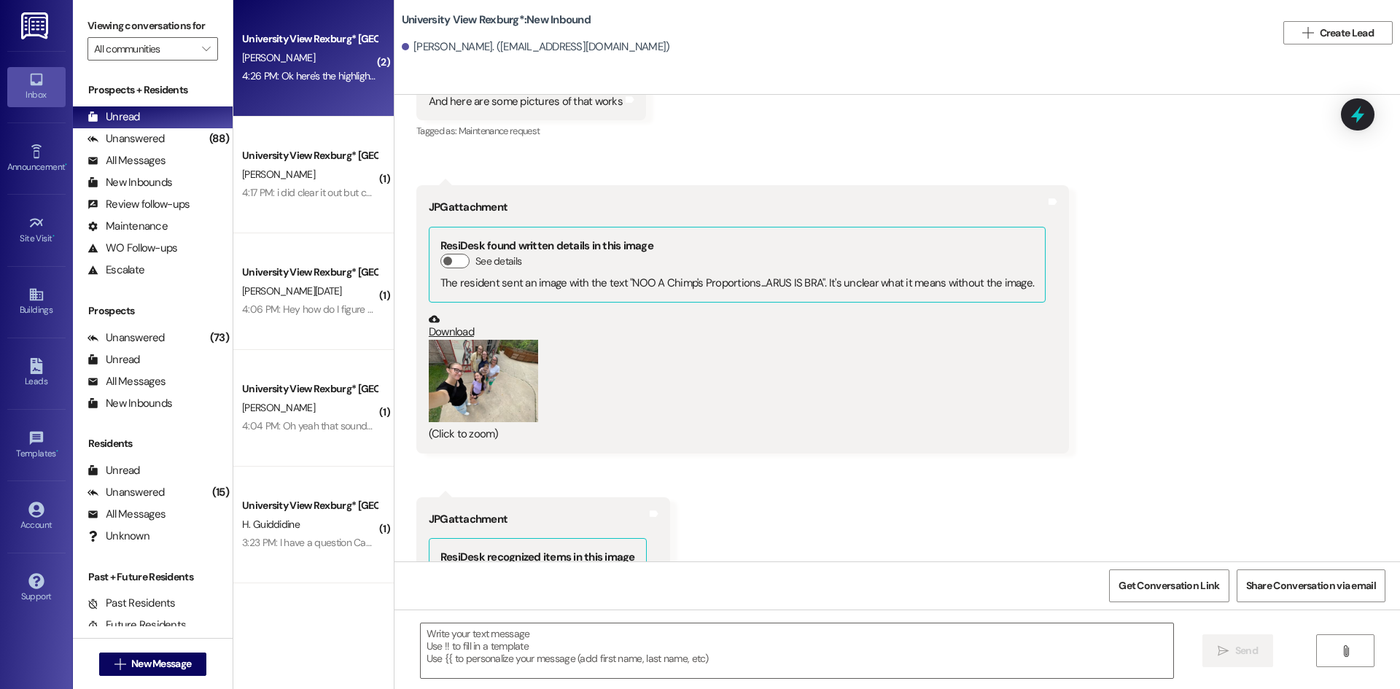
scroll to position [4242, 0]
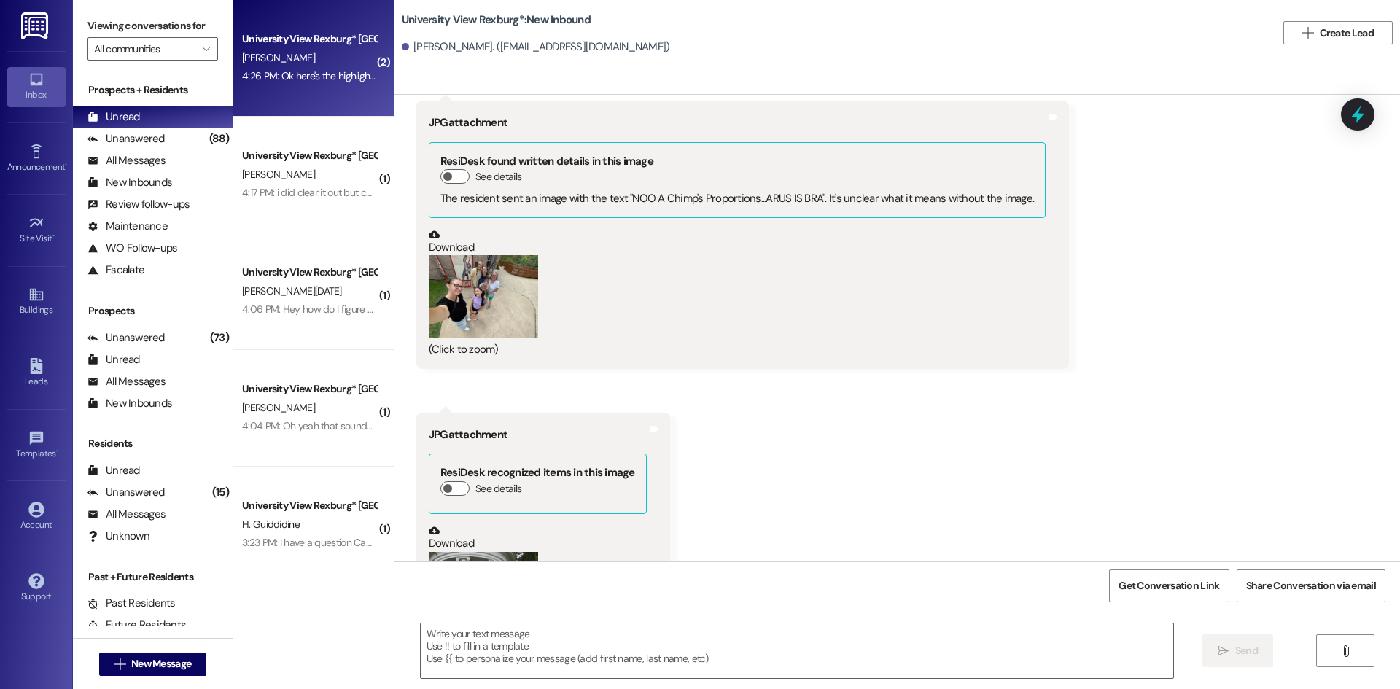
click at [441, 229] on link "Download" at bounding box center [737, 242] width 617 height 26
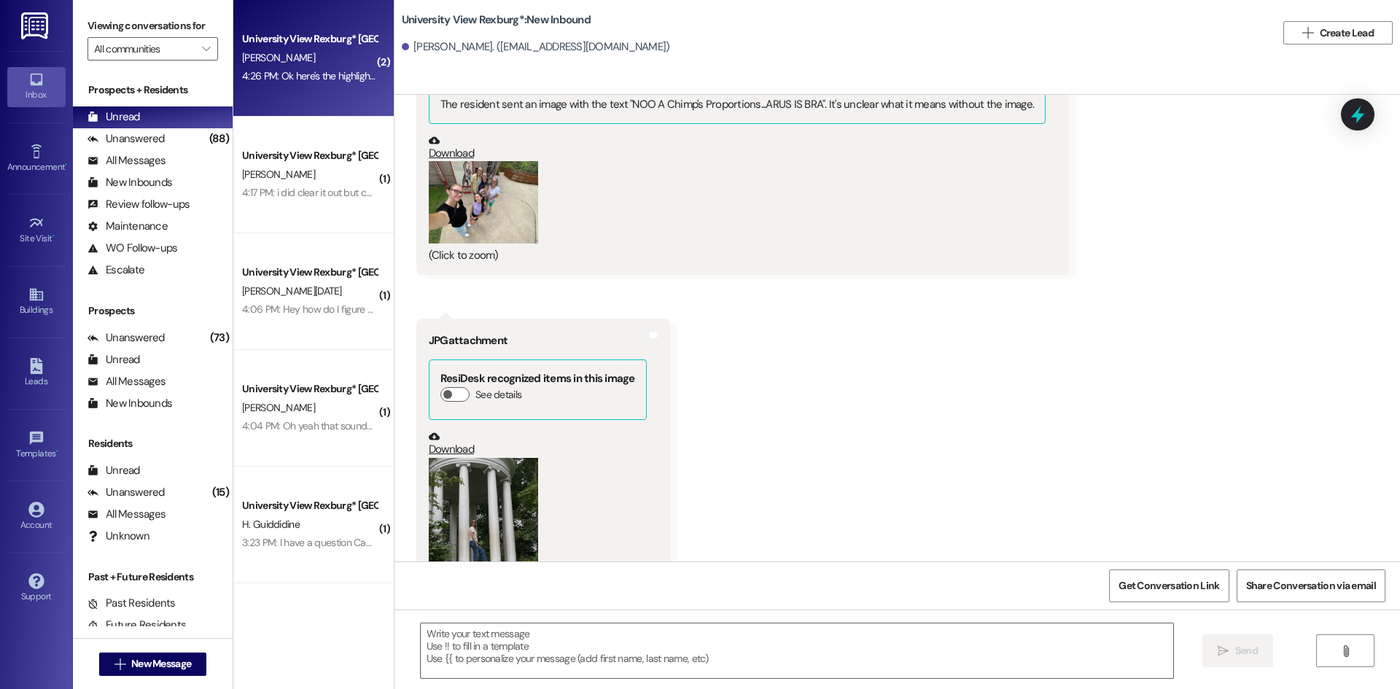
scroll to position [4606, 0]
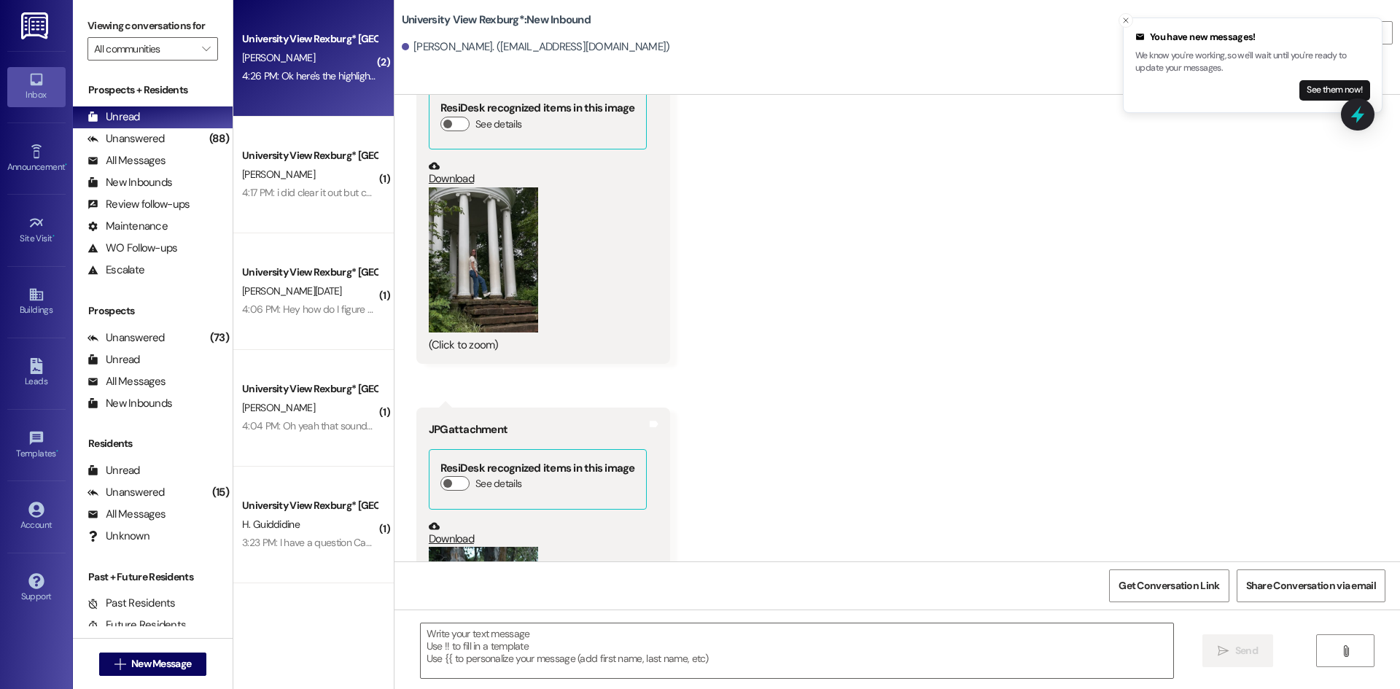
click at [457, 222] on button "Zoom image" at bounding box center [483, 260] width 109 height 146
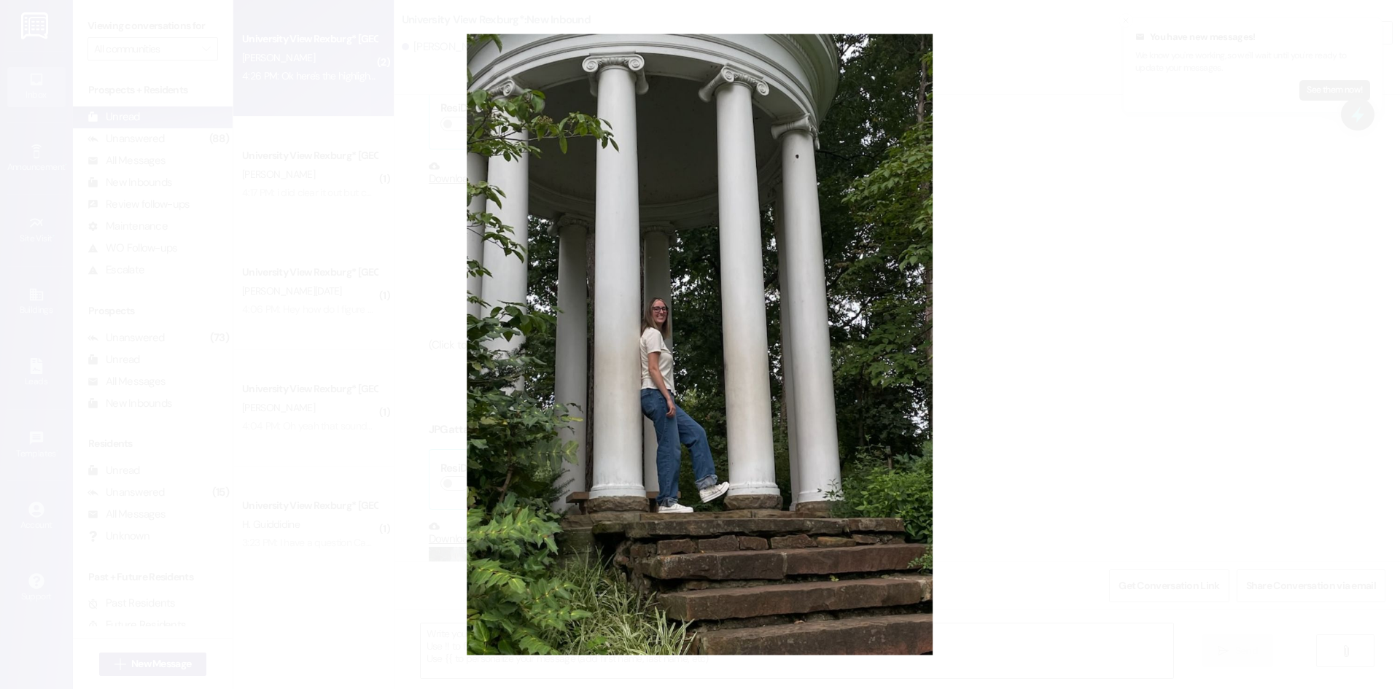
drag, startPoint x: 657, startPoint y: 325, endPoint x: 1068, endPoint y: 321, distance: 410.7
click at [1068, 321] on button "Unzoom image" at bounding box center [700, 344] width 1400 height 689
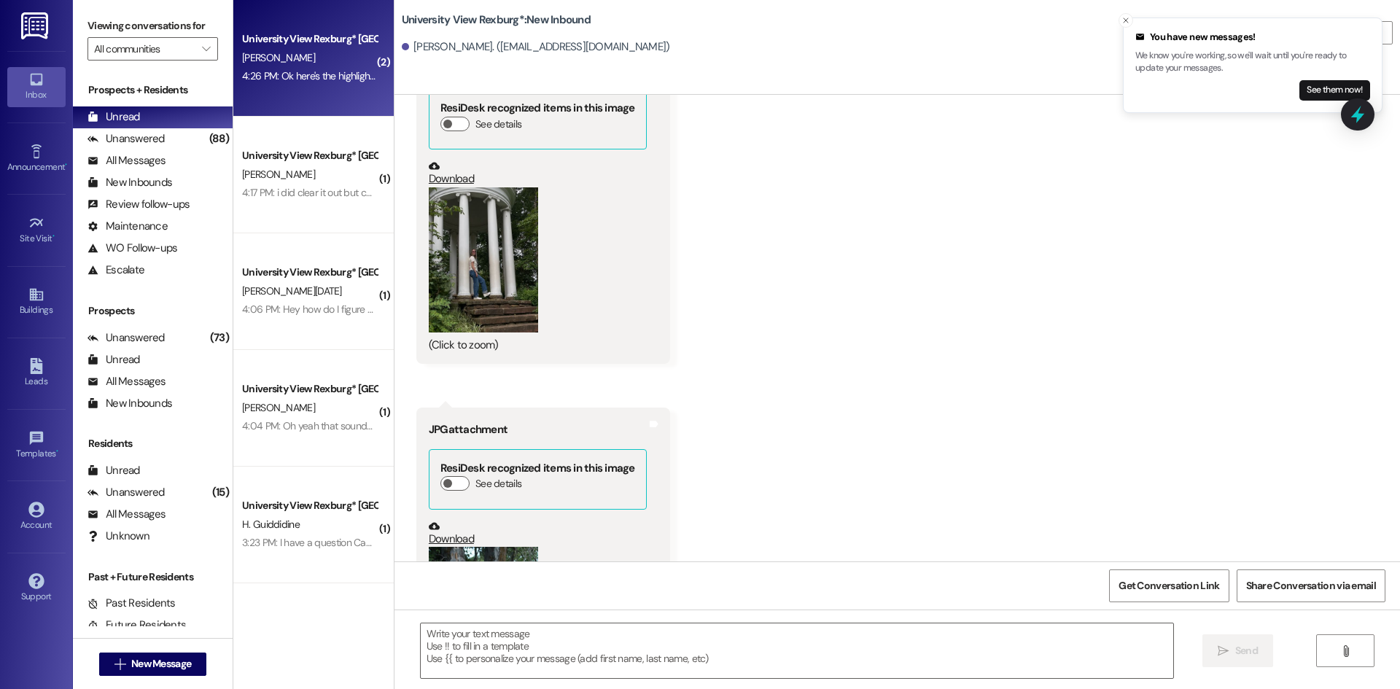
click at [445, 160] on link "Download" at bounding box center [538, 173] width 218 height 26
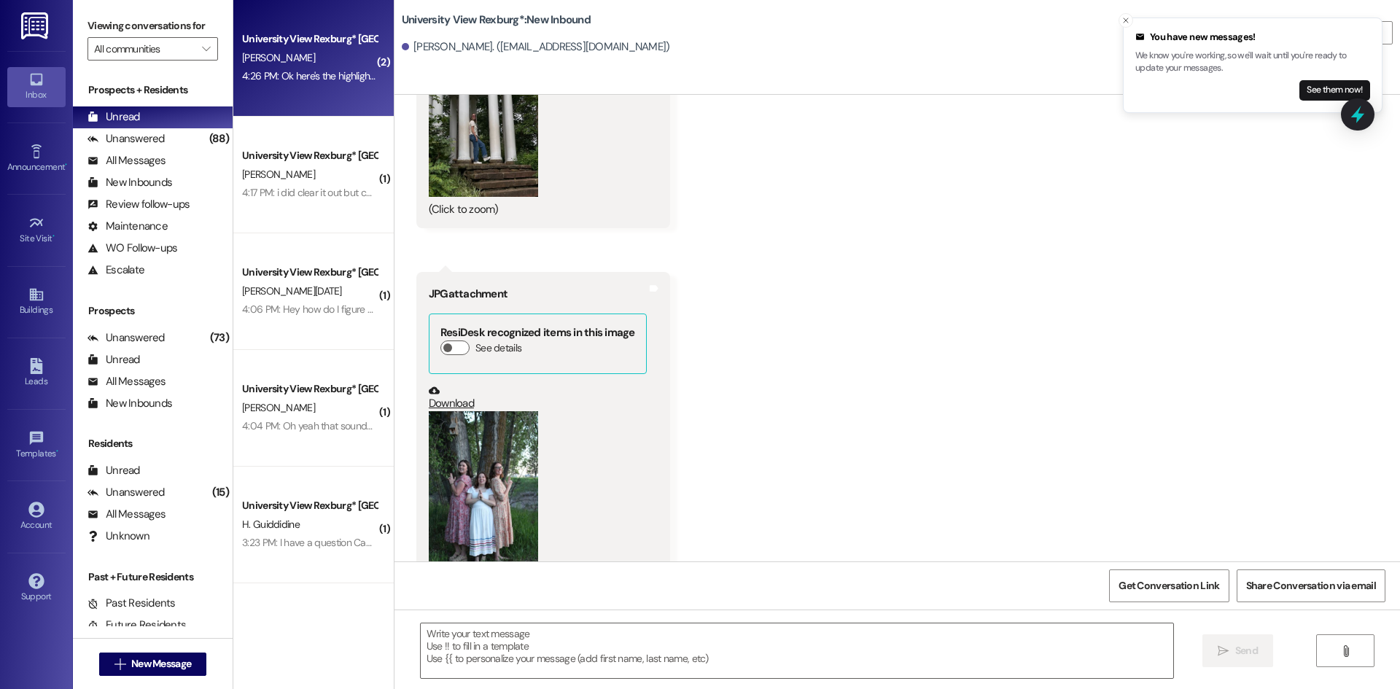
scroll to position [4752, 0]
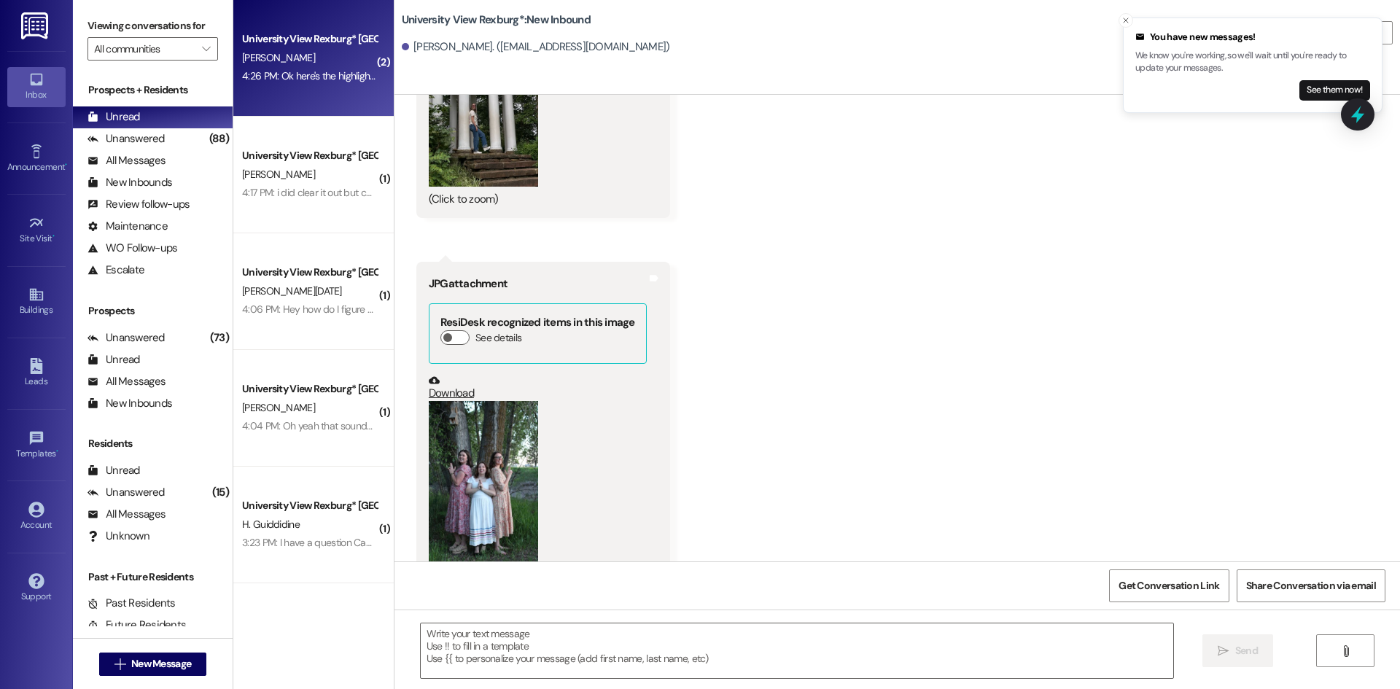
click at [438, 375] on link "Download" at bounding box center [538, 388] width 218 height 26
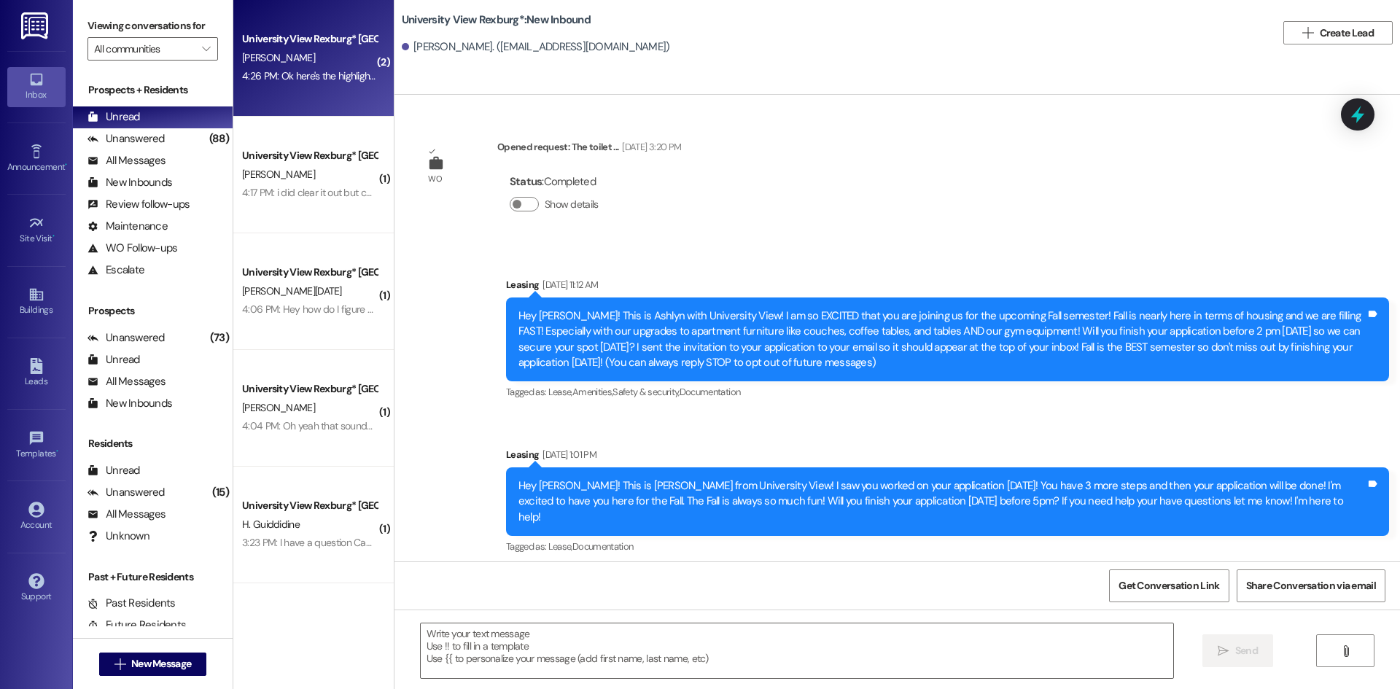
scroll to position [4751, 0]
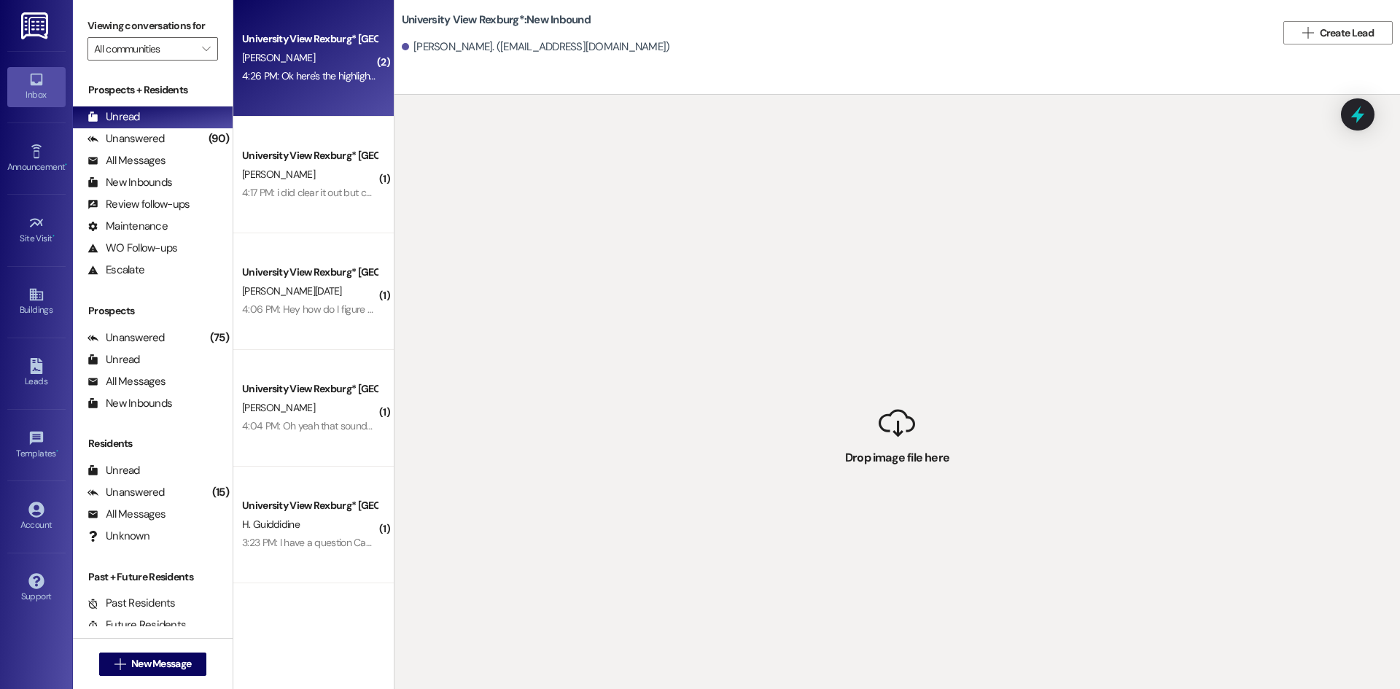
click at [1131, 274] on div " Drop image file here" at bounding box center [898, 439] width 1006 height 689
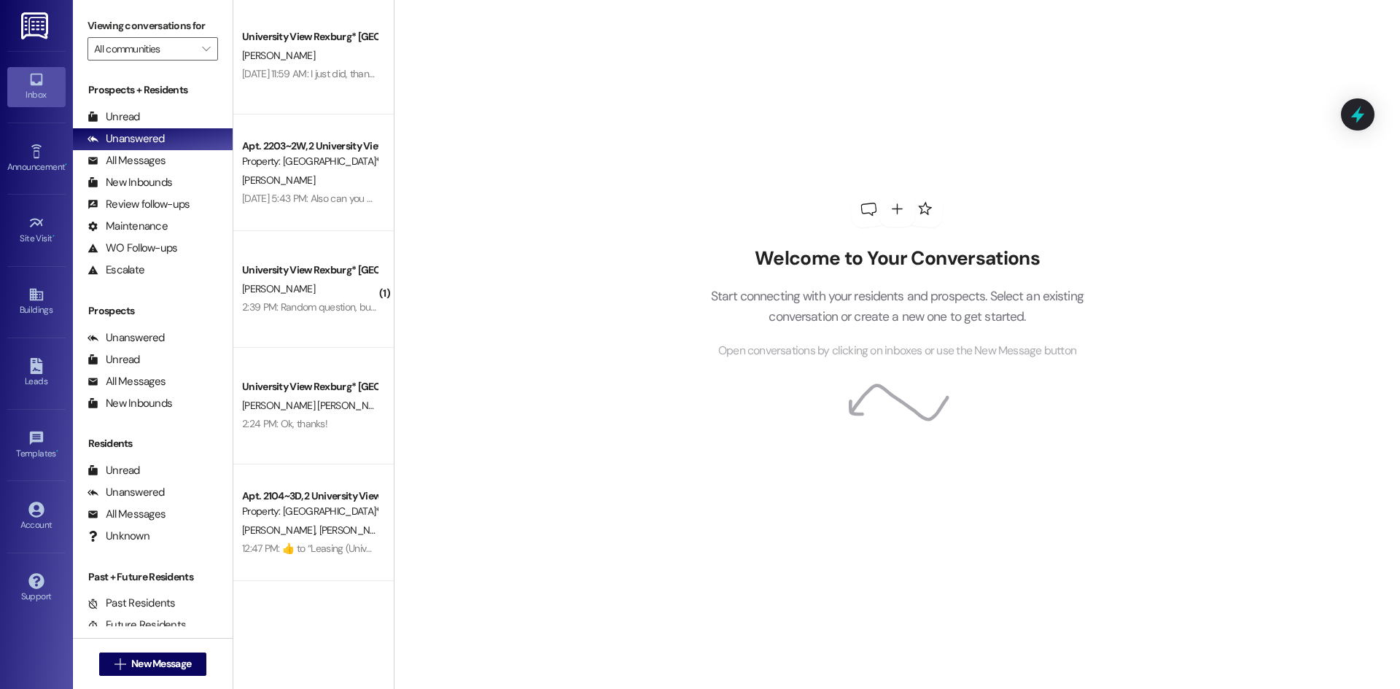
scroll to position [365, 0]
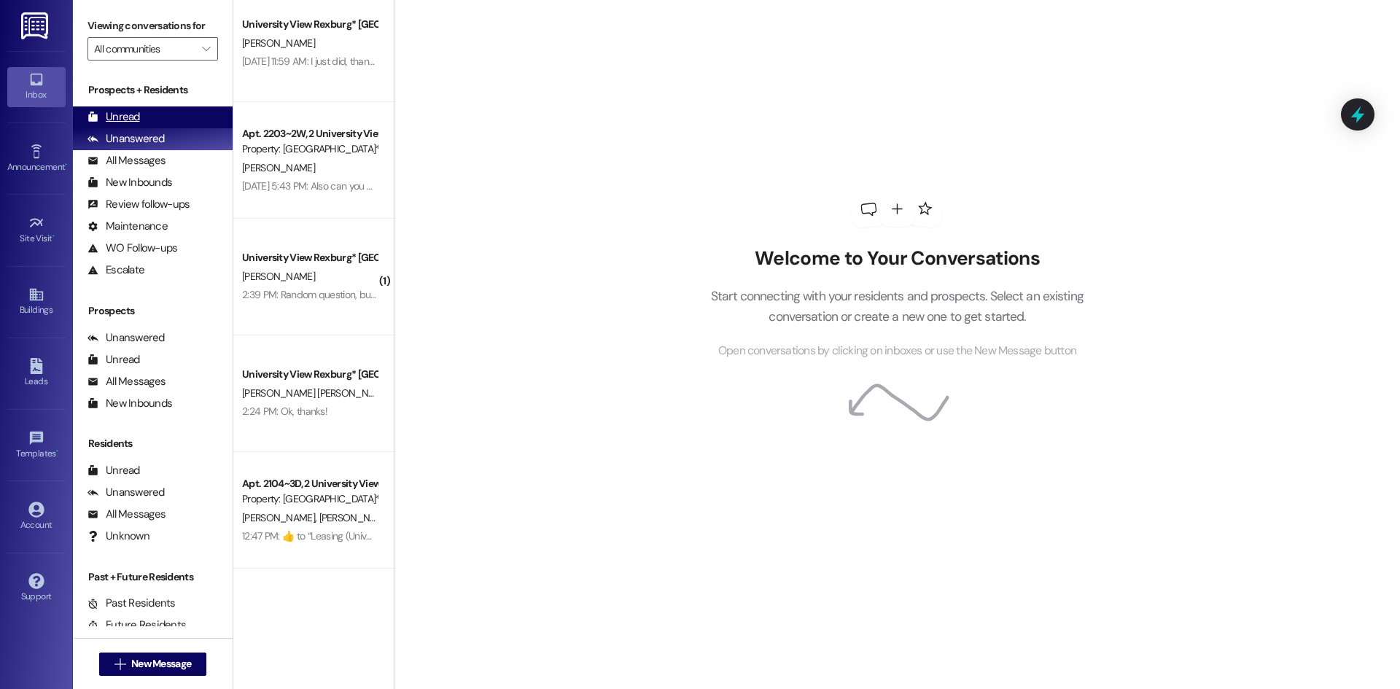
click at [133, 117] on div "Unread" at bounding box center [114, 116] width 53 height 15
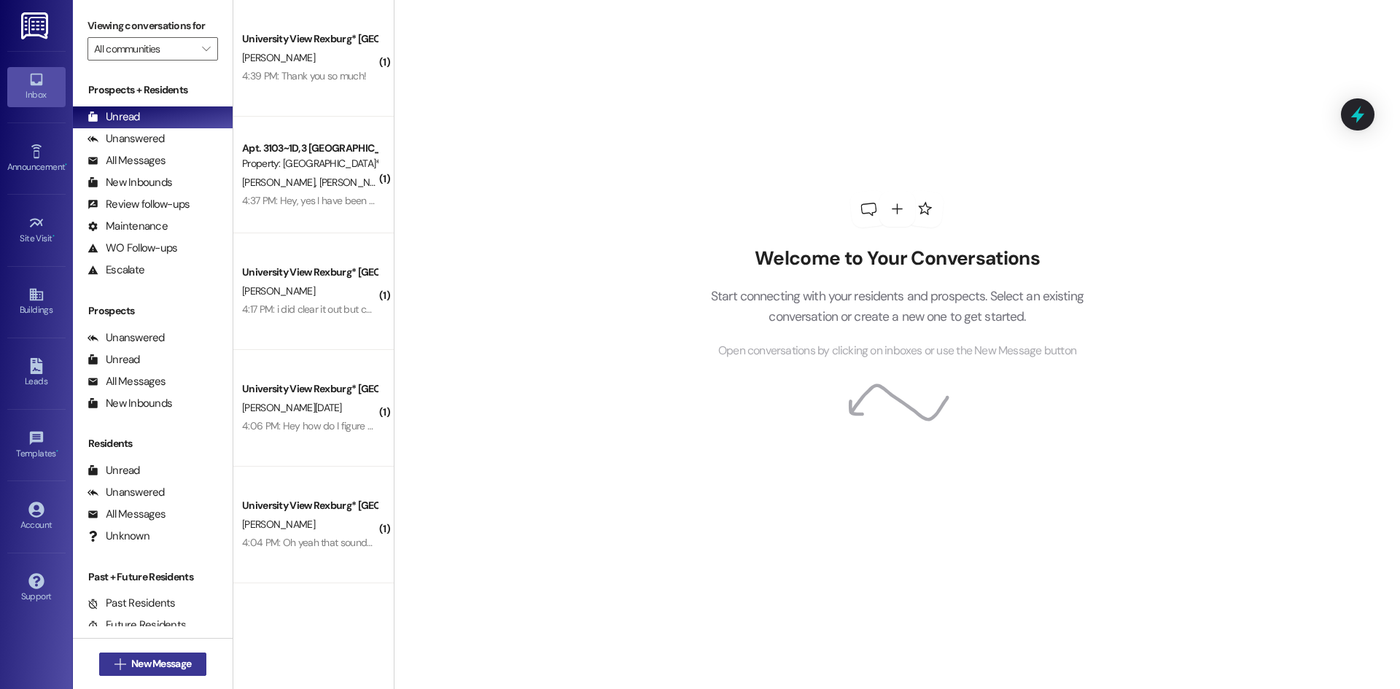
click at [182, 659] on span "New Message" at bounding box center [161, 663] width 60 height 15
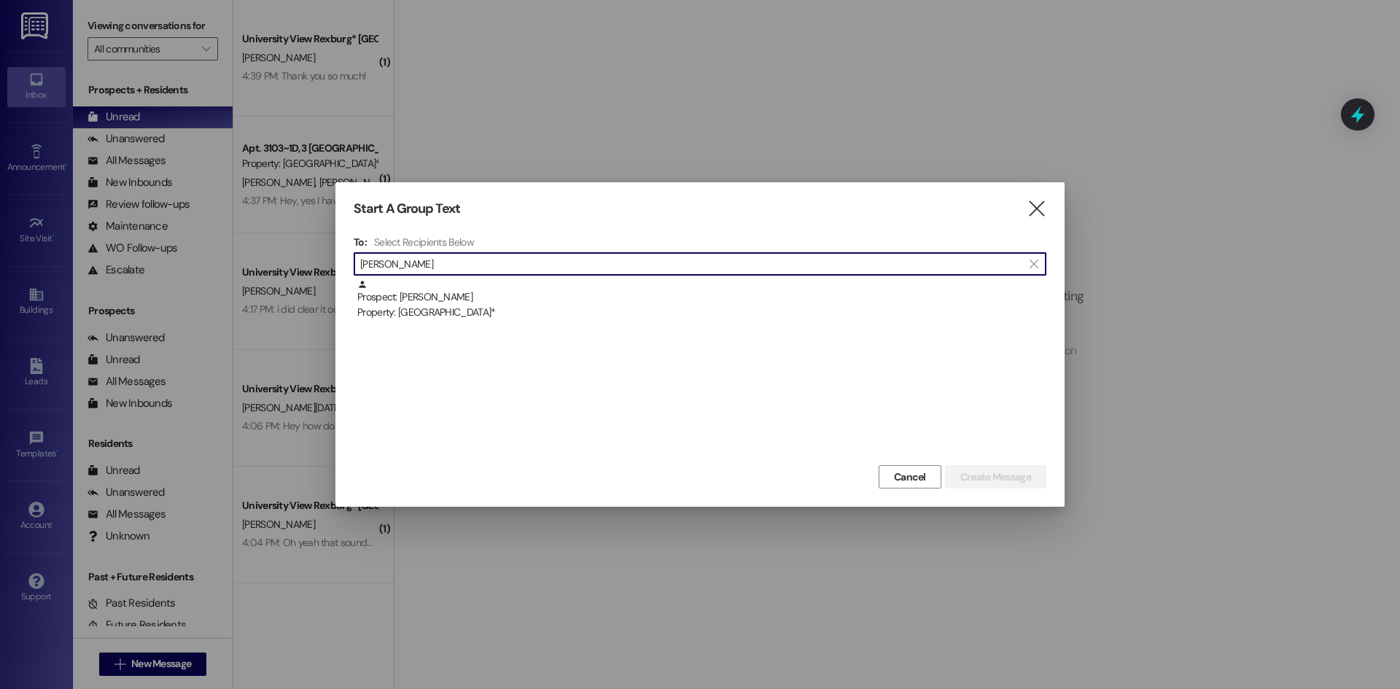
type input "[PERSON_NAME]"
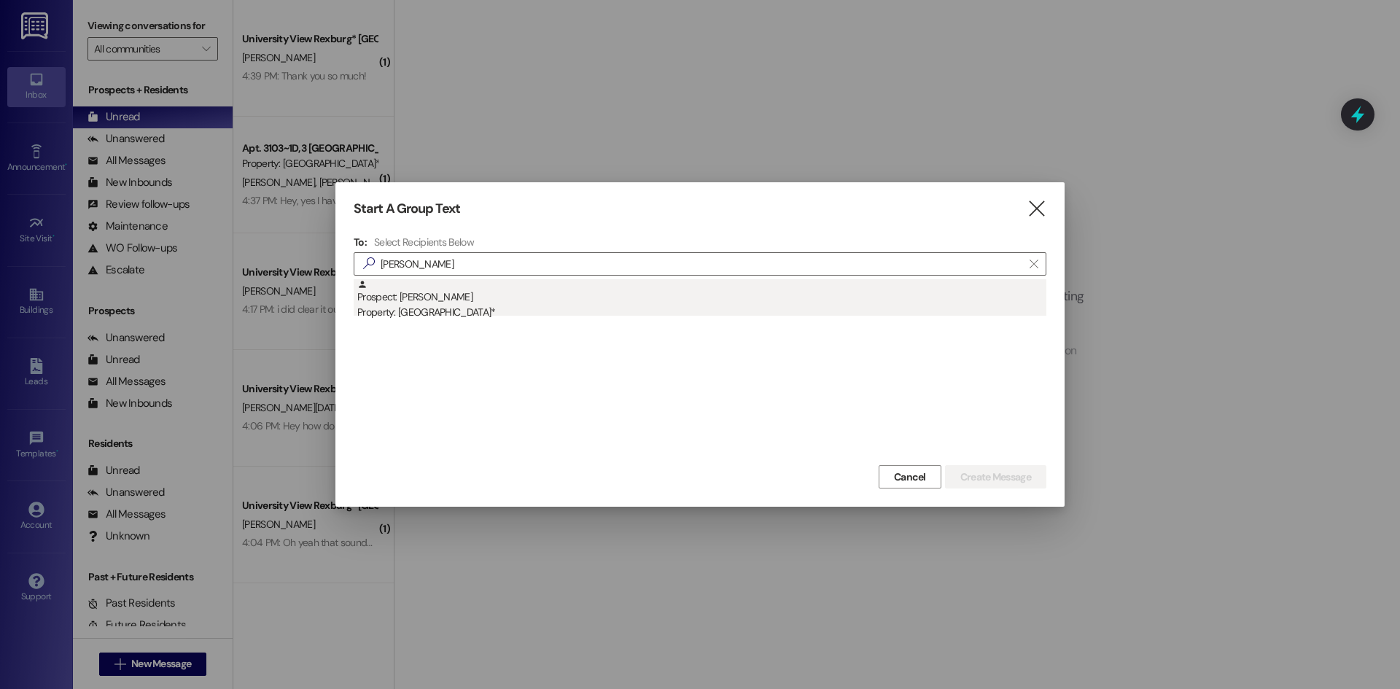
click at [524, 305] on div "Property: [GEOGRAPHIC_DATA]*" at bounding box center [701, 312] width 689 height 15
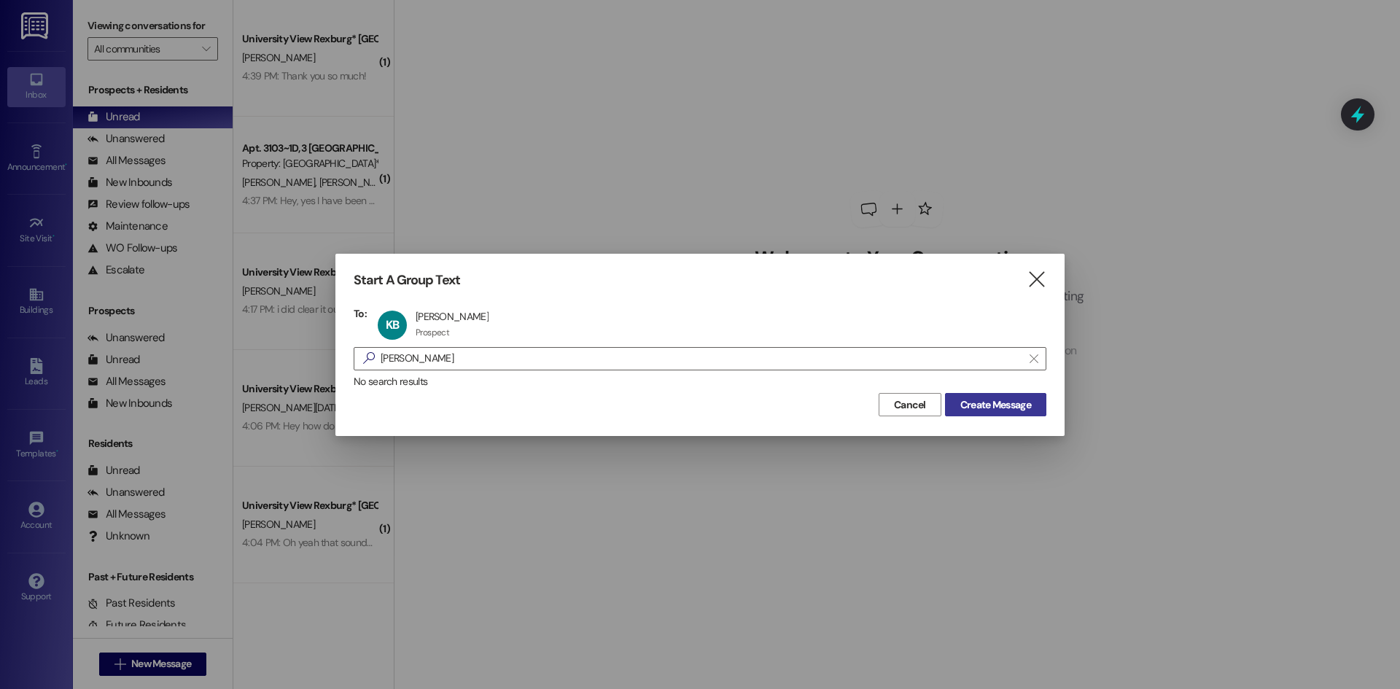
click at [966, 406] on span "Create Message" at bounding box center [996, 405] width 71 height 15
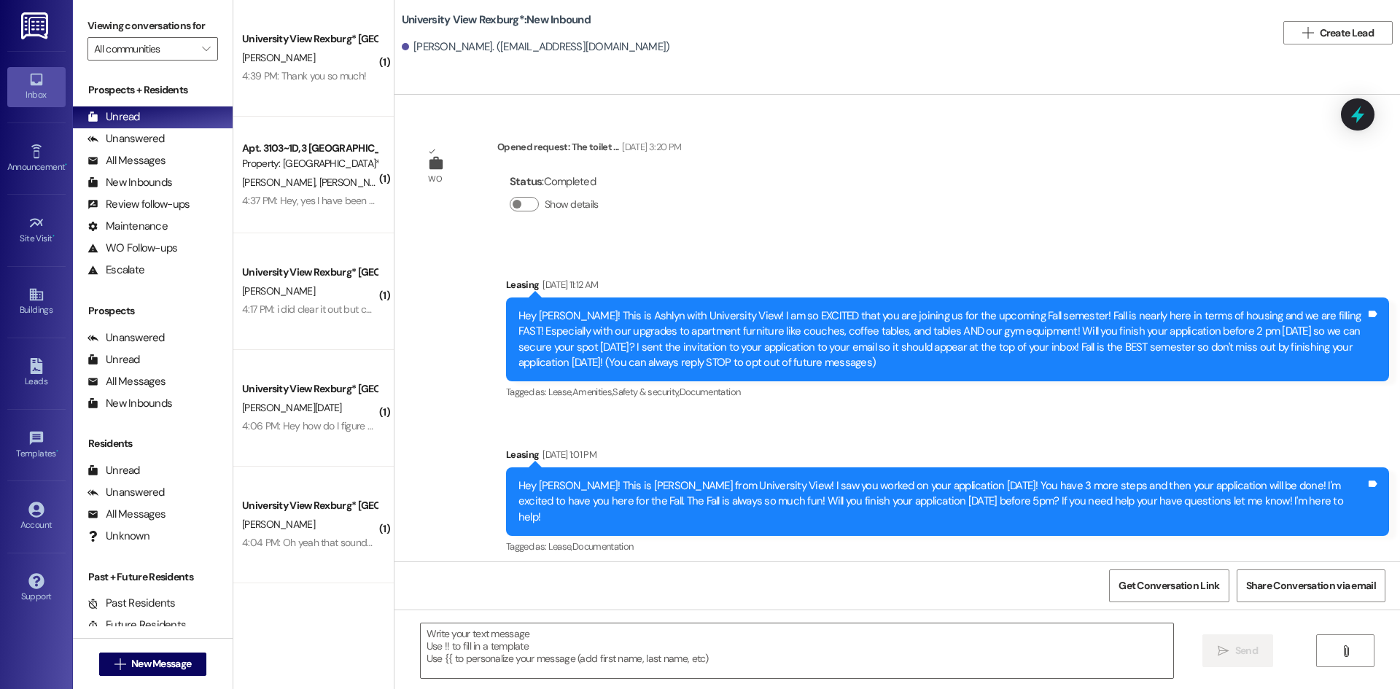
scroll to position [4752, 0]
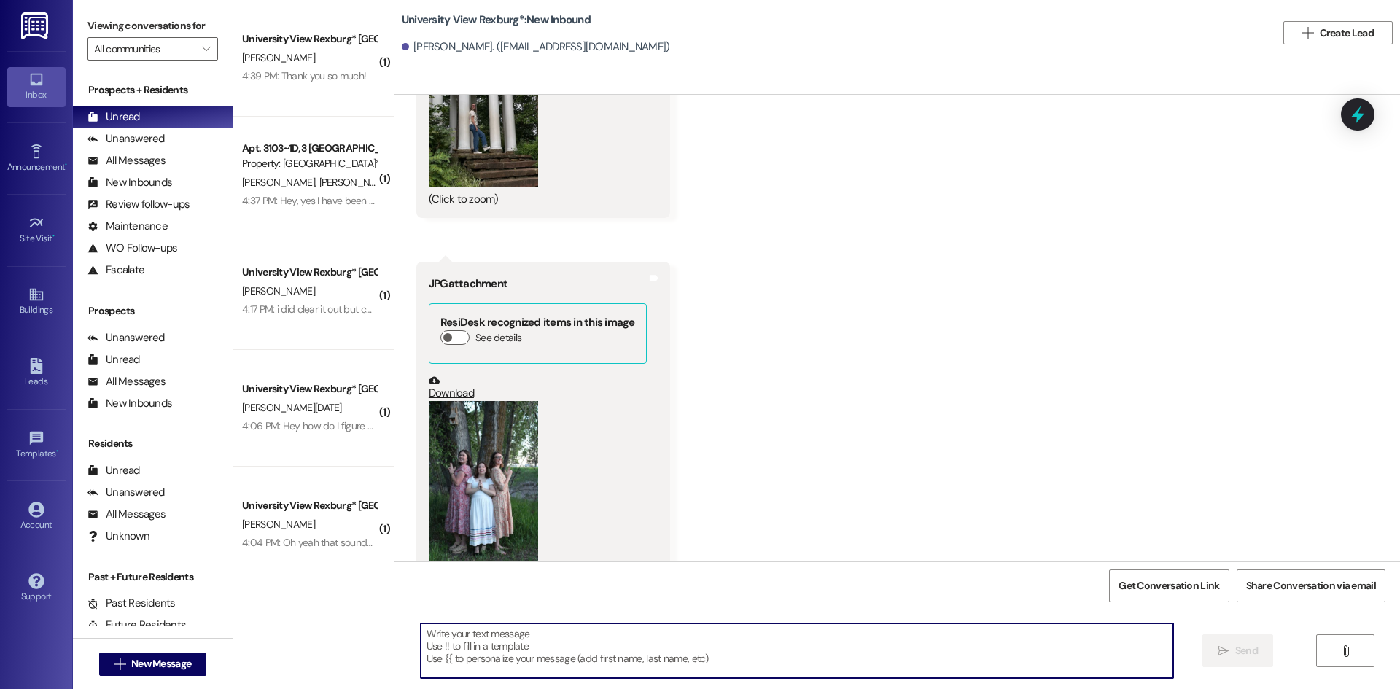
click at [749, 645] on textarea at bounding box center [797, 651] width 753 height 55
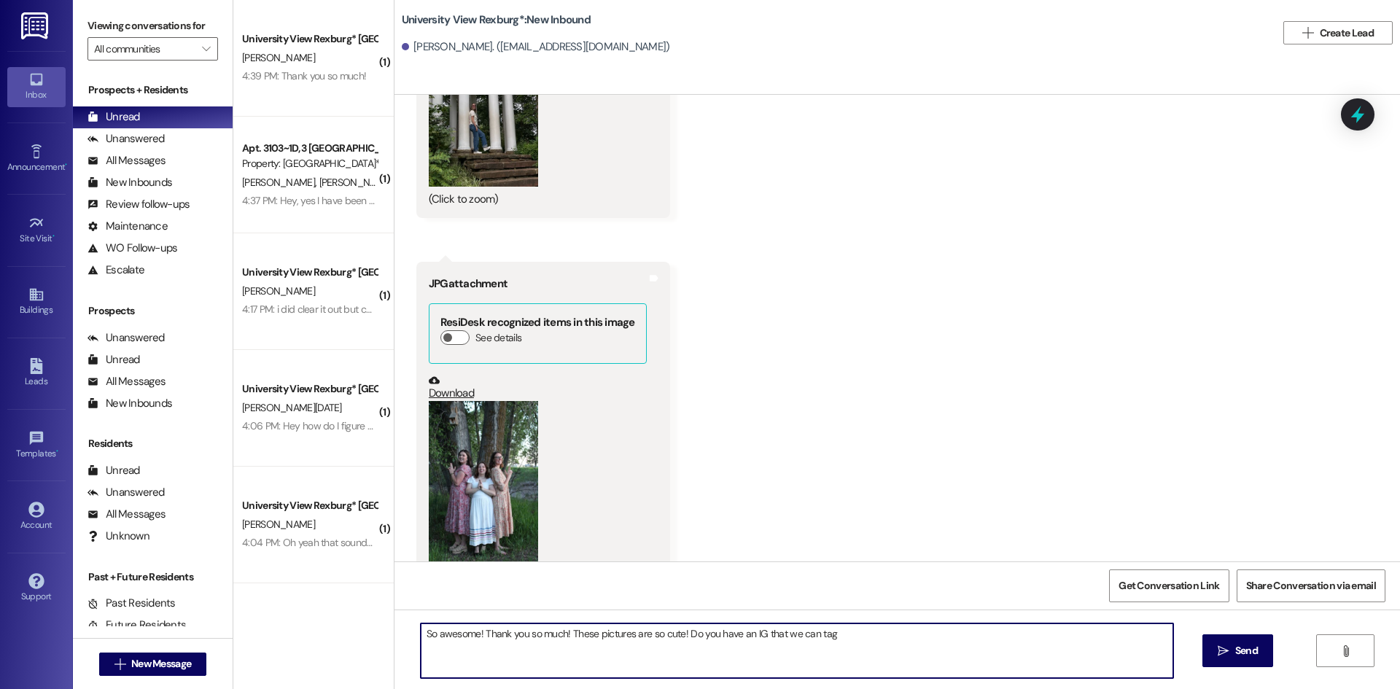
type textarea "So awesome! Thank you so much! These pictures are so cute! Do you have an IG th…"
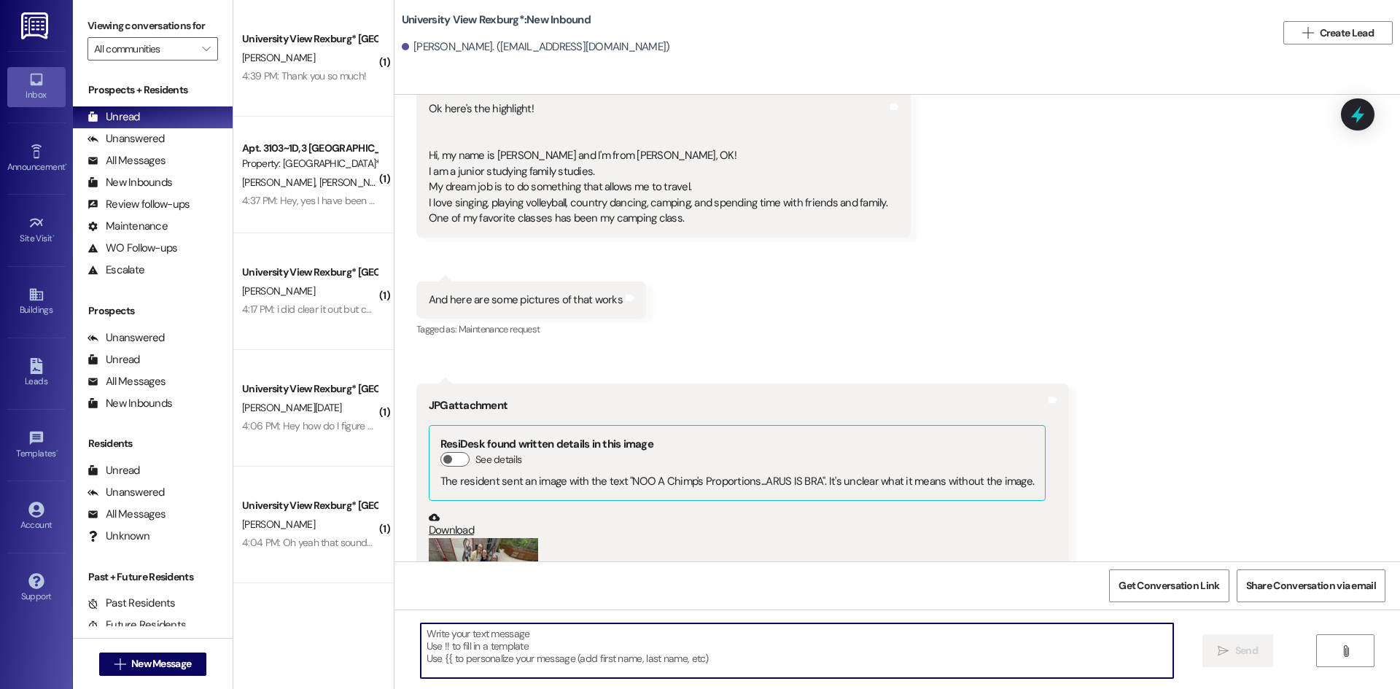
scroll to position [3803, 0]
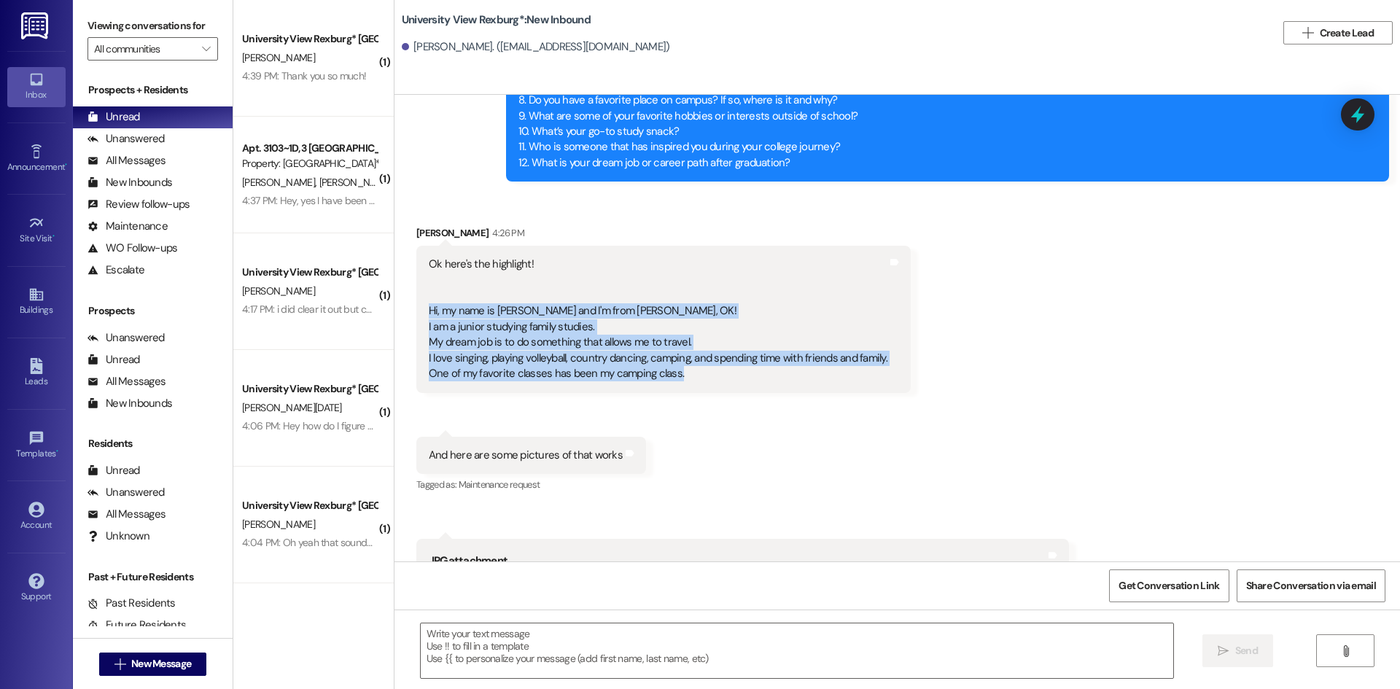
drag, startPoint x: 417, startPoint y: 260, endPoint x: 694, endPoint y: 330, distance: 285.9
click at [694, 330] on div "Ok here's the highlight! Hi, my name is Kira and I'm from Owasso, OK! ﻿﻿I am a …" at bounding box center [658, 319] width 459 height 125
copy div "Hi, my name is Kira and I'm from Owasso, OK! ﻿﻿I am a junior studying family st…"
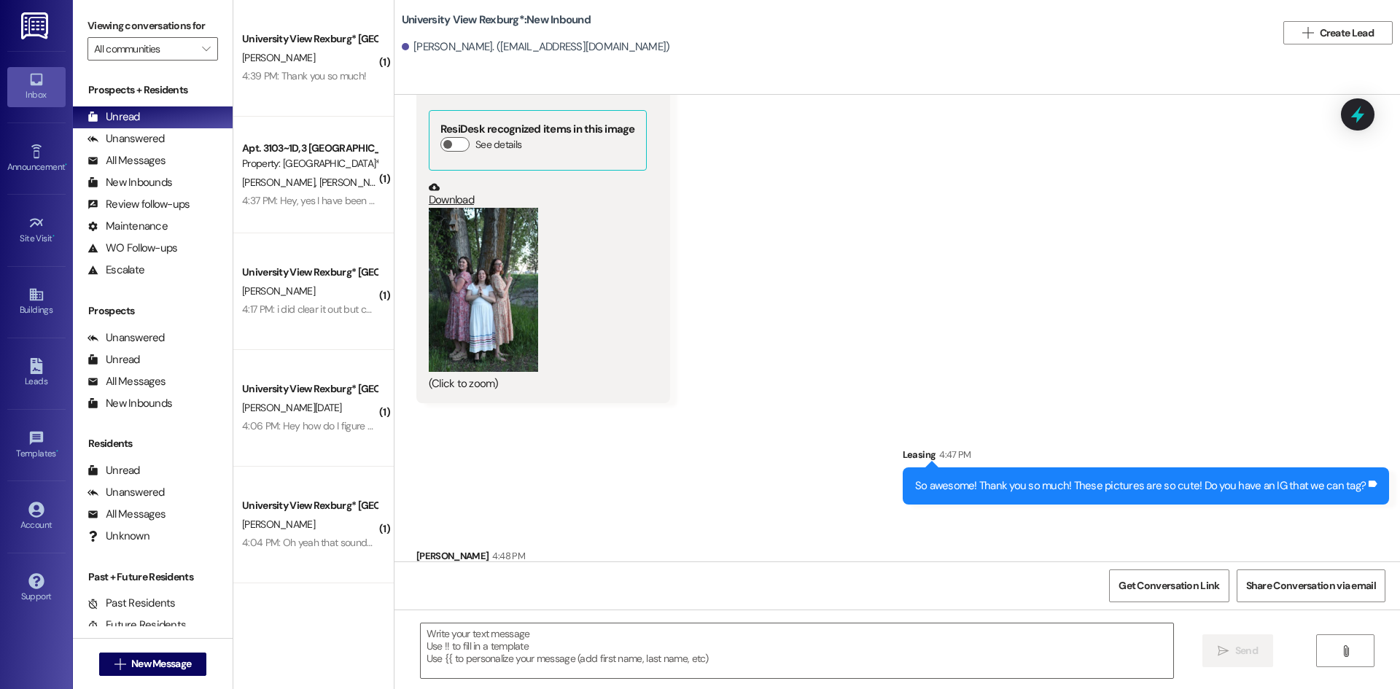
scroll to position [4954, 0]
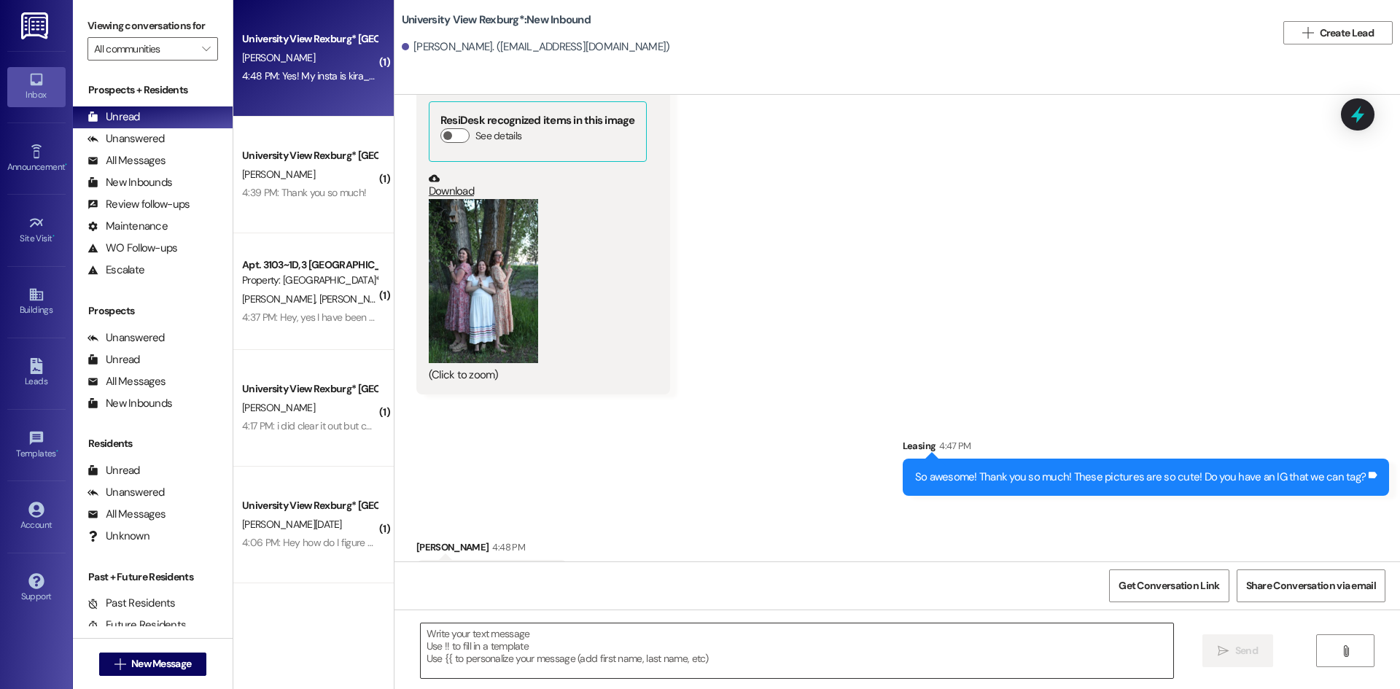
click at [663, 649] on textarea at bounding box center [797, 651] width 753 height 55
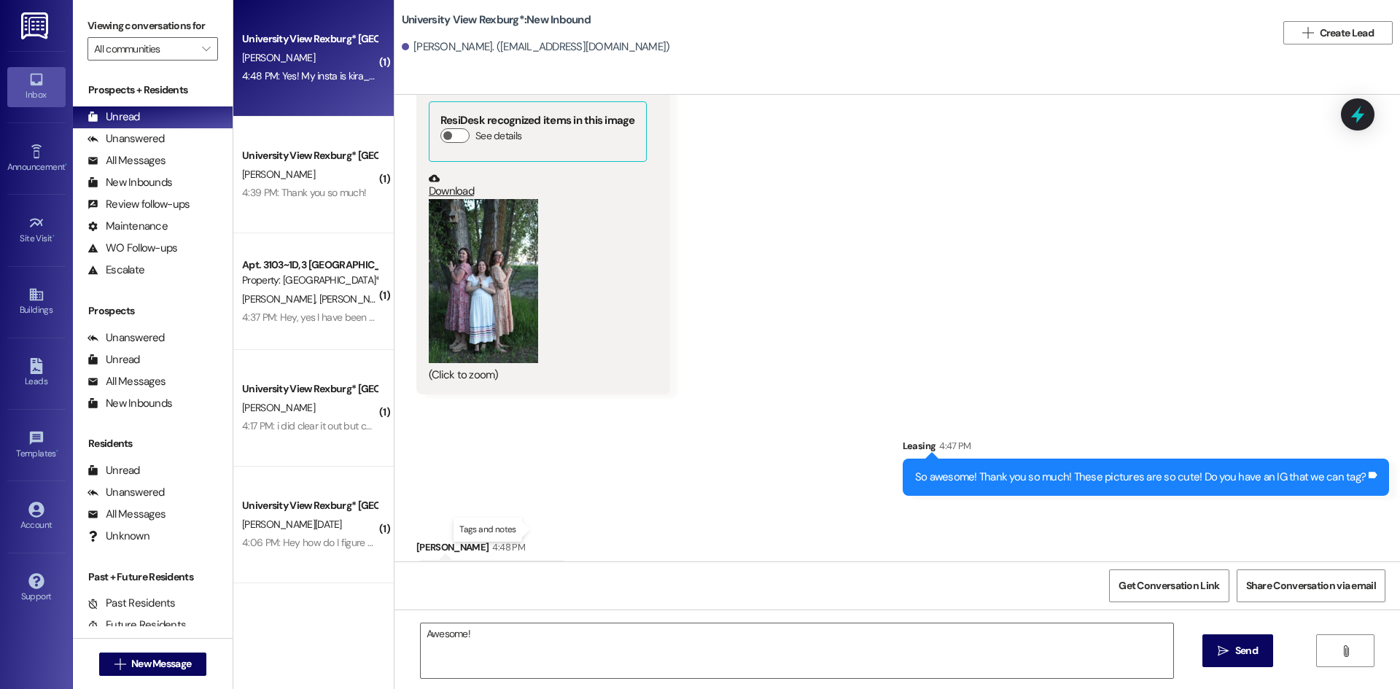
drag, startPoint x: 487, startPoint y: 531, endPoint x: 534, endPoint y: 527, distance: 46.9
click at [534, 560] on div "Yes! My insta is kira_b_3 Tags and notes" at bounding box center [491, 578] width 151 height 37
copy div "kira_b_3 Tags and notes"
click at [856, 638] on textarea "Awesome!" at bounding box center [797, 651] width 753 height 55
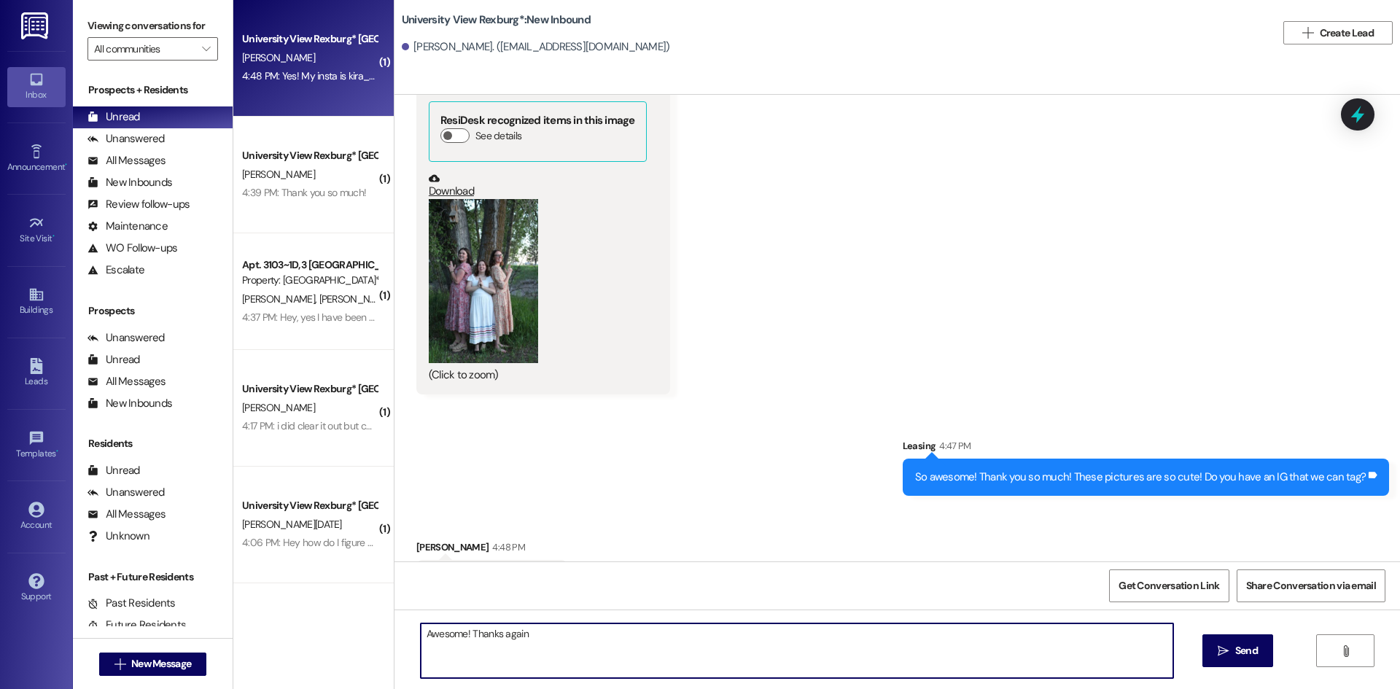
type textarea "Awesome! Thanks again!"
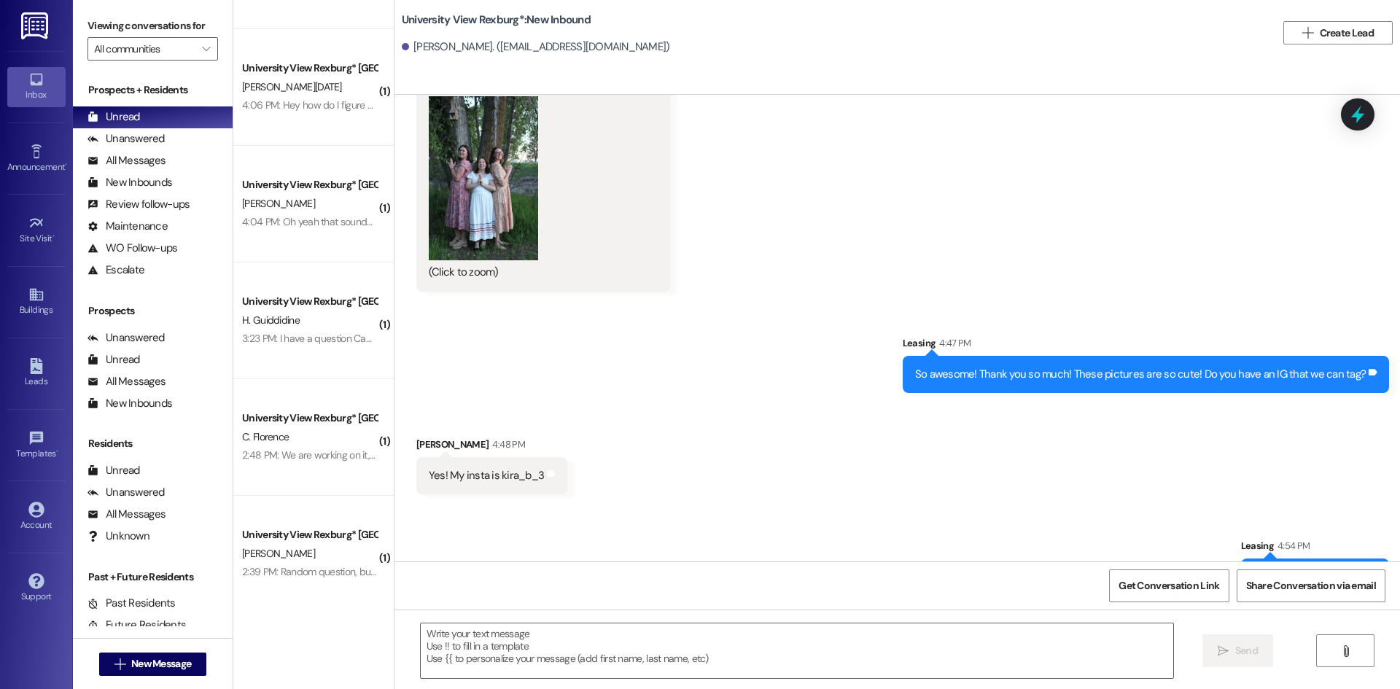
scroll to position [435, 0]
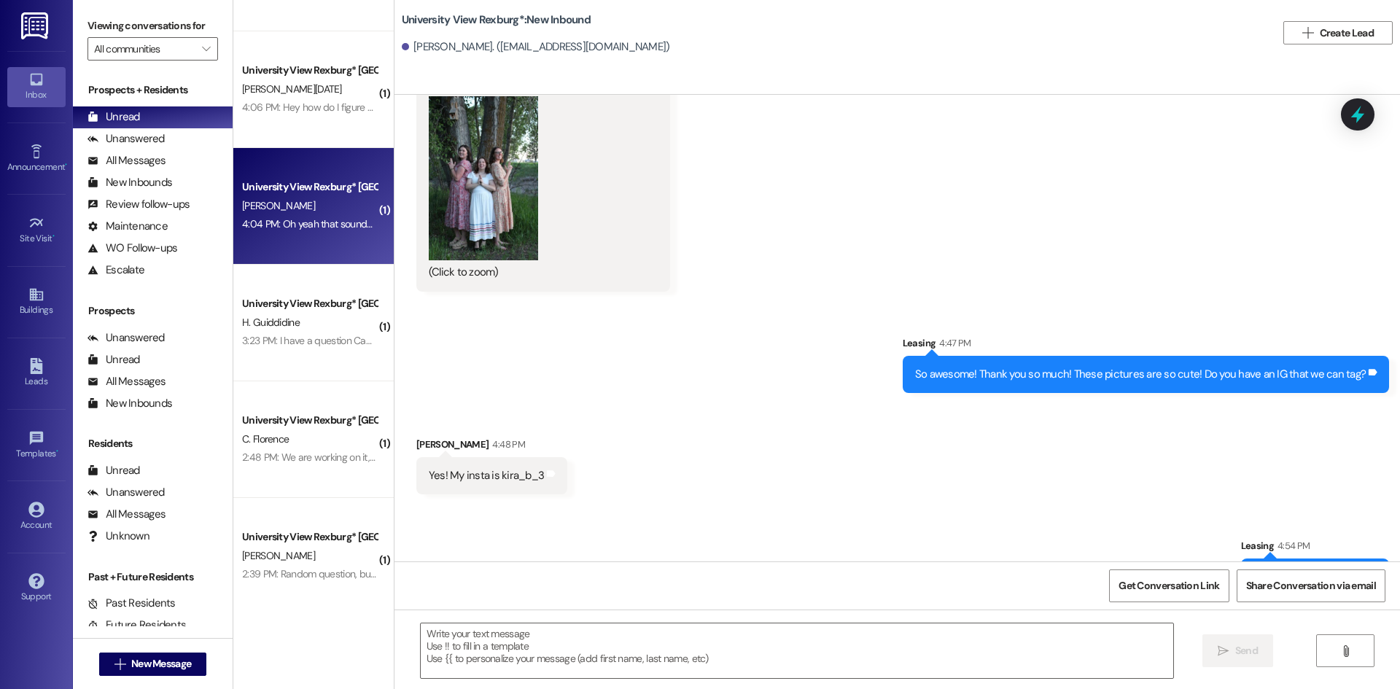
click at [274, 223] on div "4:04 PM: Oh yeah that sounds fun! 4:04 PM: Oh yeah that sounds fun!" at bounding box center [316, 223] width 148 height 13
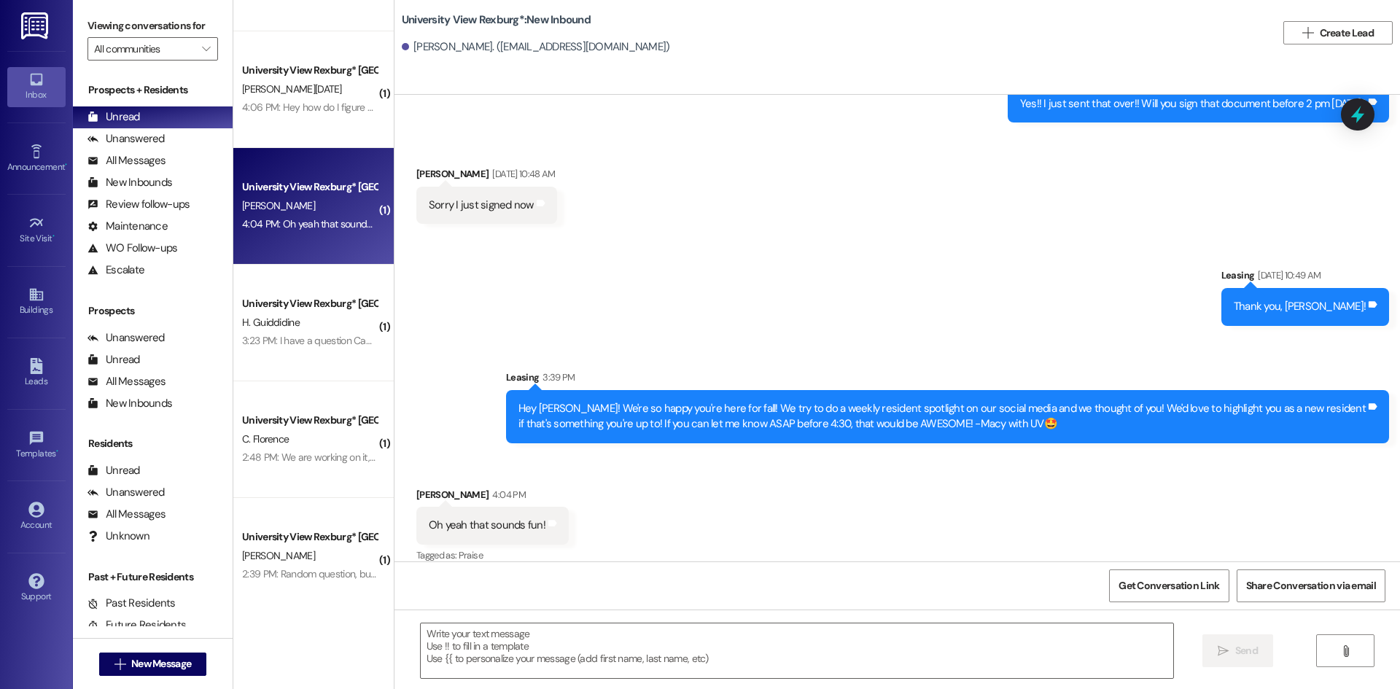
scroll to position [2535, 0]
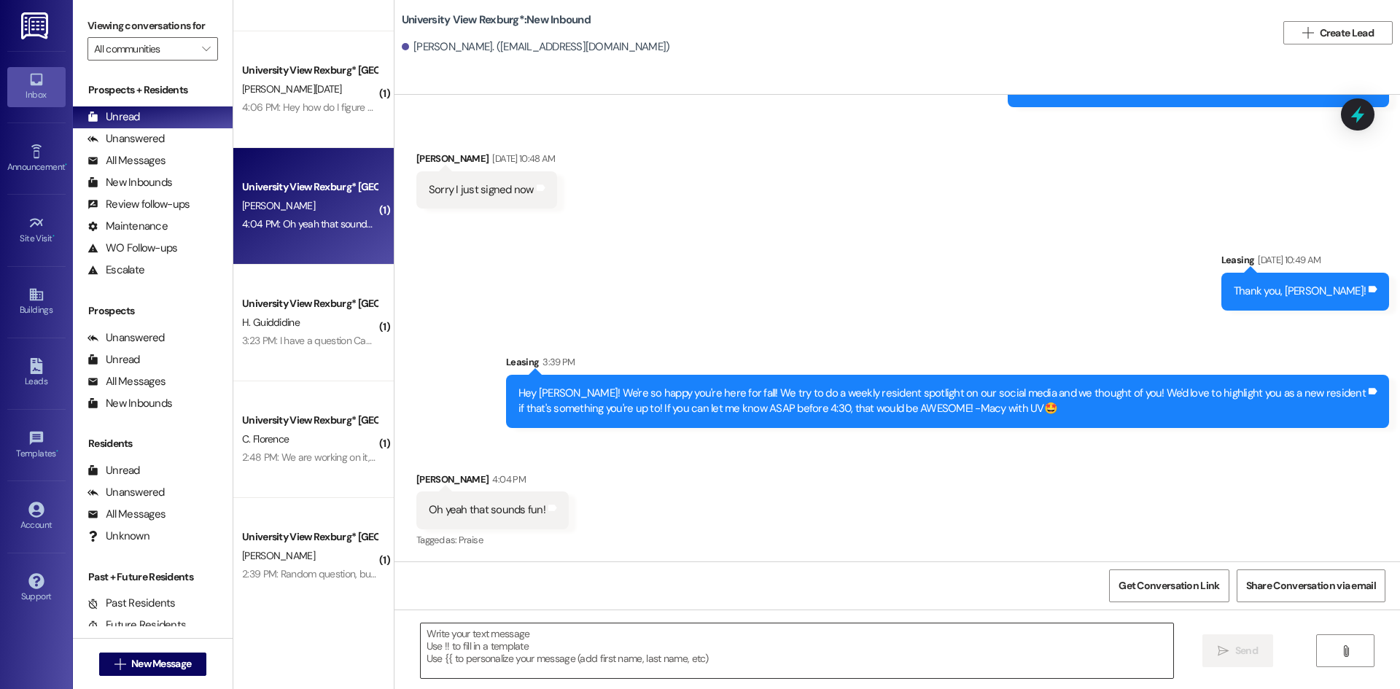
click at [640, 637] on textarea at bounding box center [797, 651] width 753 height 55
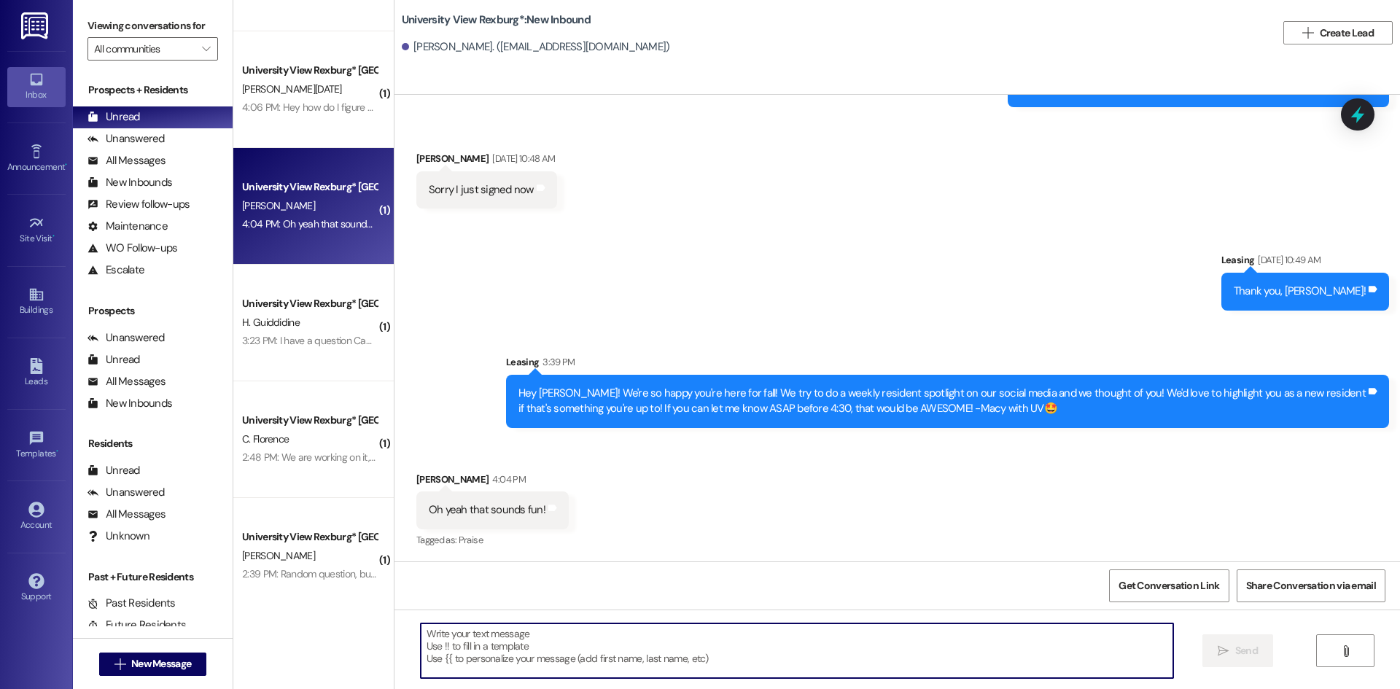
scroll to position [0, 0]
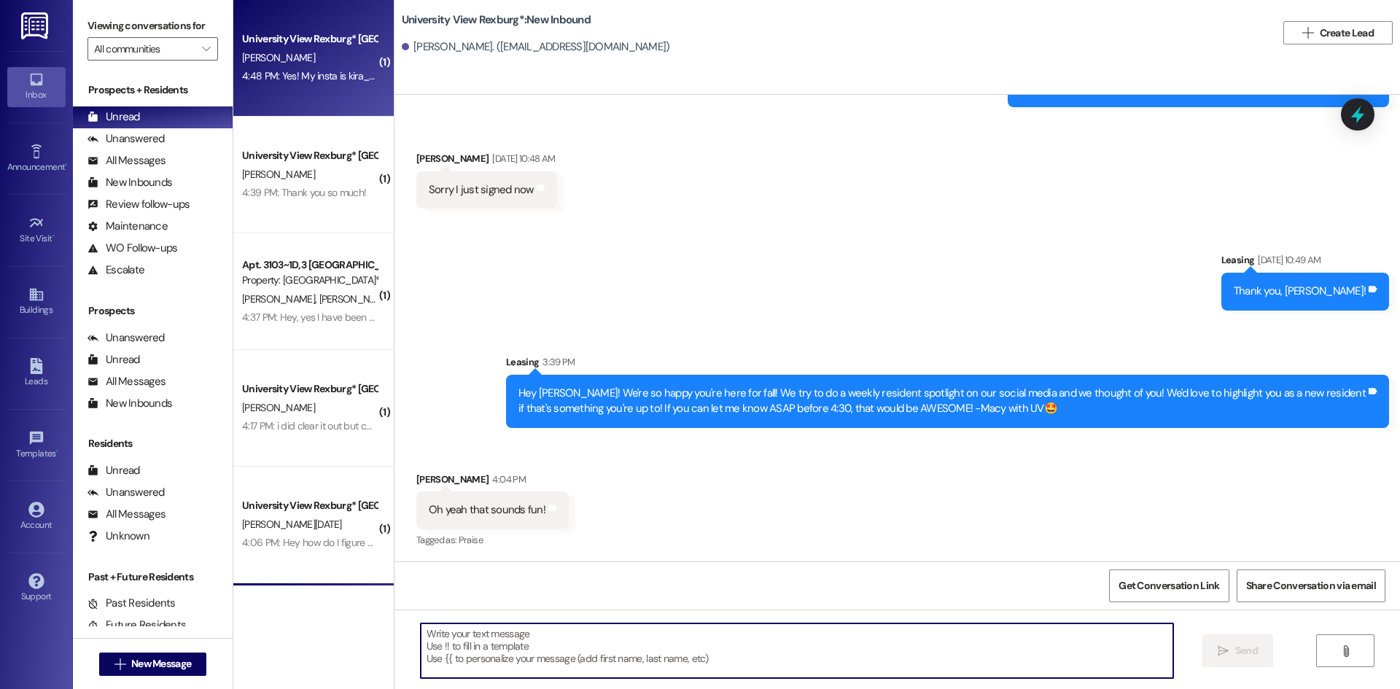
click at [306, 80] on div "4:48 PM: Yes! My insta is kira_b_3 4:48 PM: Yes! My insta is kira_b_3" at bounding box center [314, 75] width 144 height 13
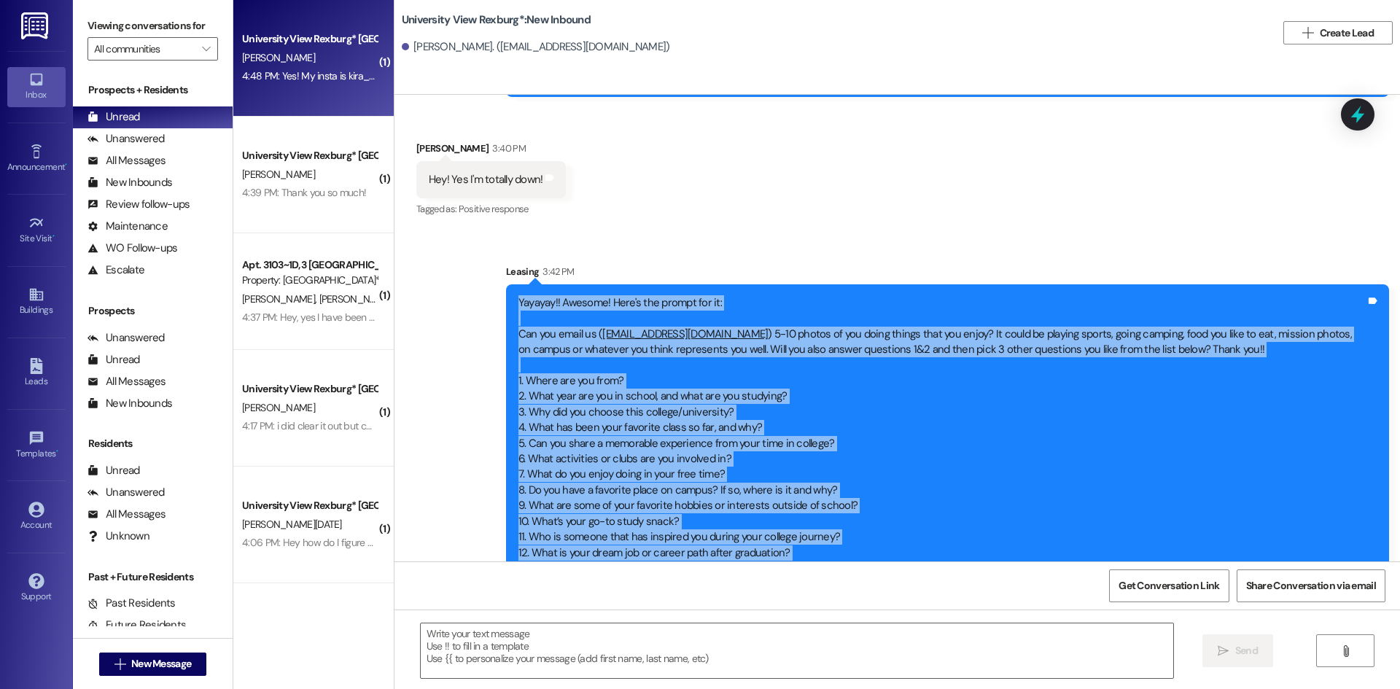
scroll to position [2888, 0]
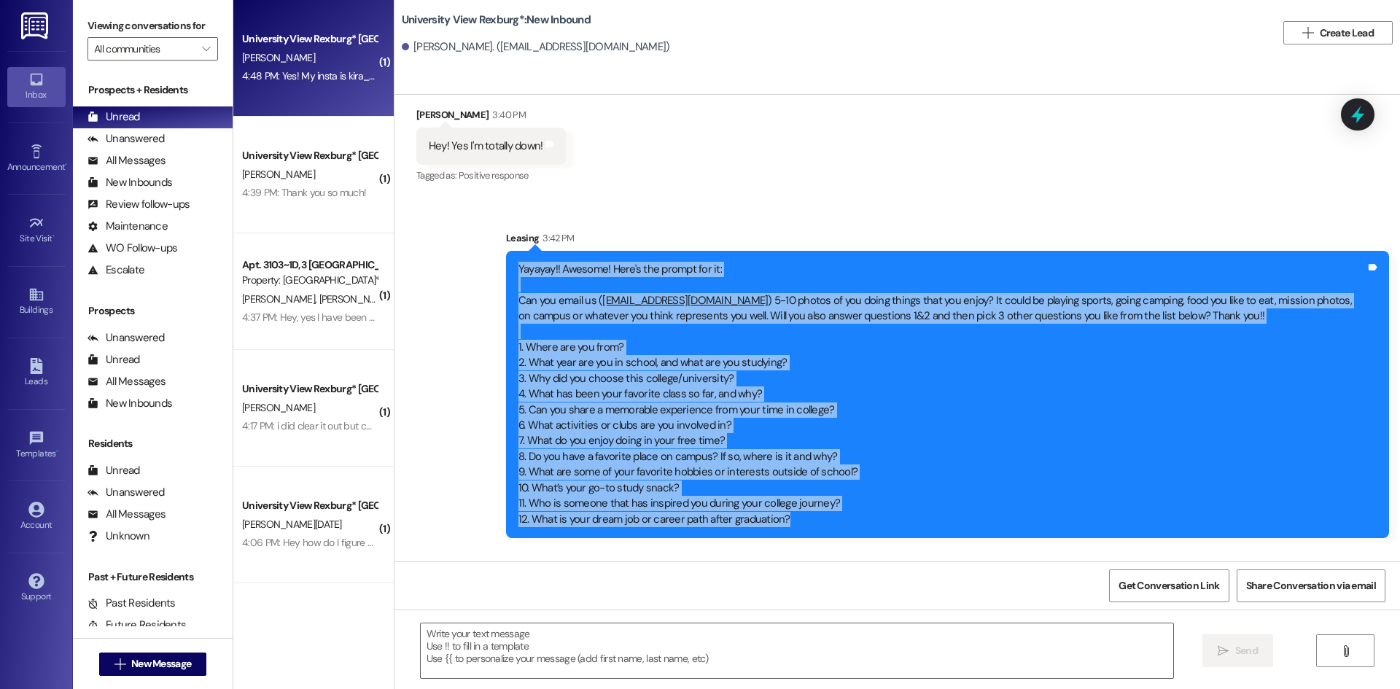
drag, startPoint x: 508, startPoint y: 297, endPoint x: 791, endPoint y: 476, distance: 335.7
click at [791, 476] on div "Yayayay!! Awesome! Here's the prompt for it: Can you email us ( [EMAIL_ADDRESS]…" at bounding box center [943, 395] width 848 height 266
copy div "Loremip!! Dolorsi! Amet'c adi elitse doe te: Inc utl etdol ma ( aliquaeni@admin…"
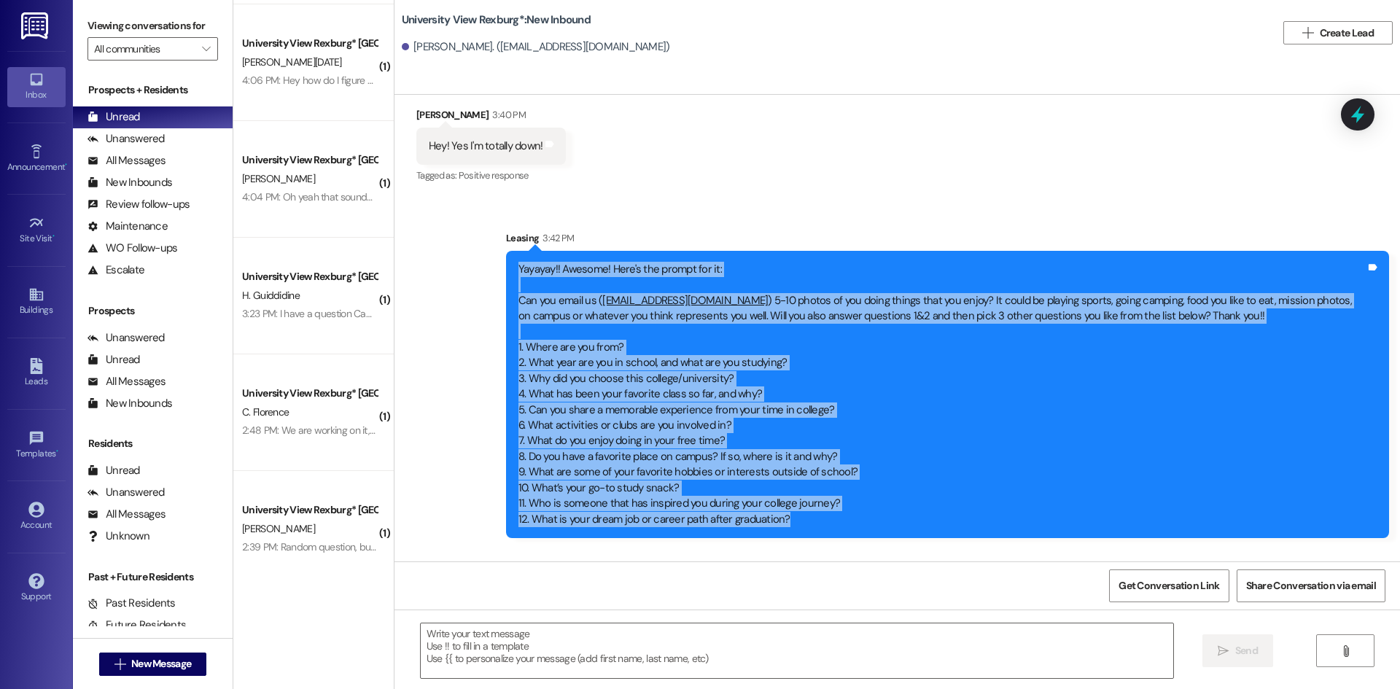
scroll to position [438, 0]
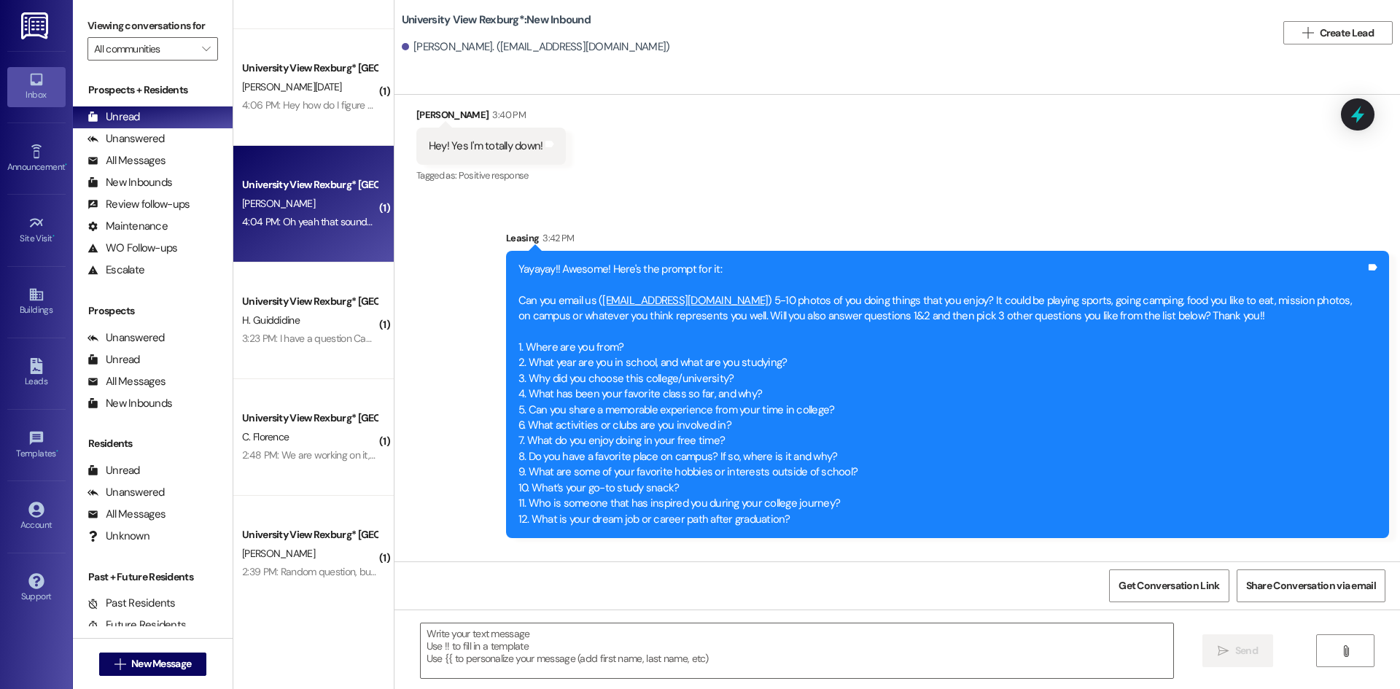
click at [284, 237] on div "University View Rexburg* Prospect S. Espinoza 4:04 PM: Oh yeah that sounds fun!…" at bounding box center [313, 204] width 160 height 117
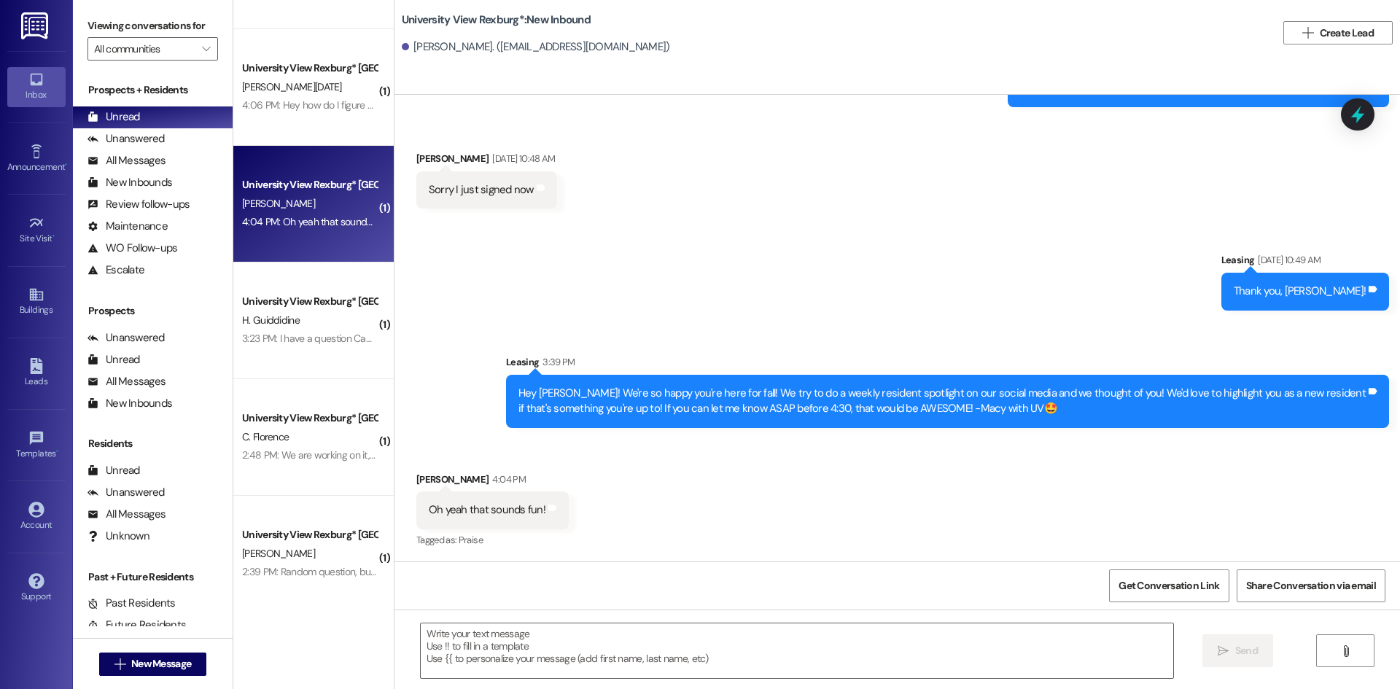
scroll to position [2536, 0]
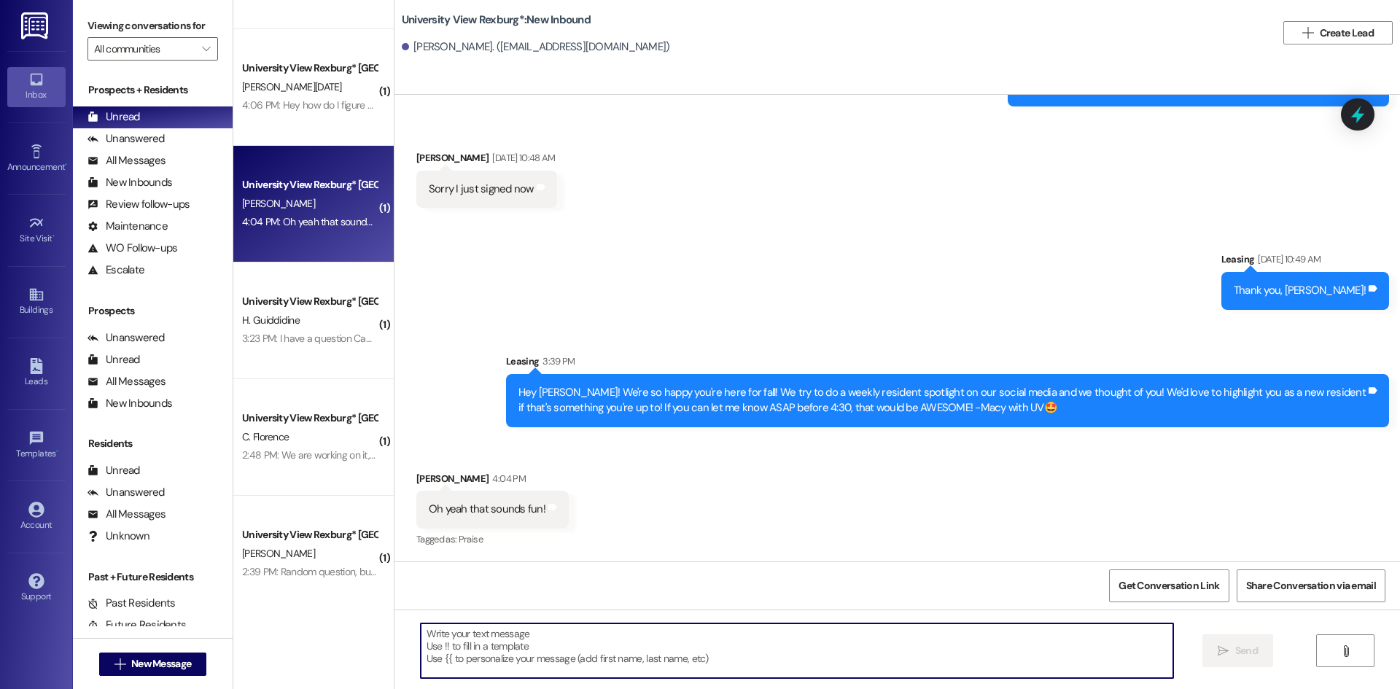
click at [856, 645] on textarea at bounding box center [797, 651] width 753 height 55
type textarea "O"
paste textarea "Loremip!! Dolorsi! Amet'c adi elitse doe te: Inc utl etdol ma (aliquaeni@admini…"
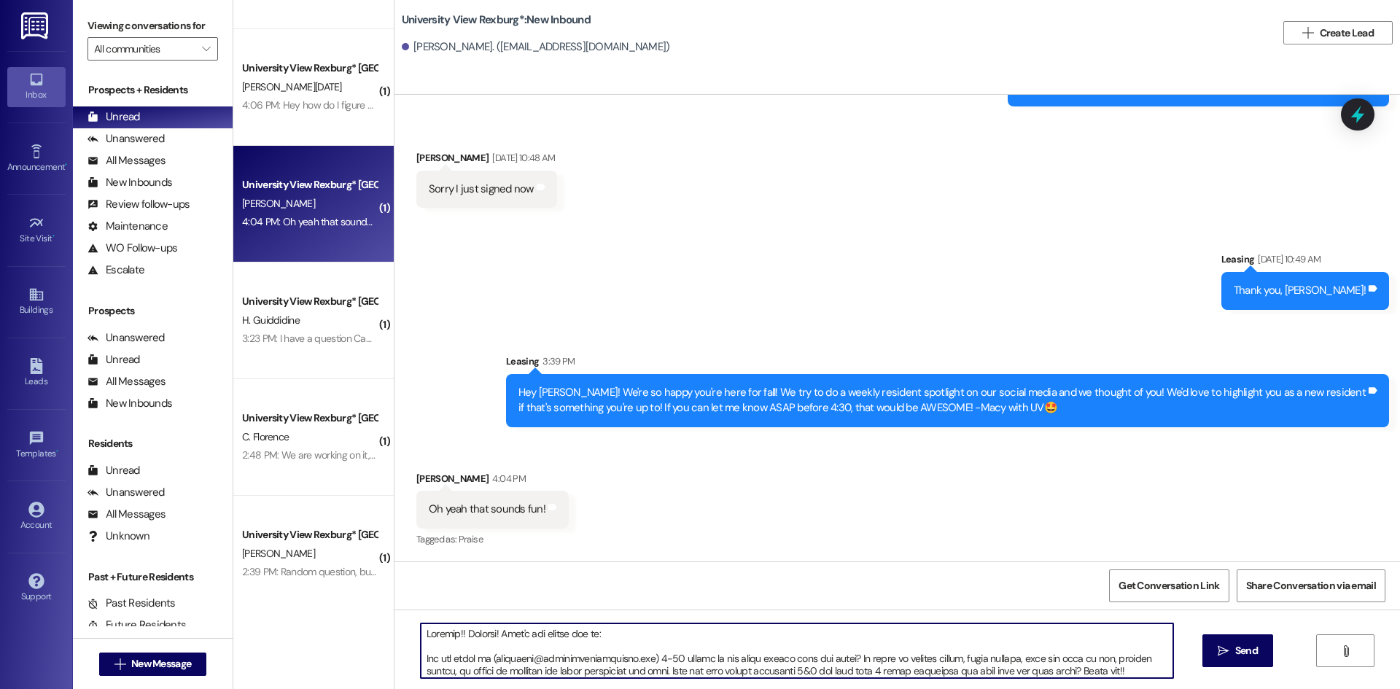
click at [501, 635] on textarea at bounding box center [797, 651] width 753 height 55
drag, startPoint x: 600, startPoint y: 636, endPoint x: 502, endPoint y: 638, distance: 98.5
click at [502, 638] on textarea at bounding box center [797, 651] width 753 height 55
click at [631, 626] on textarea at bounding box center [797, 651] width 753 height 55
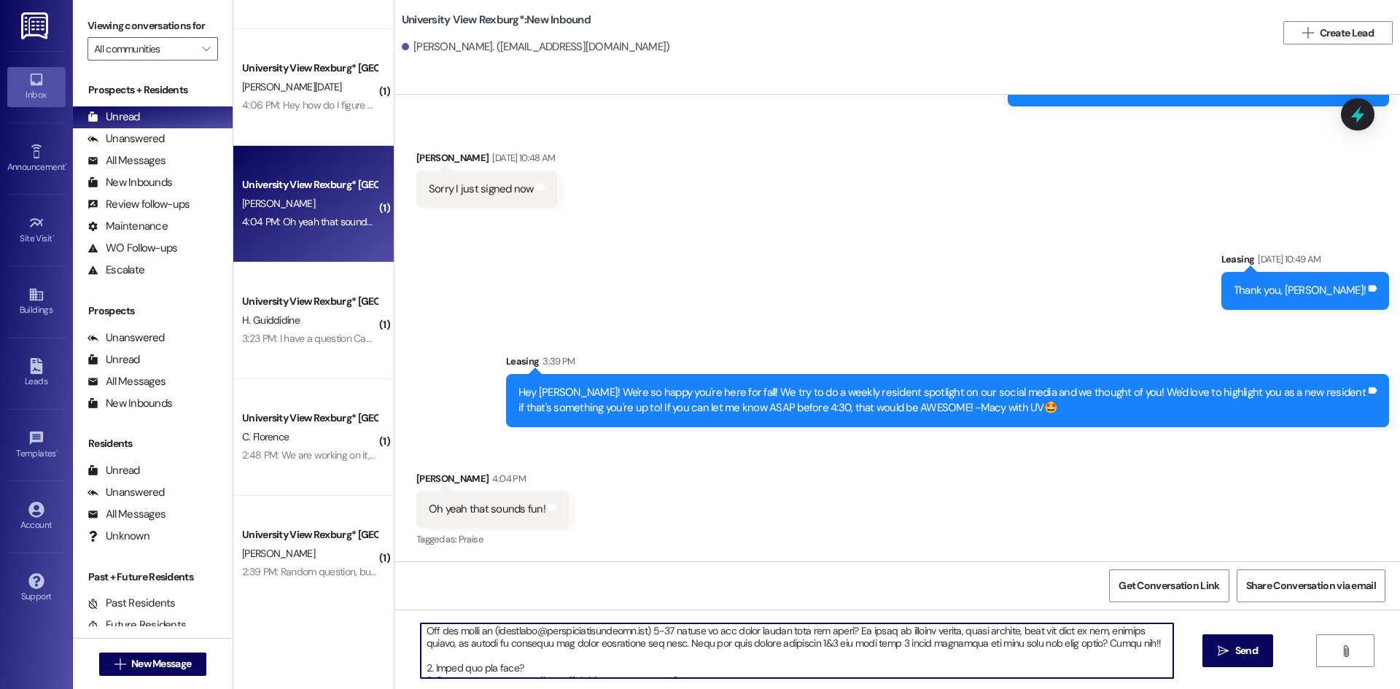
scroll to position [34, 0]
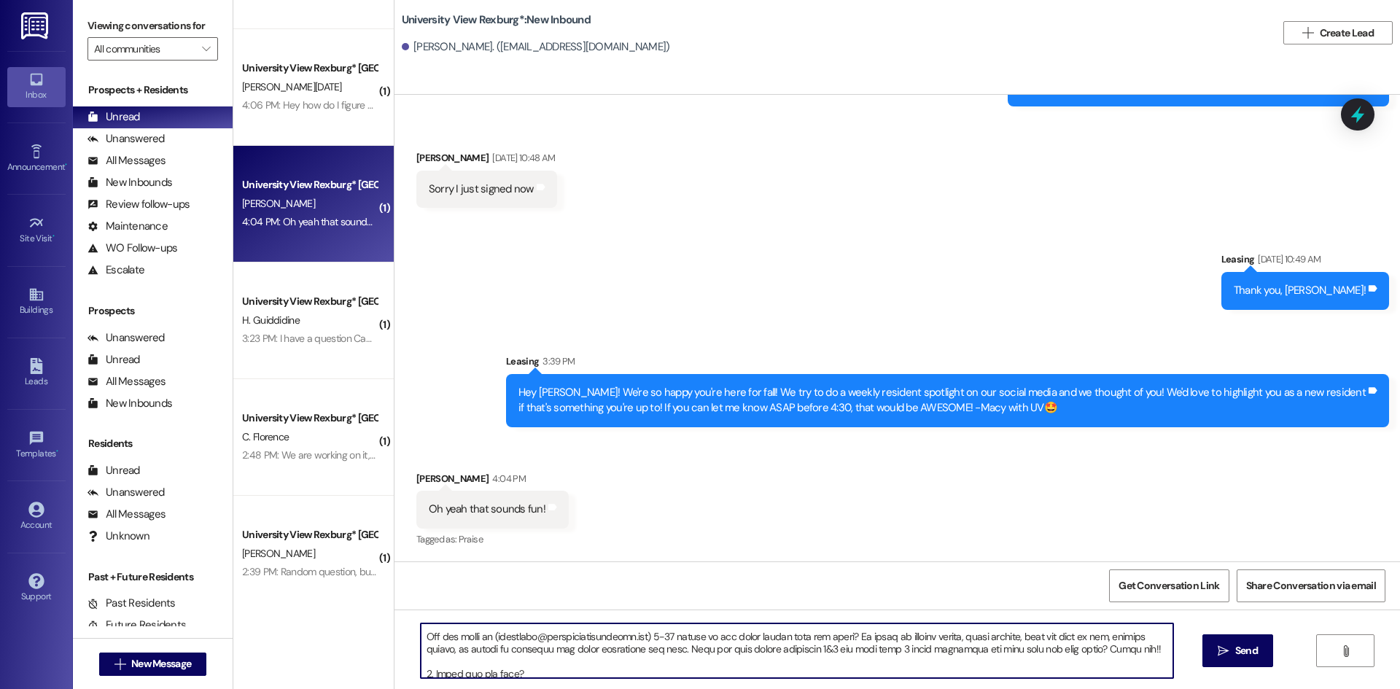
click at [1077, 653] on textarea at bounding box center [797, 651] width 753 height 55
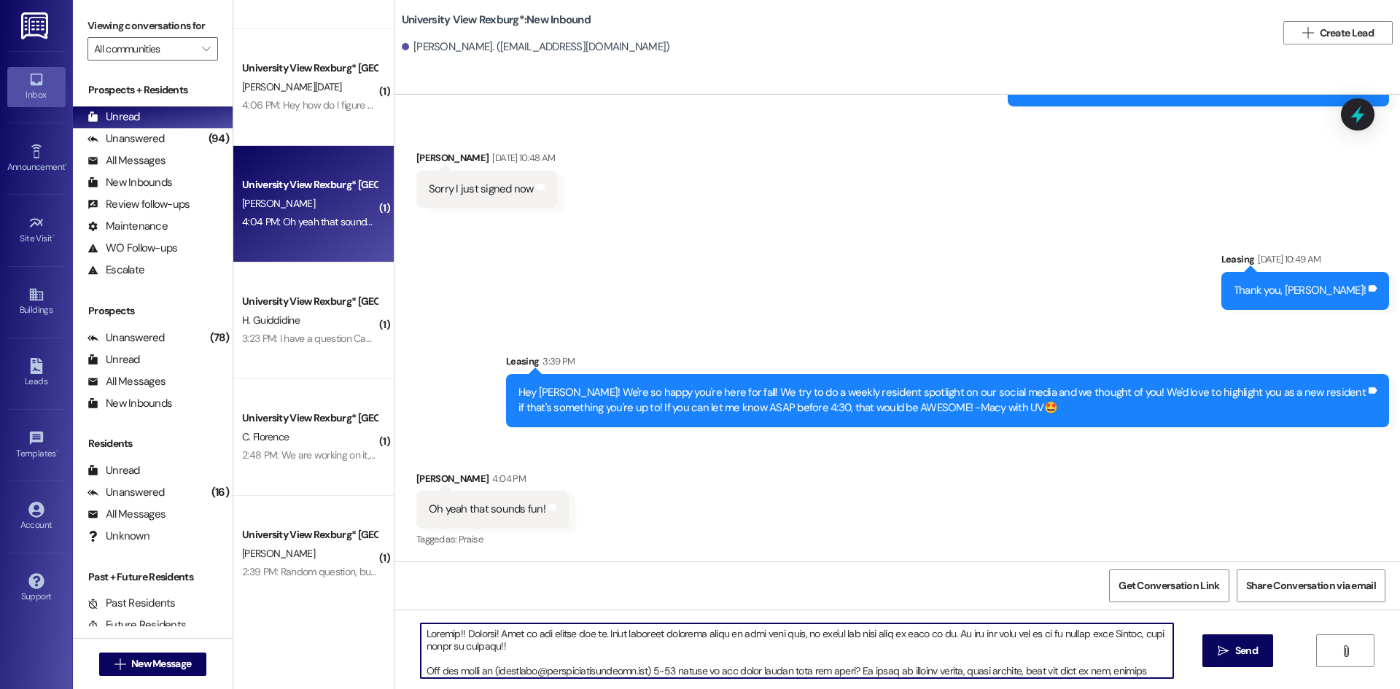
click at [726, 637] on textarea at bounding box center [797, 651] width 753 height 55
click at [729, 636] on textarea at bounding box center [797, 651] width 753 height 55
click at [721, 636] on textarea at bounding box center [797, 651] width 753 height 55
click at [766, 651] on textarea at bounding box center [797, 651] width 753 height 55
drag, startPoint x: 730, startPoint y: 639, endPoint x: 707, endPoint y: 638, distance: 23.4
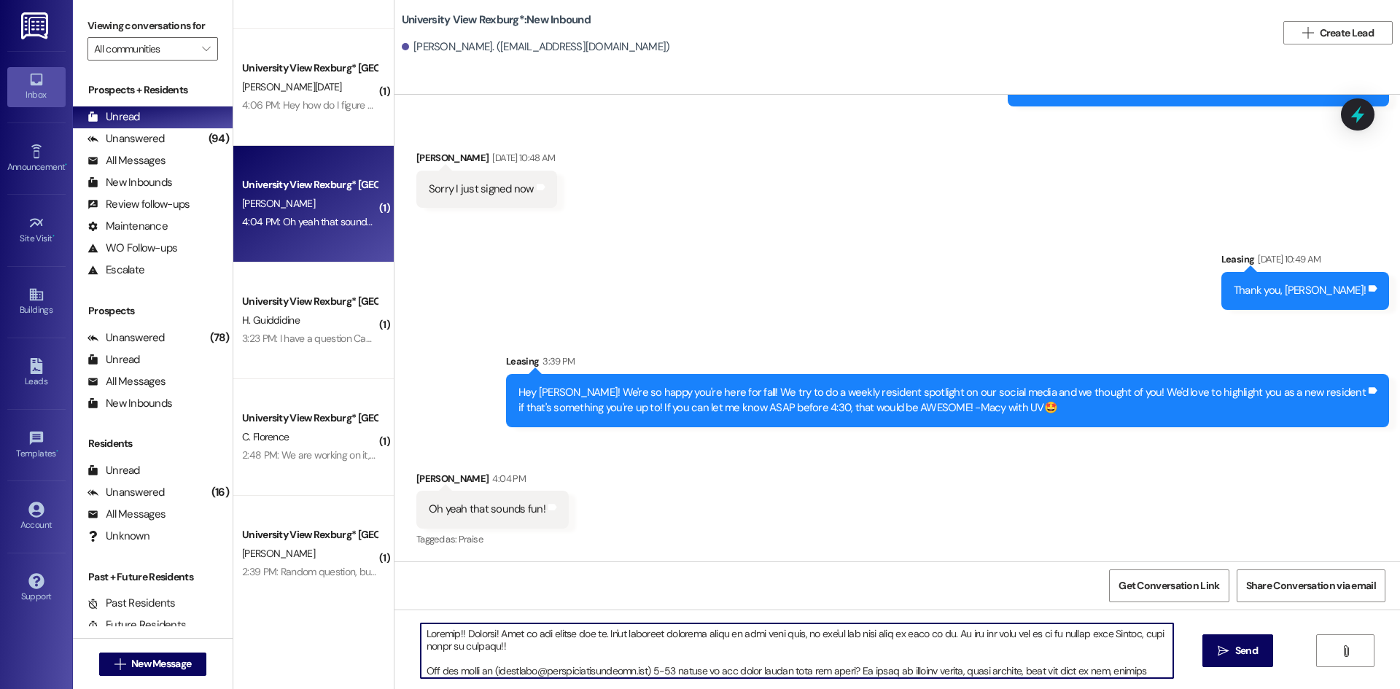
click at [707, 638] on textarea at bounding box center [797, 651] width 753 height 55
type textarea "Yayayay!! Awesome! This is the prompt for it. We'll probably schedule it to pos…"
click at [1239, 654] on span "Send" at bounding box center [1247, 650] width 23 height 15
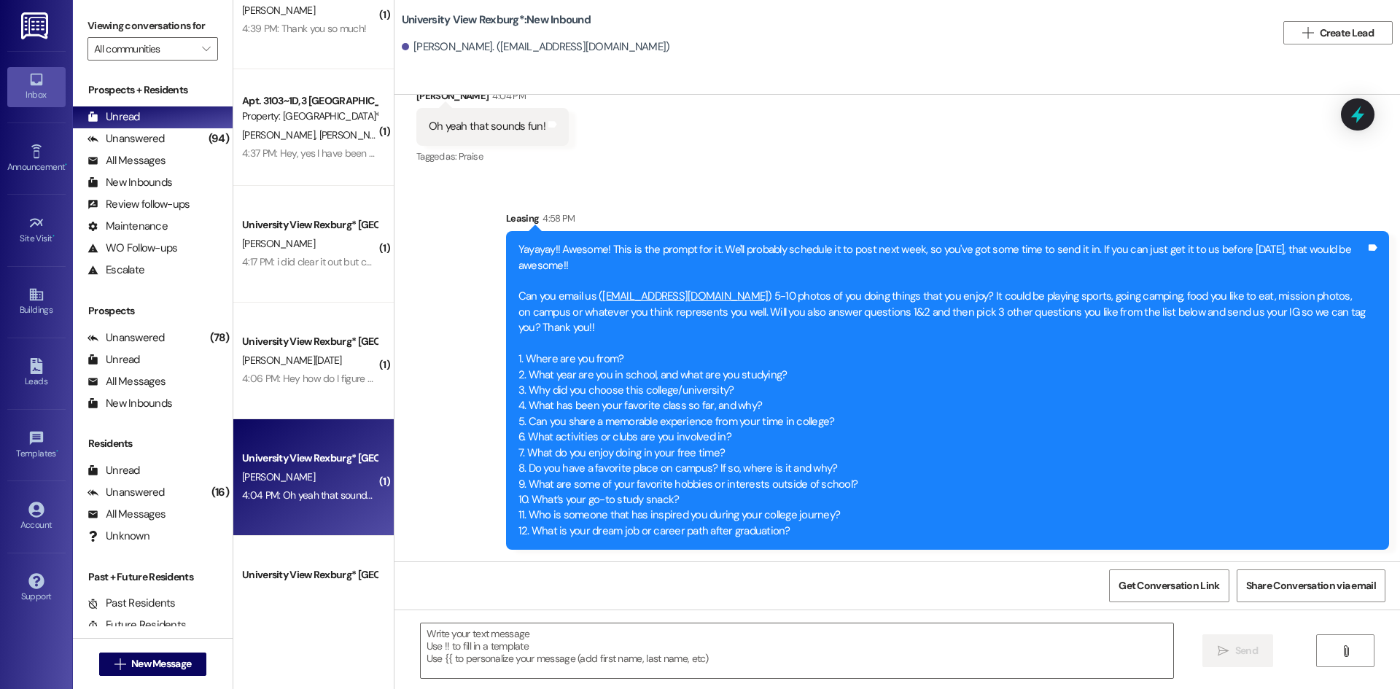
scroll to position [365, 0]
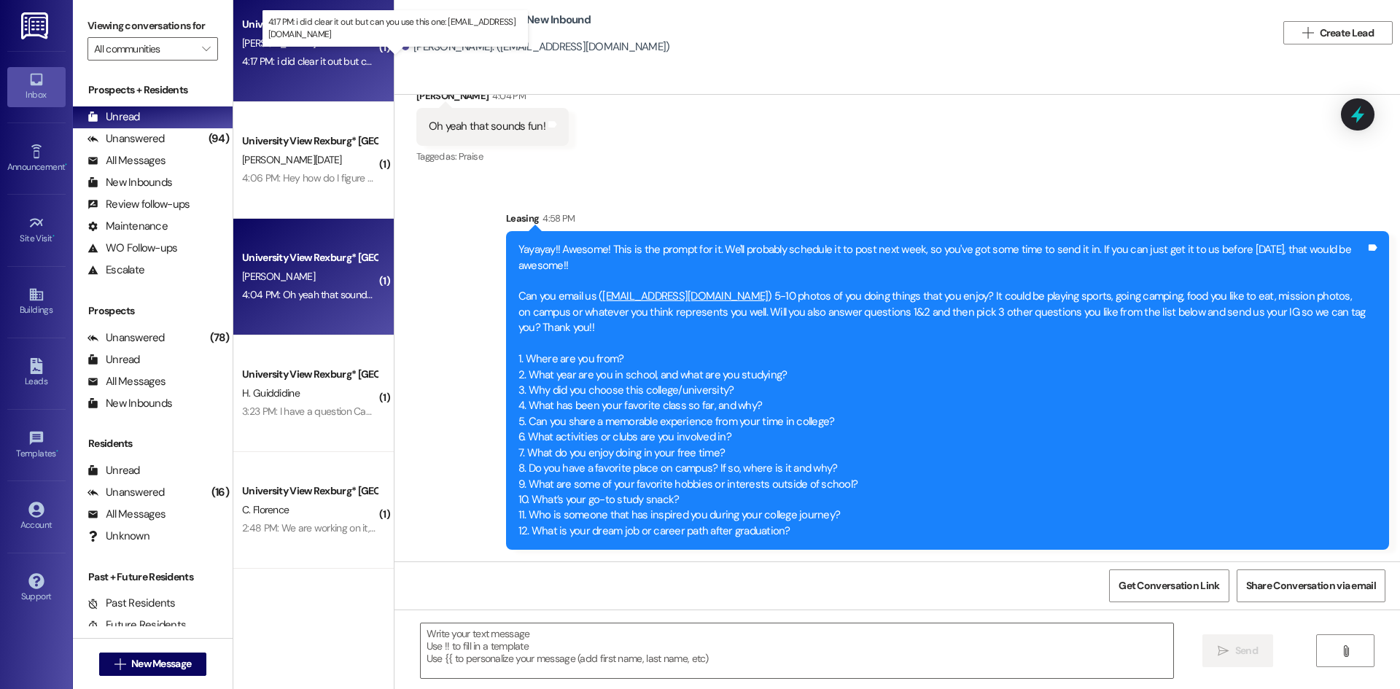
click at [308, 55] on div "4:17 PM: i did clear it out but can you use this one: izzyhammer44@icloud.com 4…" at bounding box center [423, 61] width 362 height 13
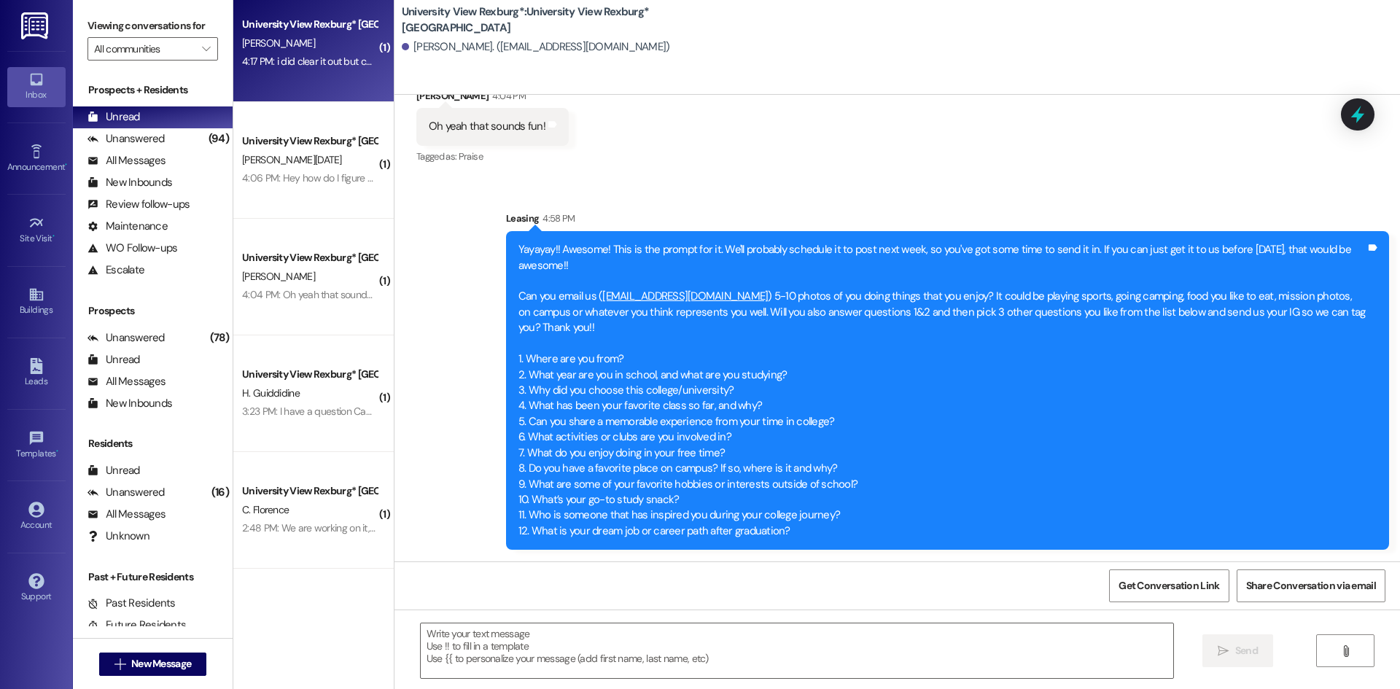
scroll to position [1848, 0]
